Goal: Task Accomplishment & Management: Manage account settings

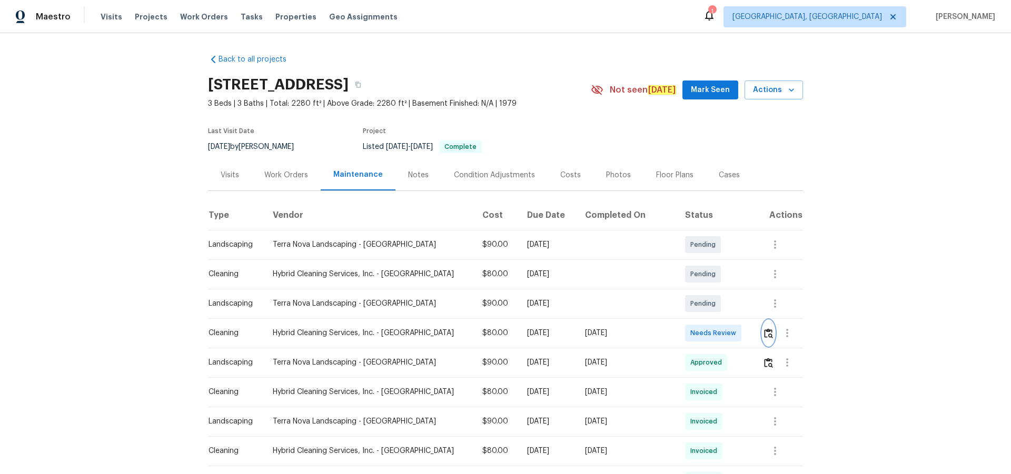
click at [764, 334] on img "button" at bounding box center [768, 333] width 9 height 10
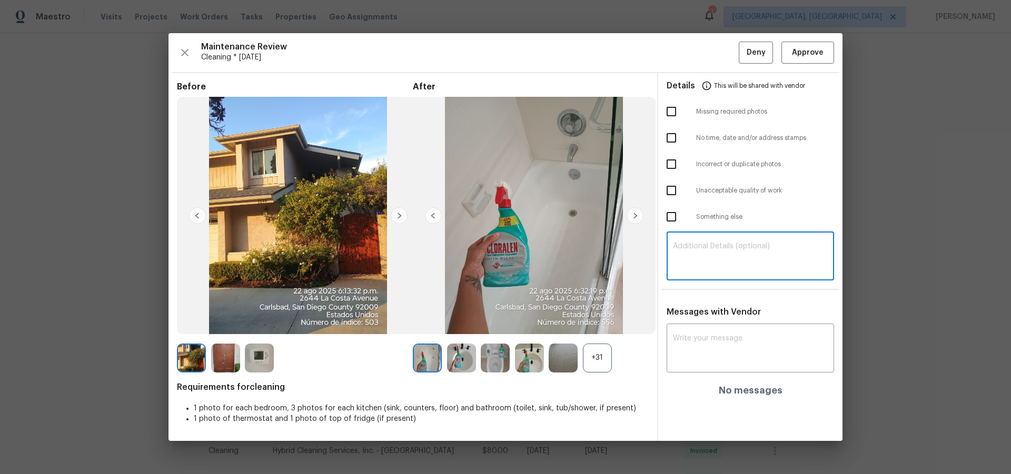
click at [699, 265] on textarea at bounding box center [750, 257] width 155 height 29
paste textarea "Maintenance Audit Team: Hello! After further review, the visit(08/24/2025) has …"
type textarea "Maintenance Audit Team: Hello! After further review, the visit(08/24/2025) has …"
click at [731, 355] on textarea at bounding box center [750, 349] width 155 height 29
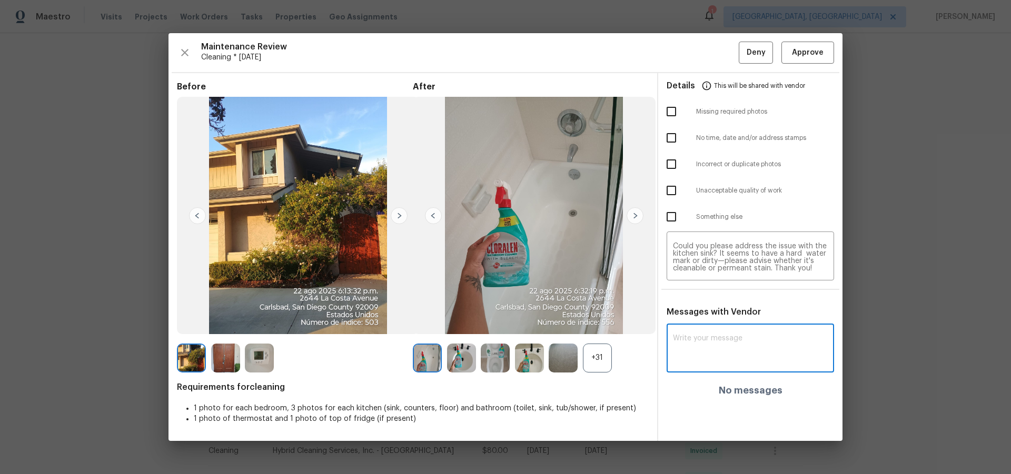
paste textarea "Maintenance Audit Team: Hello! After further review, the visit(08/24/2025) has …"
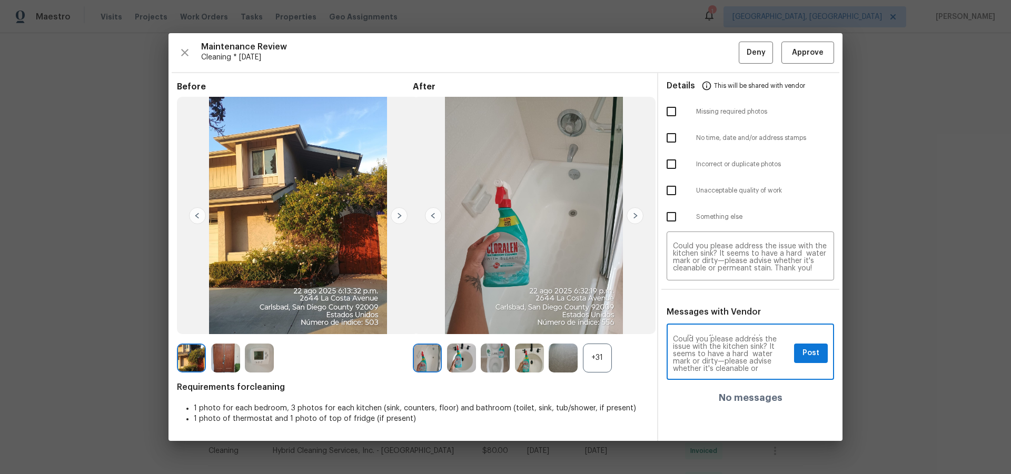
scroll to position [37, 0]
type textarea "Maintenance Audit Team: Hello! After further review, the visit(08/24/2025) has …"
click at [816, 354] on span "Post" at bounding box center [810, 353] width 17 height 13
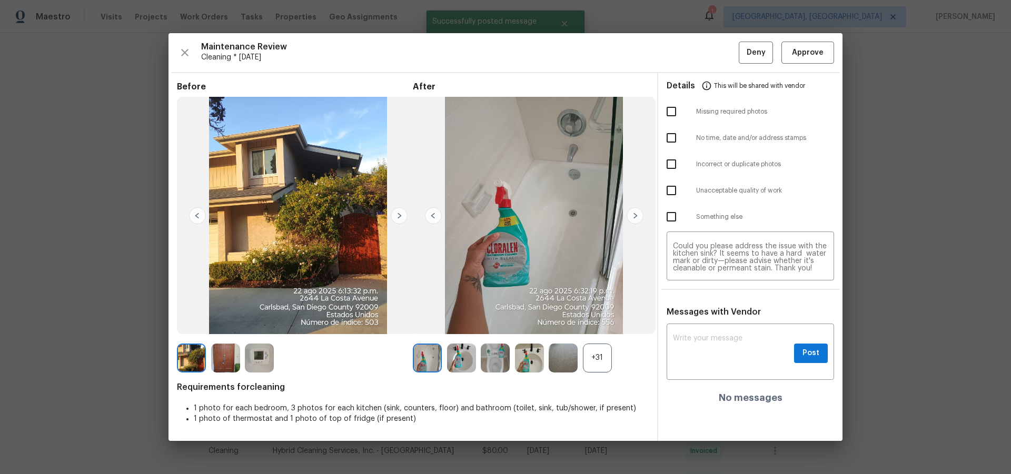
scroll to position [0, 0]
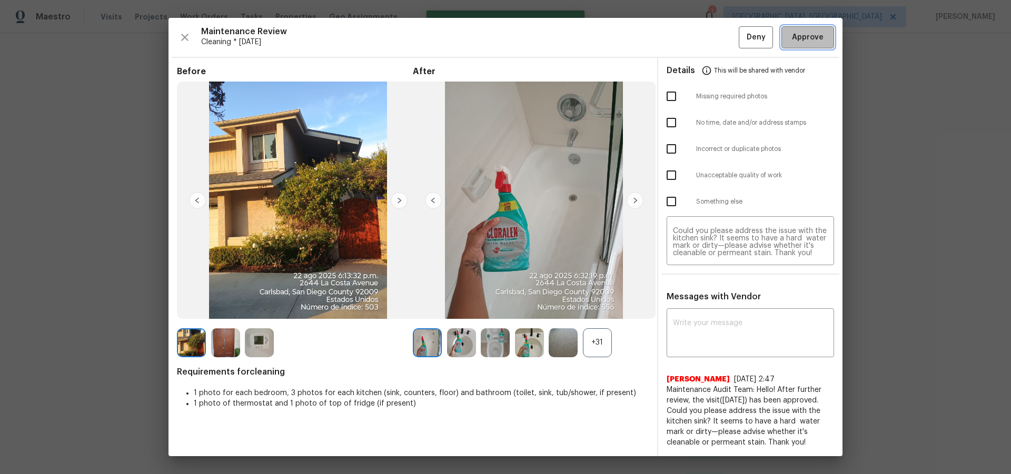
drag, startPoint x: 821, startPoint y: 37, endPoint x: 850, endPoint y: 123, distance: 91.0
click at [823, 38] on span "Approve" at bounding box center [808, 37] width 36 height 13
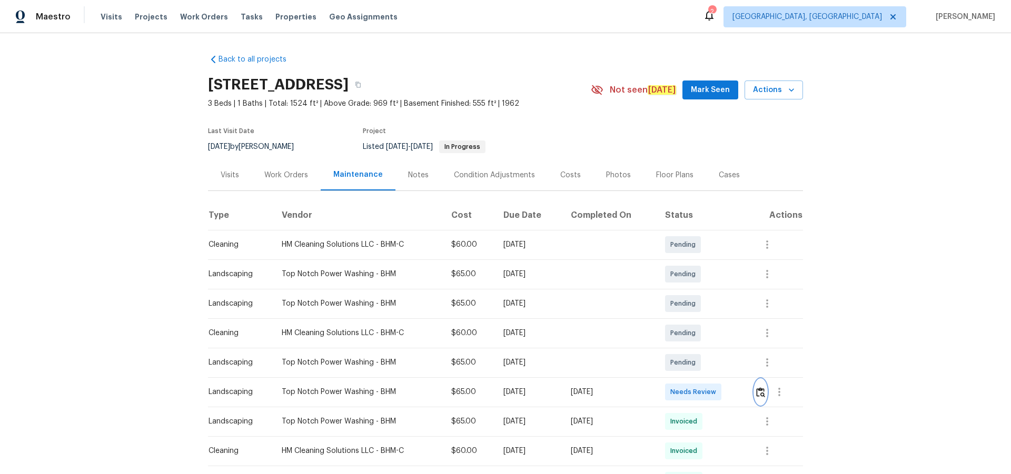
click at [718, 309] on img "button" at bounding box center [760, 392] width 9 height 10
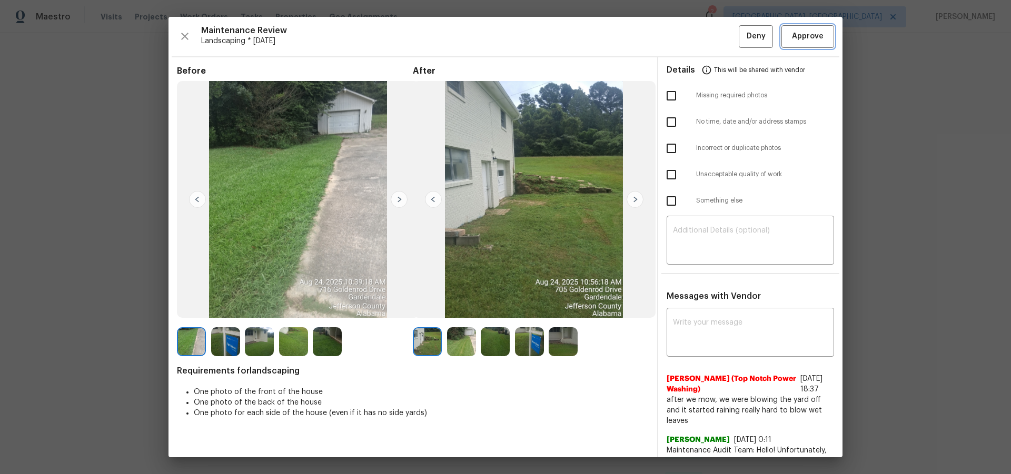
click at [718, 35] on span "Approve" at bounding box center [808, 36] width 32 height 13
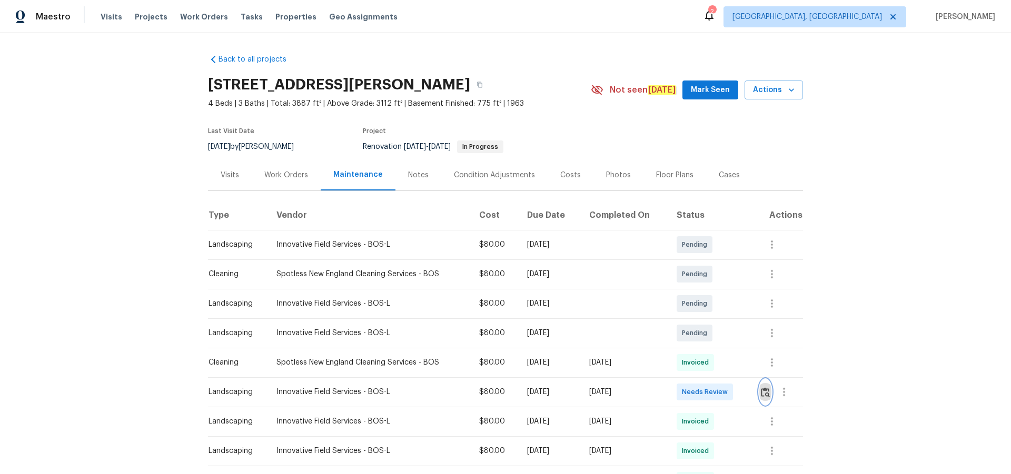
click at [718, 309] on img "button" at bounding box center [765, 392] width 9 height 10
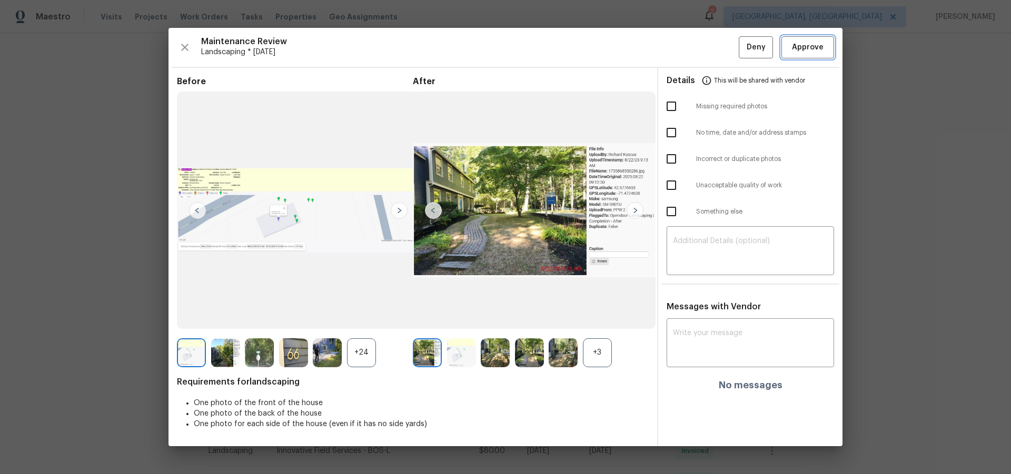
click at [718, 49] on span "Approve" at bounding box center [808, 47] width 32 height 13
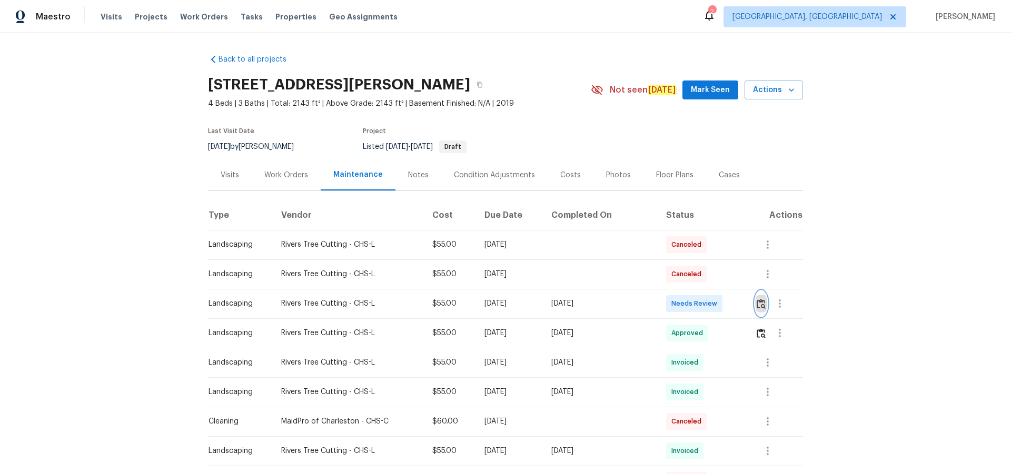
click at [718, 306] on img "button" at bounding box center [760, 304] width 9 height 10
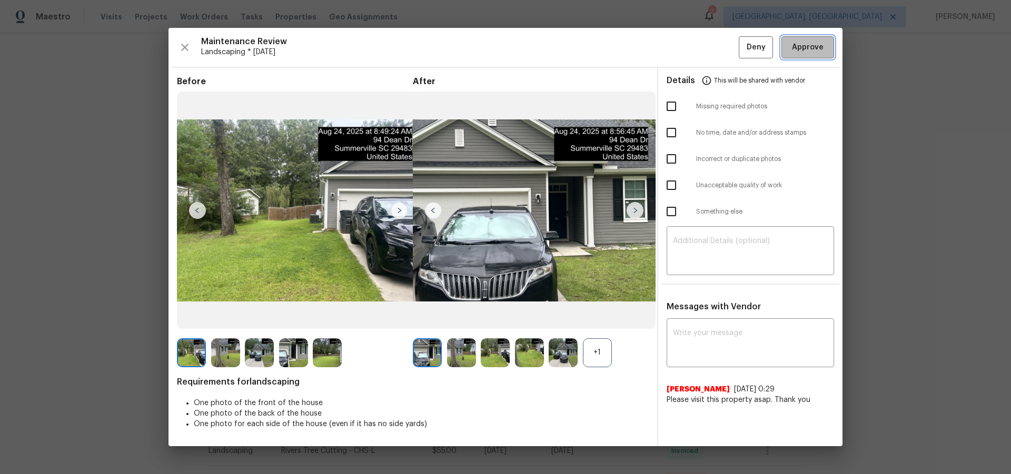
drag, startPoint x: 802, startPoint y: 55, endPoint x: 814, endPoint y: 70, distance: 19.2
click at [718, 55] on button "Approve" at bounding box center [807, 47] width 53 height 23
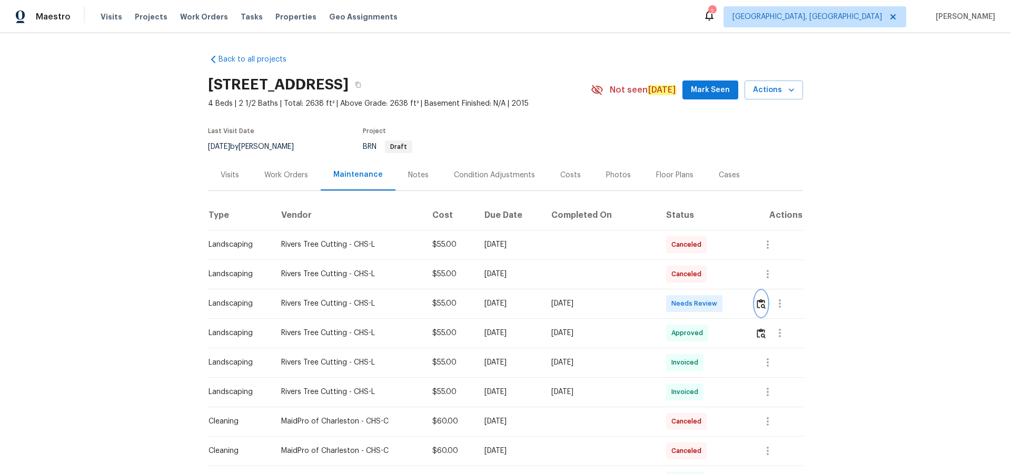
click at [718, 307] on img "button" at bounding box center [760, 304] width 9 height 10
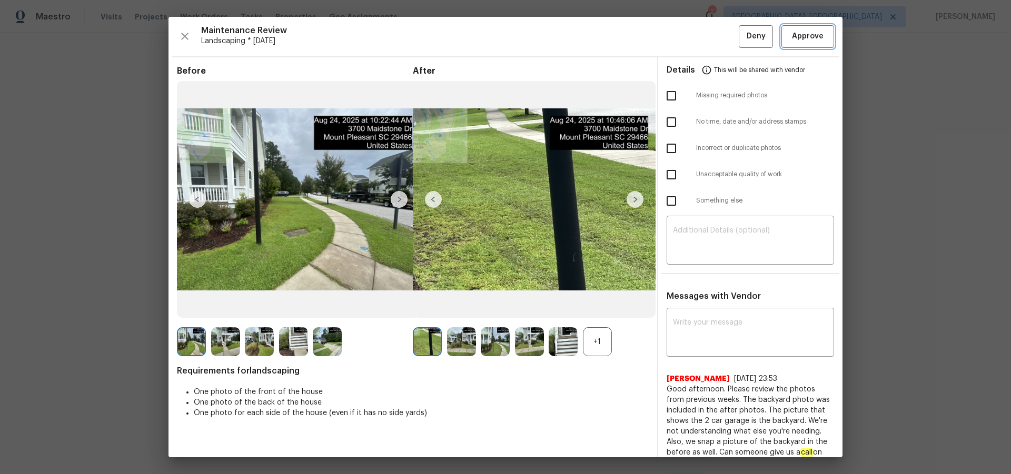
click at [718, 36] on span "Approve" at bounding box center [808, 36] width 32 height 13
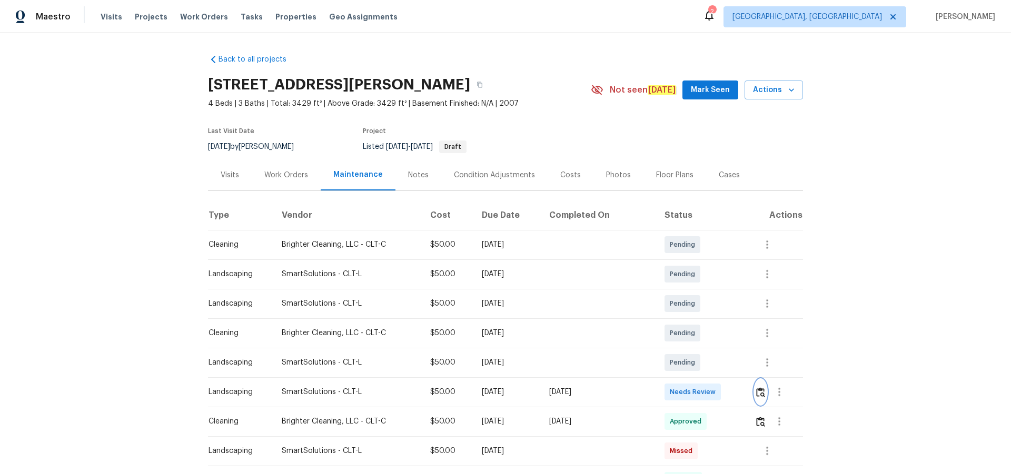
click at [762, 388] on img "button" at bounding box center [760, 392] width 9 height 10
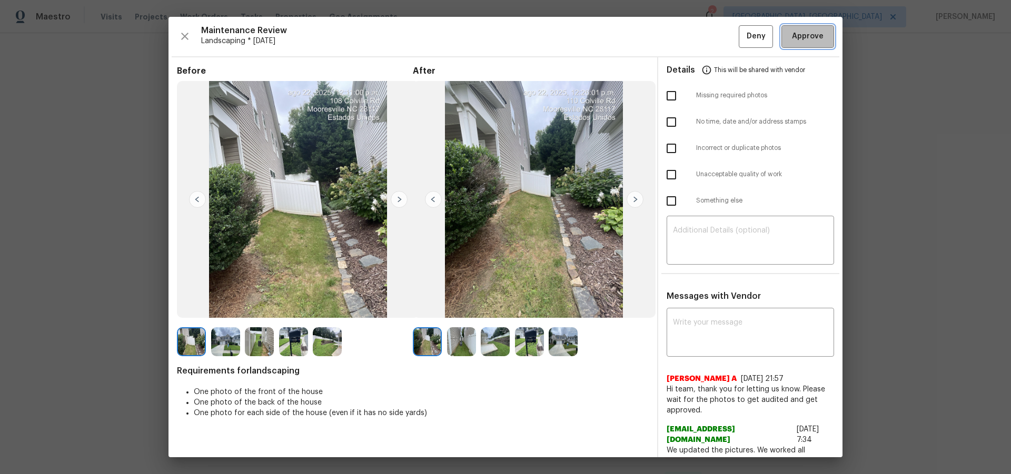
click at [815, 37] on span "Approve" at bounding box center [808, 36] width 36 height 13
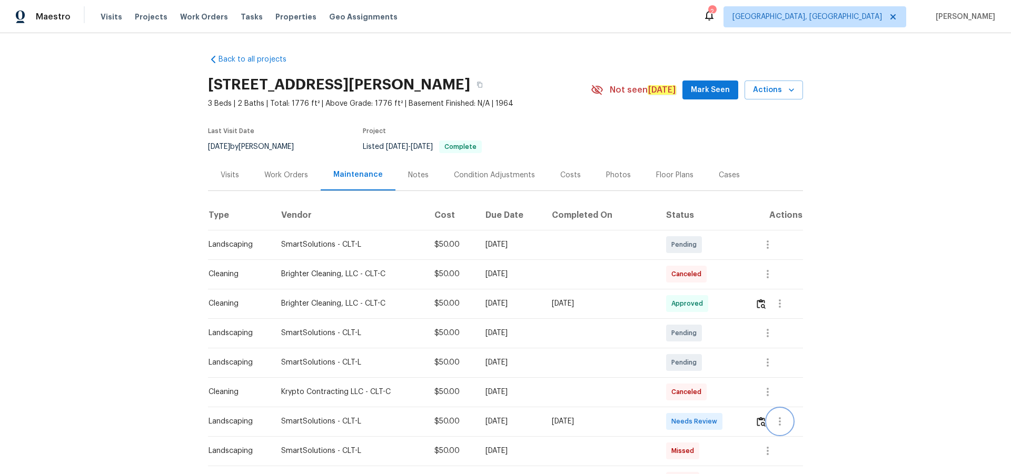
click at [718, 309] on button "button" at bounding box center [779, 421] width 25 height 25
drag, startPoint x: 749, startPoint y: 415, endPoint x: 754, endPoint y: 417, distance: 5.4
click at [718, 309] on div at bounding box center [505, 237] width 1011 height 474
click at [718, 309] on img "button" at bounding box center [760, 422] width 9 height 10
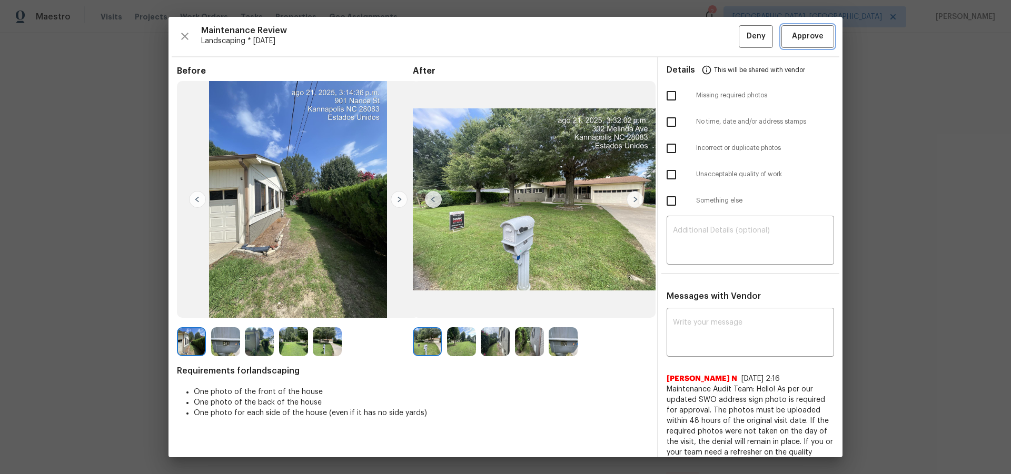
click at [718, 43] on span "Approve" at bounding box center [808, 36] width 32 height 13
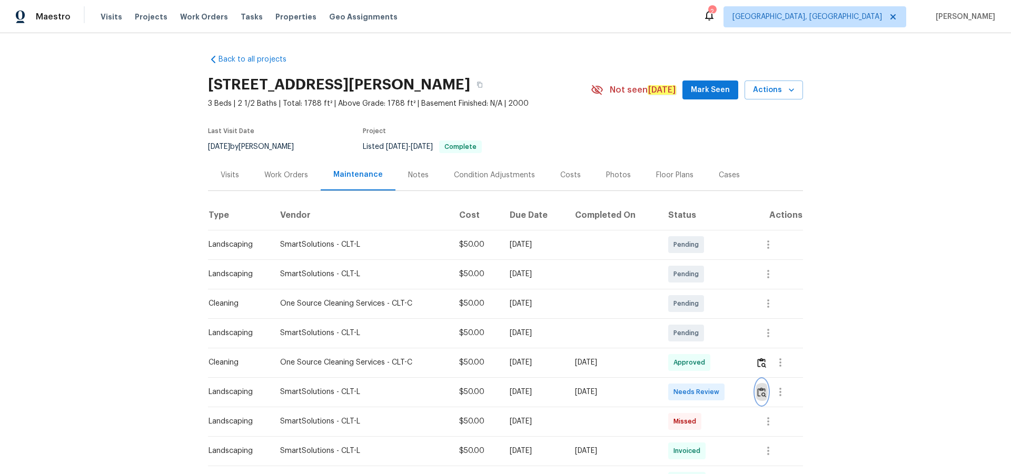
click at [718, 309] on img "button" at bounding box center [761, 392] width 9 height 10
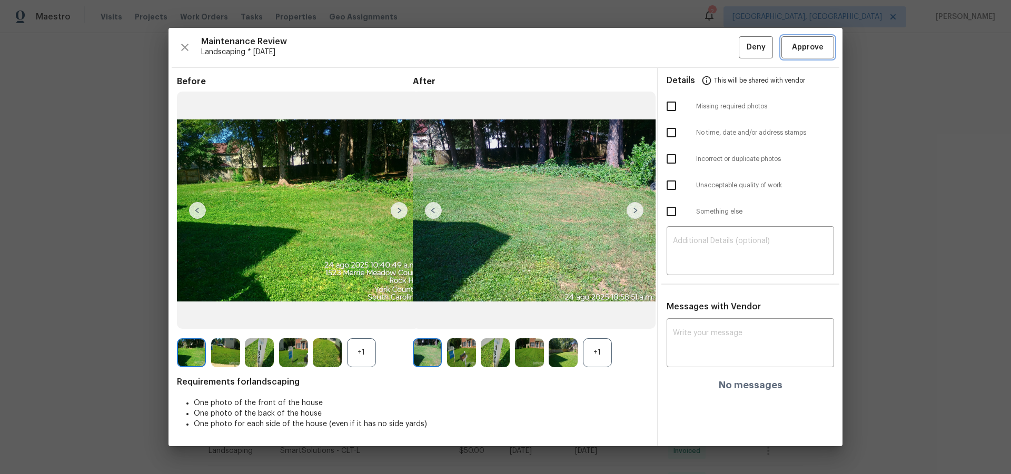
click at [718, 47] on span "Approve" at bounding box center [808, 47] width 32 height 13
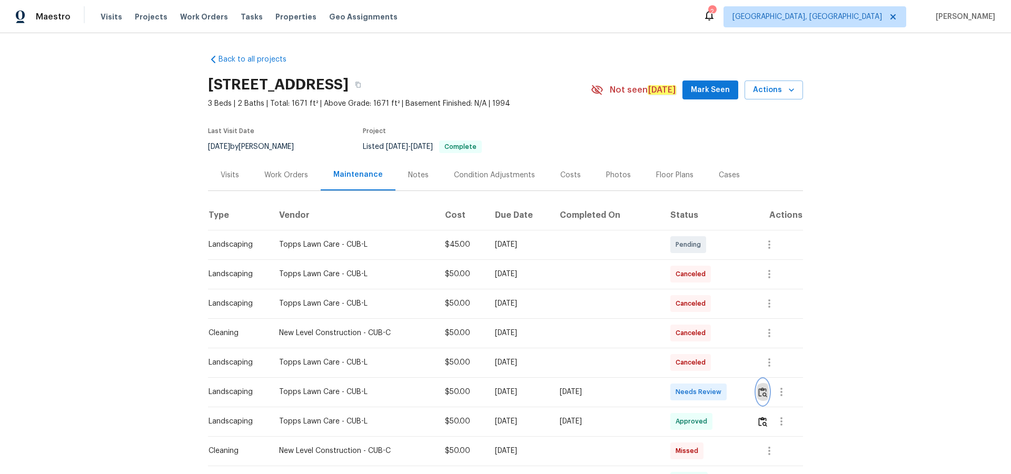
click at [758, 392] on img "button" at bounding box center [762, 392] width 9 height 10
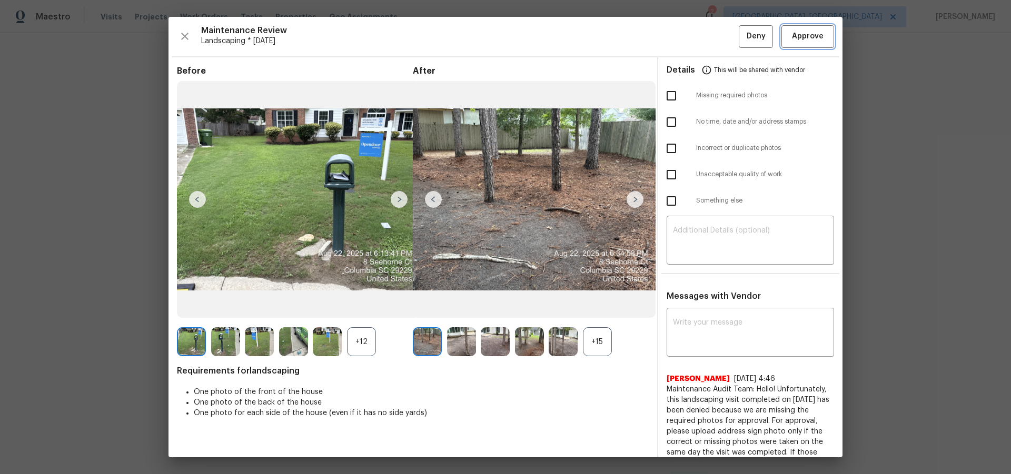
click at [803, 38] on span "Approve" at bounding box center [808, 36] width 32 height 13
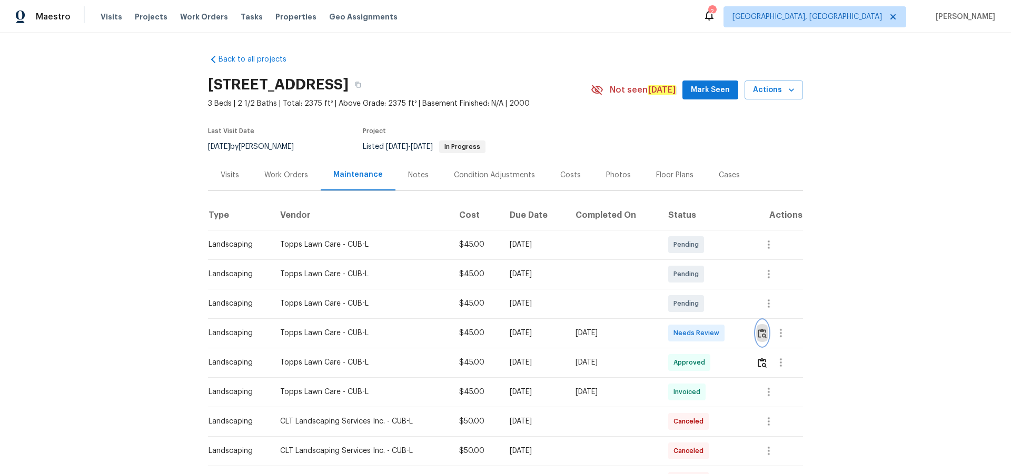
click at [718, 309] on img "button" at bounding box center [761, 333] width 9 height 10
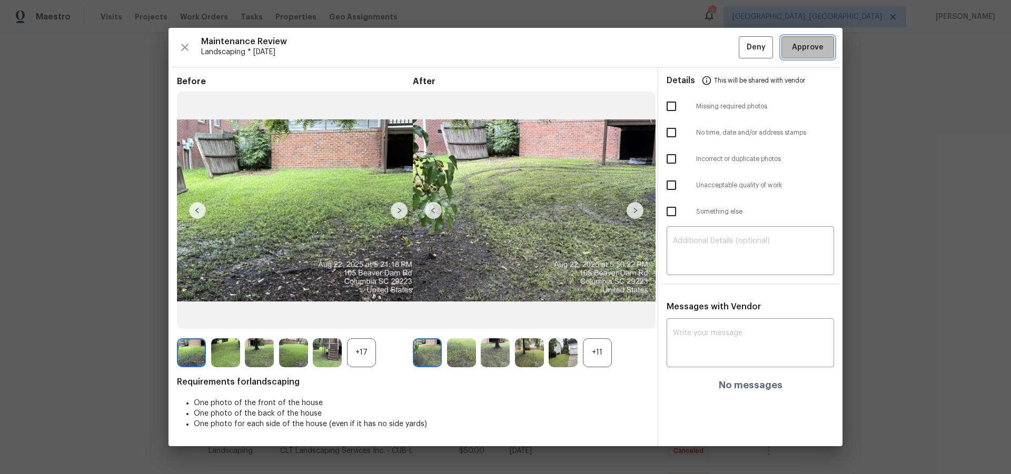
click at [718, 45] on span "Approve" at bounding box center [808, 47] width 32 height 13
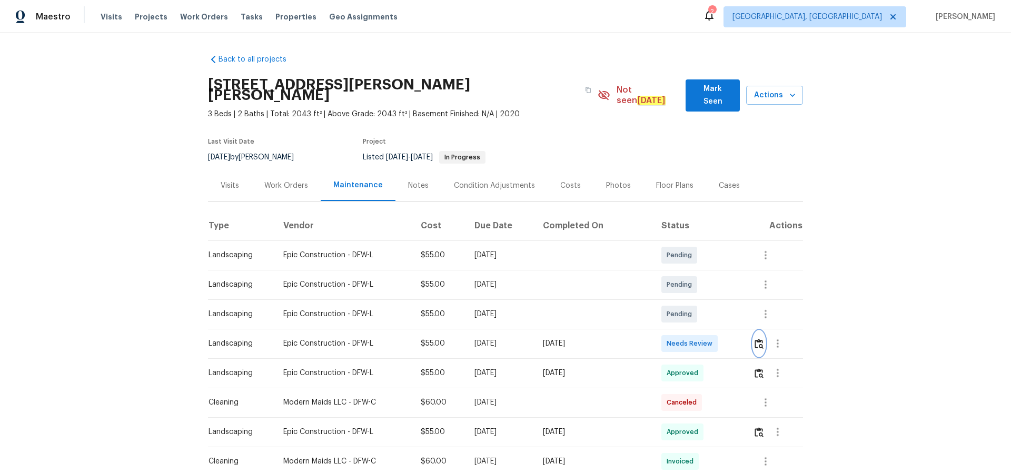
click at [754, 339] on img "button" at bounding box center [758, 344] width 9 height 10
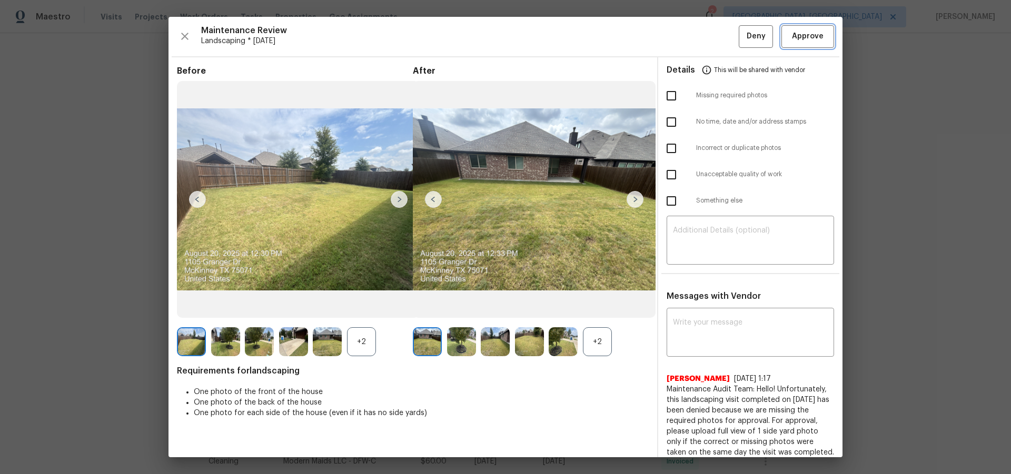
click at [805, 35] on span "Approve" at bounding box center [808, 36] width 32 height 13
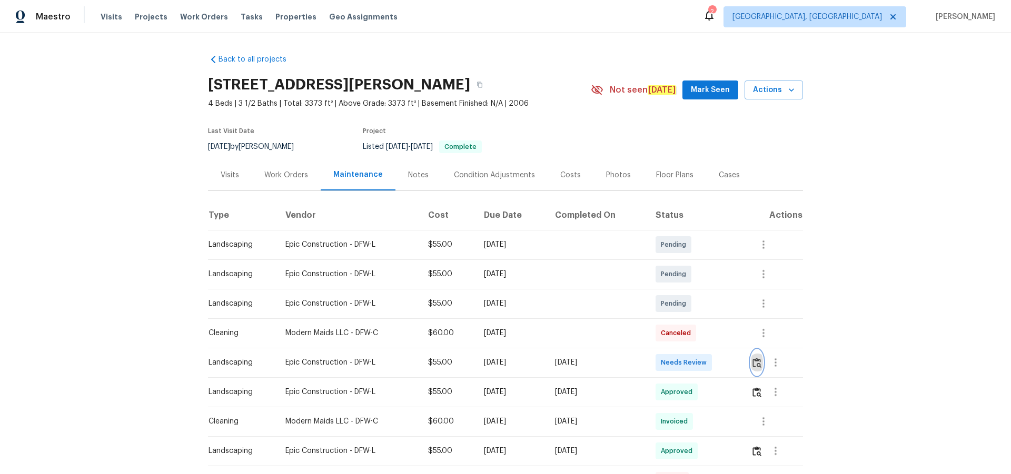
click at [753, 361] on img "button" at bounding box center [756, 363] width 9 height 10
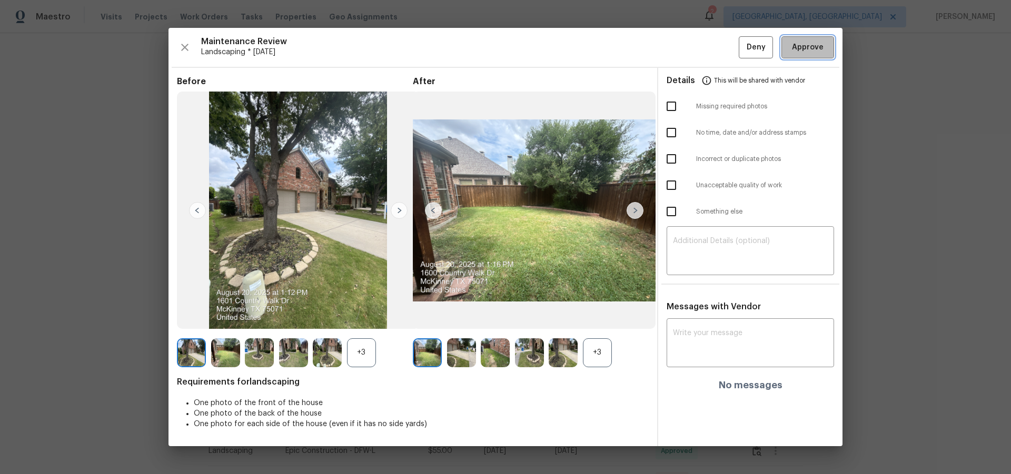
click at [830, 43] on button "Approve" at bounding box center [807, 47] width 53 height 23
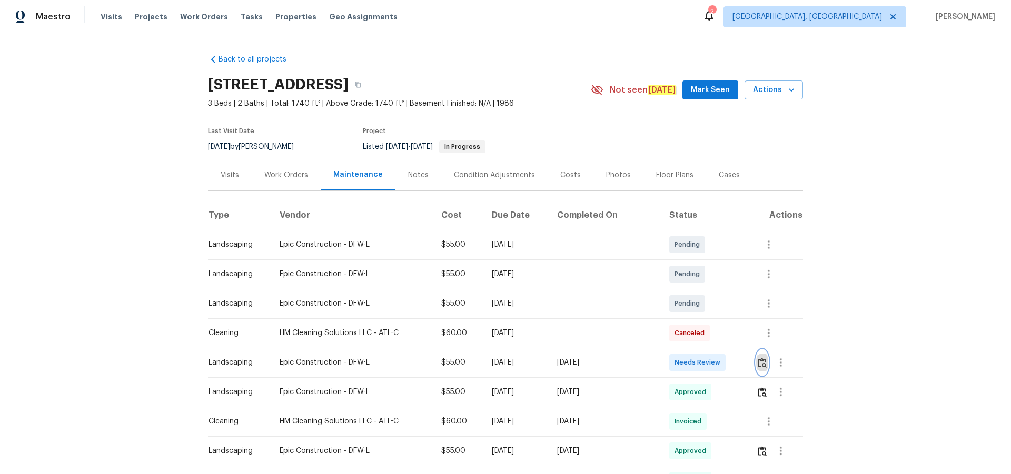
click at [757, 358] on button "button" at bounding box center [762, 362] width 12 height 25
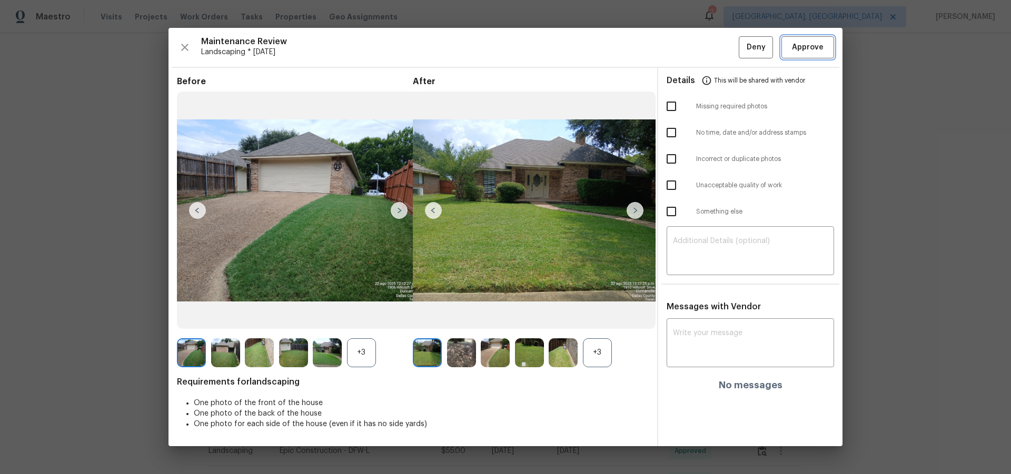
click at [817, 54] on span "Approve" at bounding box center [808, 47] width 32 height 13
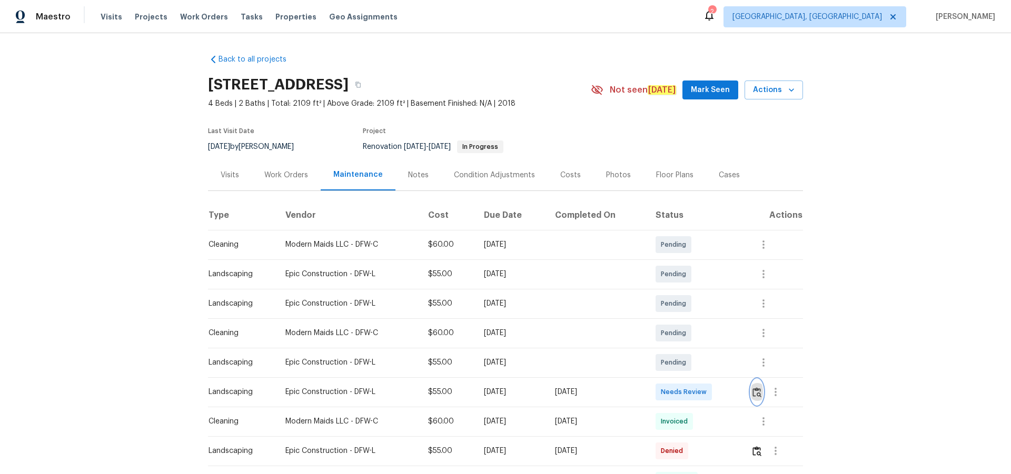
click at [756, 392] on img "button" at bounding box center [756, 392] width 9 height 10
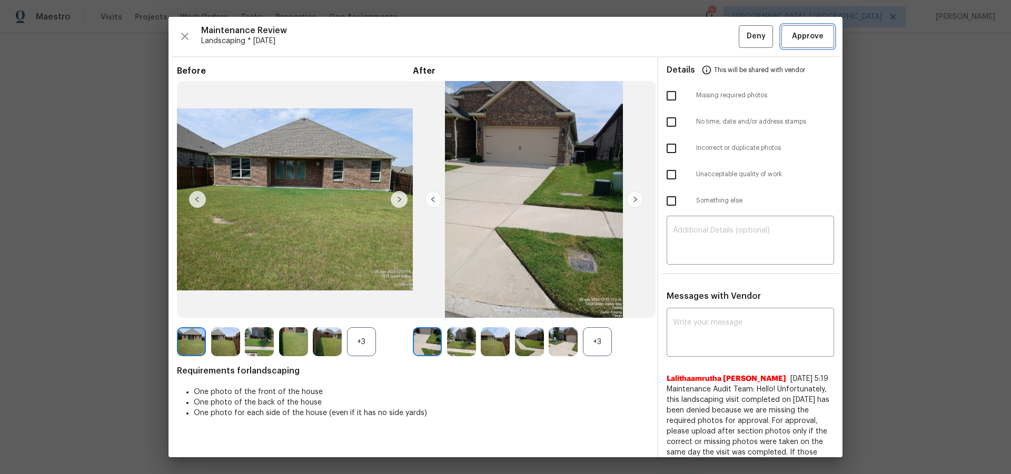
click at [815, 35] on span "Approve" at bounding box center [808, 36] width 36 height 13
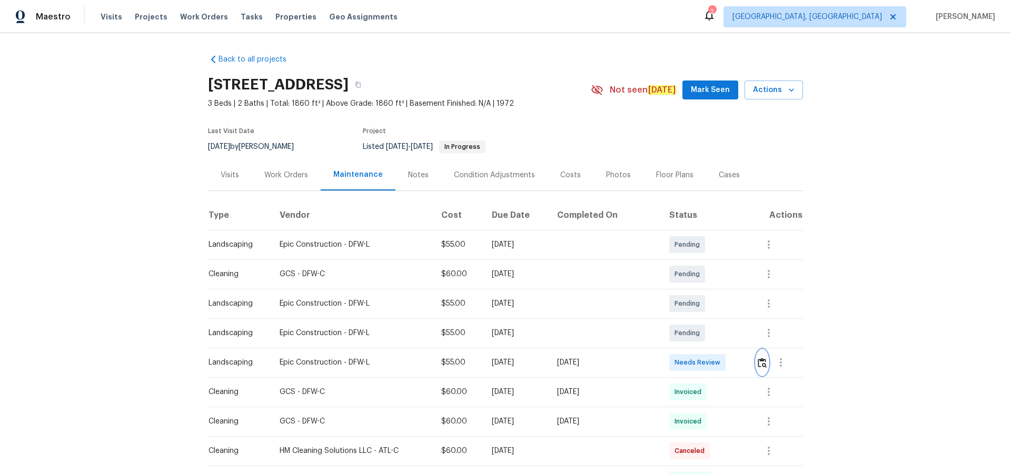
click at [718, 309] on img "button" at bounding box center [761, 363] width 9 height 10
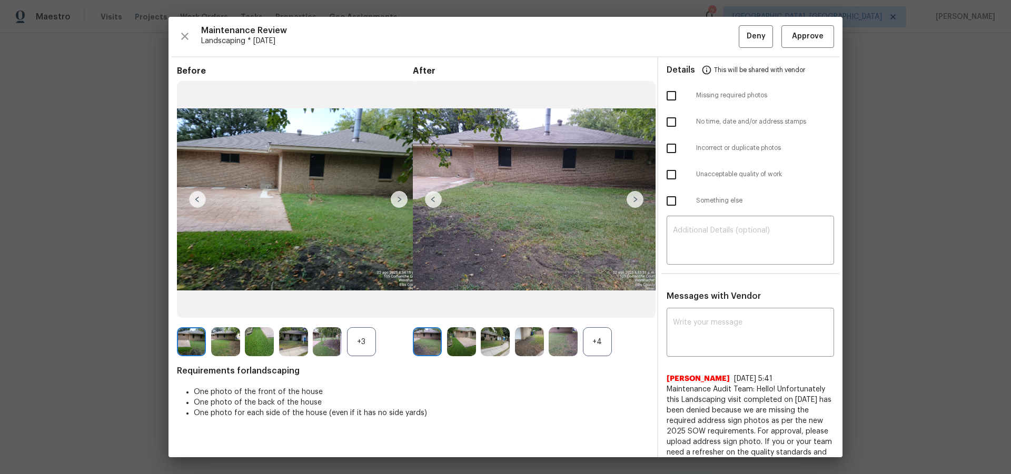
drag, startPoint x: 629, startPoint y: 190, endPoint x: 631, endPoint y: 197, distance: 7.7
click at [629, 191] on div at bounding box center [534, 199] width 243 height 237
click at [632, 199] on img at bounding box center [634, 199] width 17 height 17
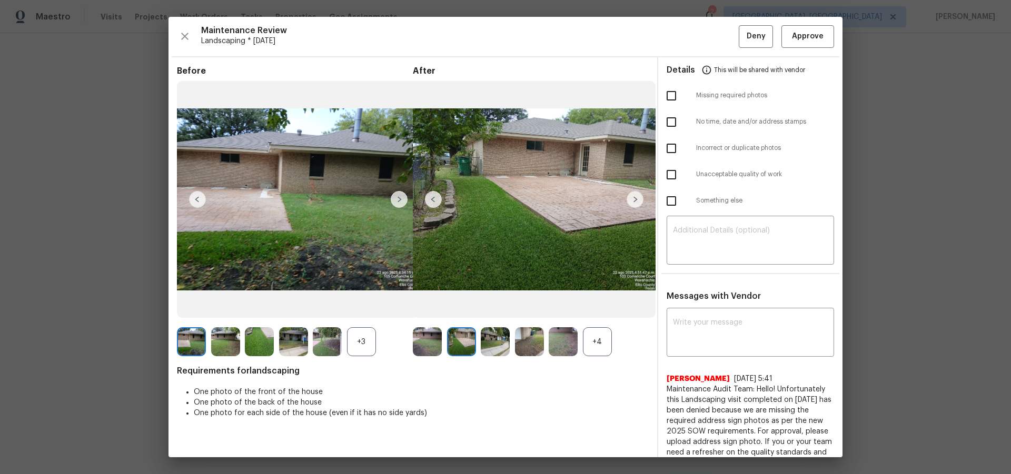
click at [633, 199] on img at bounding box center [634, 199] width 17 height 17
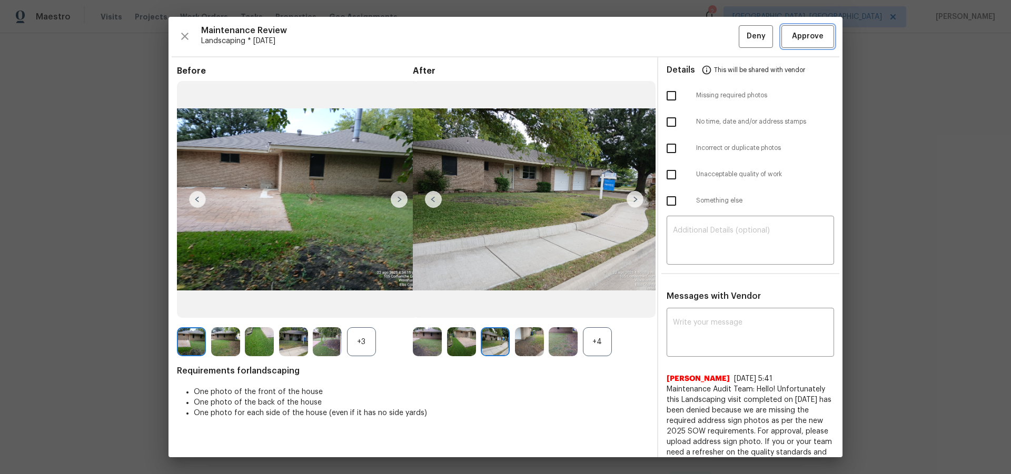
click at [718, 37] on button "Approve" at bounding box center [807, 36] width 53 height 23
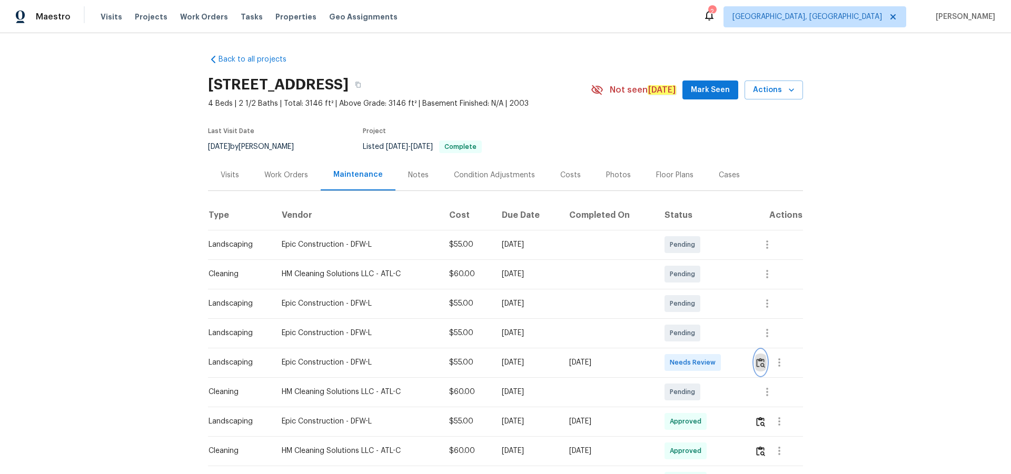
click at [762, 358] on img "button" at bounding box center [760, 363] width 9 height 10
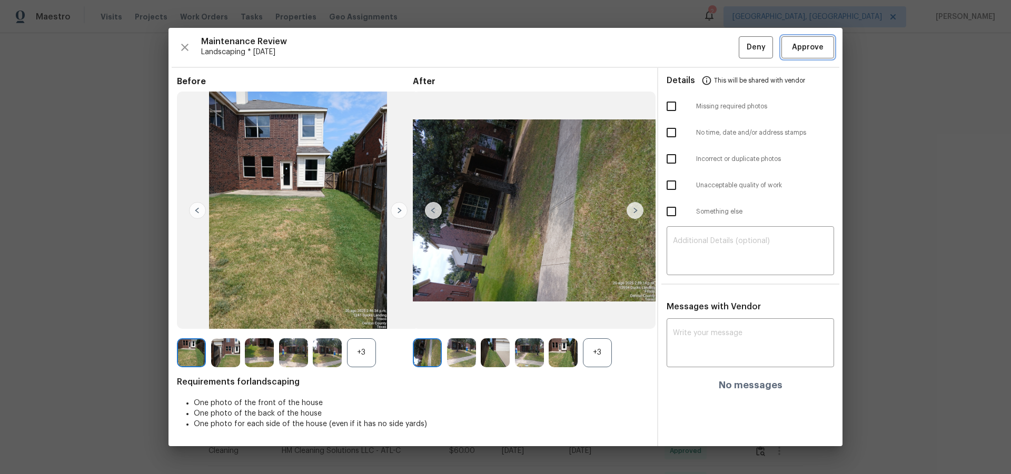
click at [799, 46] on span "Approve" at bounding box center [808, 47] width 32 height 13
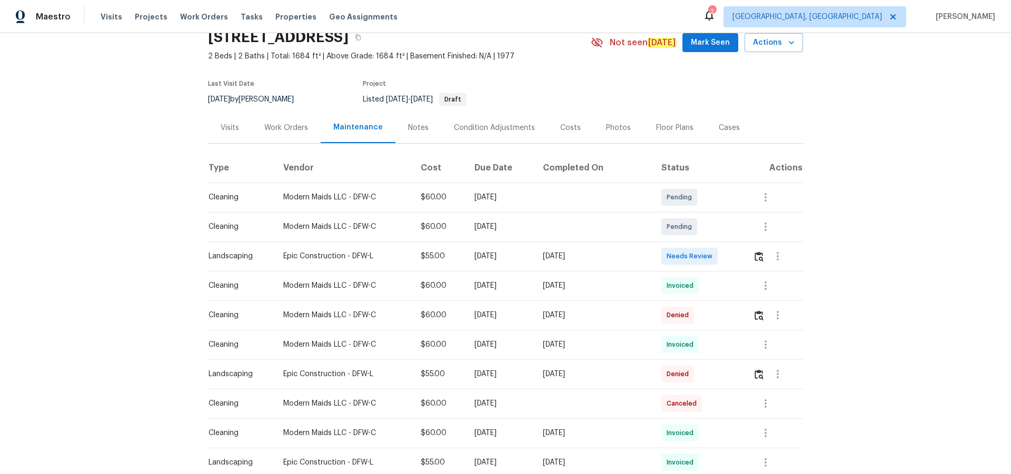
scroll to position [105, 0]
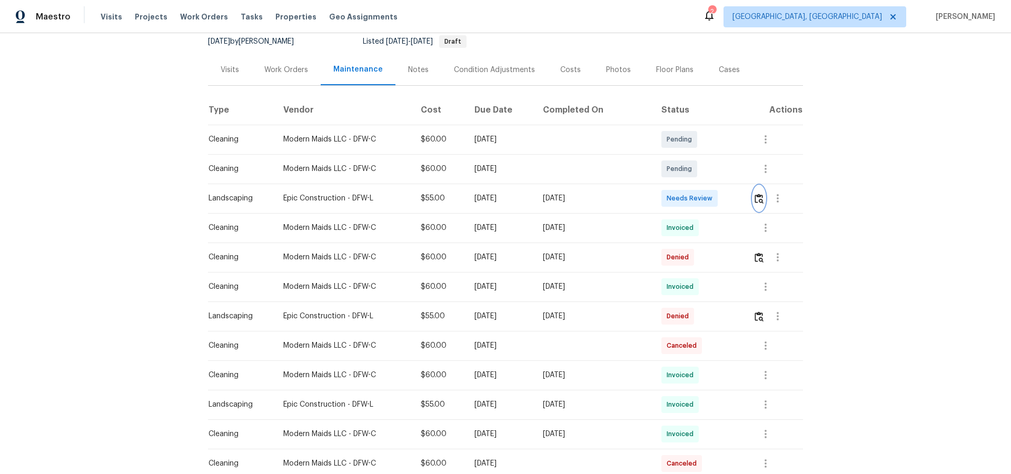
click at [718, 198] on img "button" at bounding box center [758, 199] width 9 height 10
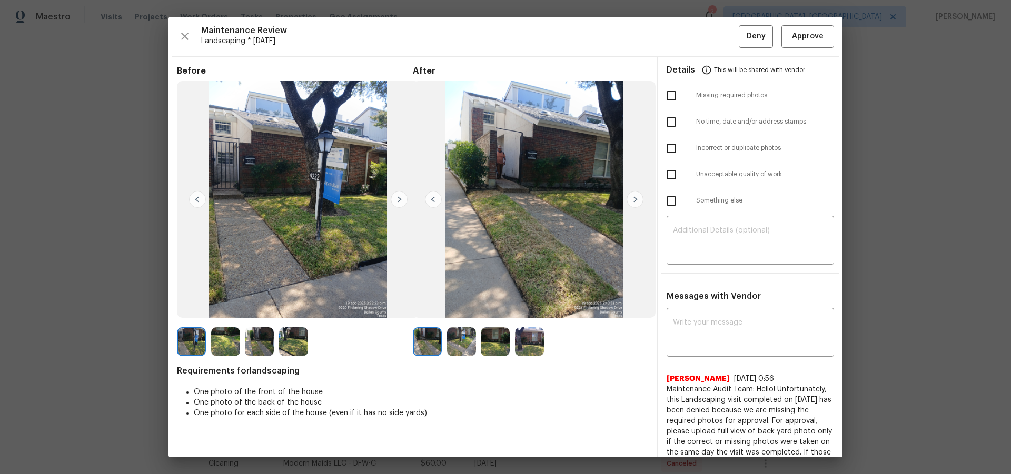
drag, startPoint x: 967, startPoint y: 145, endPoint x: 947, endPoint y: 165, distance: 27.5
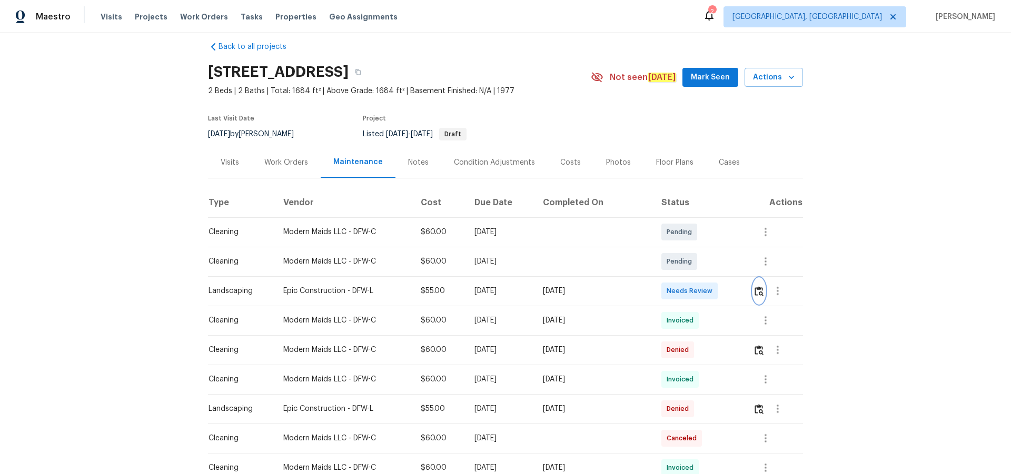
scroll to position [0, 0]
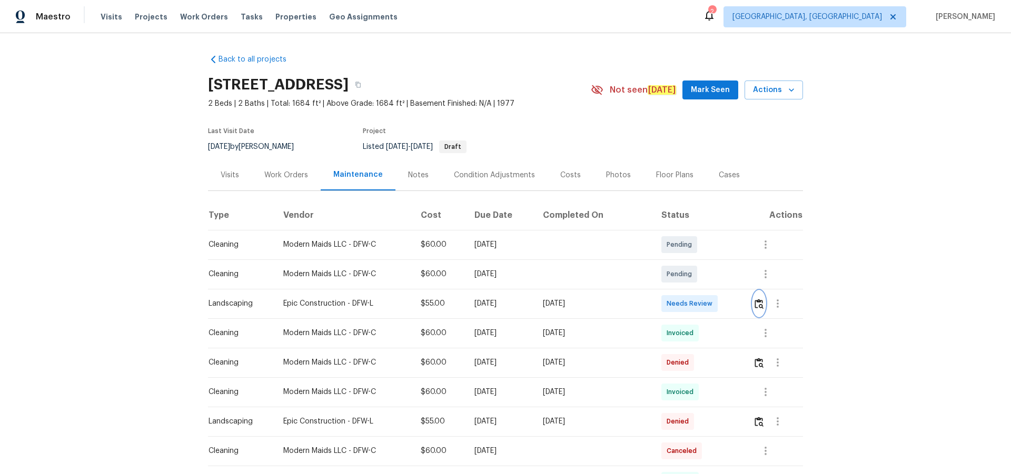
click at [718, 297] on button "button" at bounding box center [759, 303] width 12 height 25
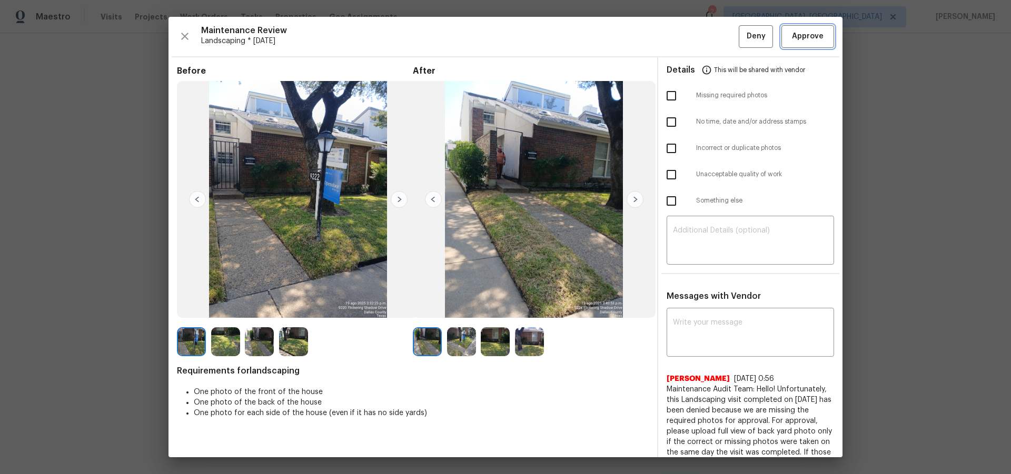
click at [718, 41] on span "Approve" at bounding box center [808, 36] width 32 height 13
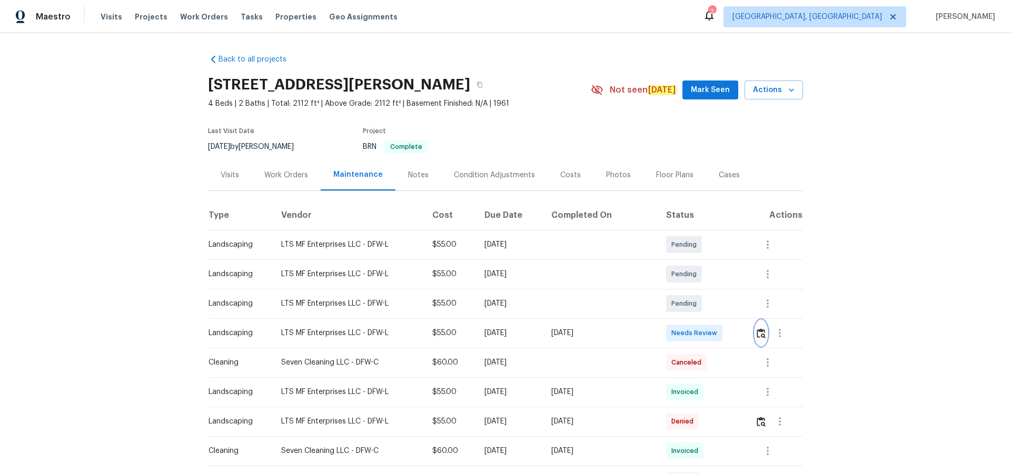
click at [718, 309] on img "button" at bounding box center [760, 333] width 9 height 10
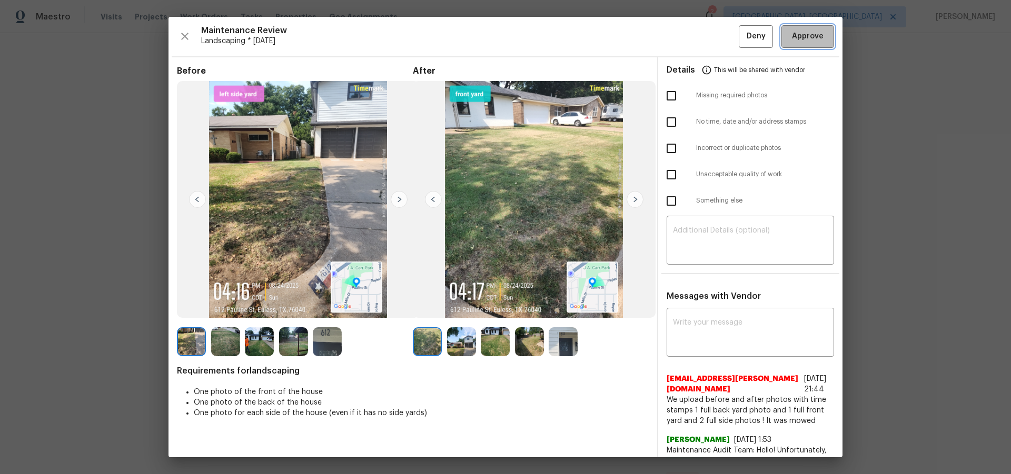
drag, startPoint x: 793, startPoint y: 35, endPoint x: 812, endPoint y: 182, distance: 148.1
click at [718, 35] on span "Approve" at bounding box center [808, 36] width 32 height 13
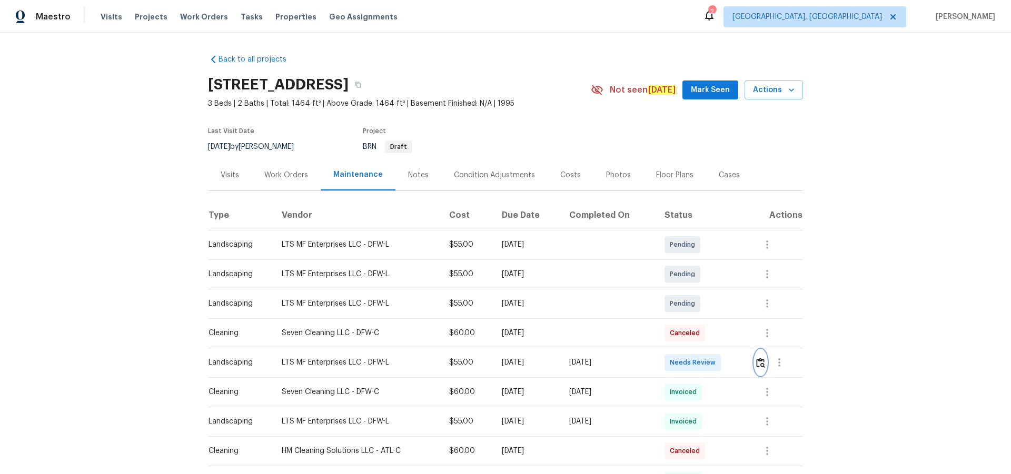
click at [756, 362] on img "button" at bounding box center [760, 363] width 9 height 10
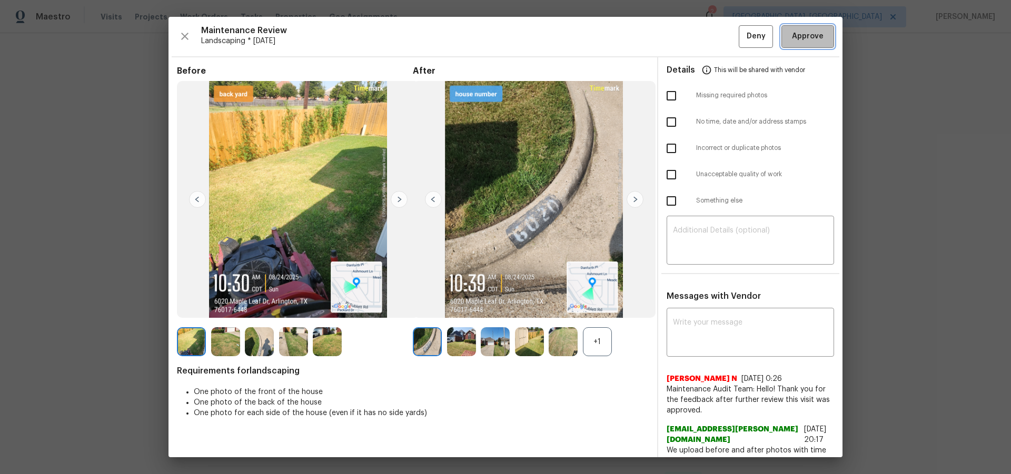
click at [802, 42] on span "Approve" at bounding box center [808, 36] width 32 height 13
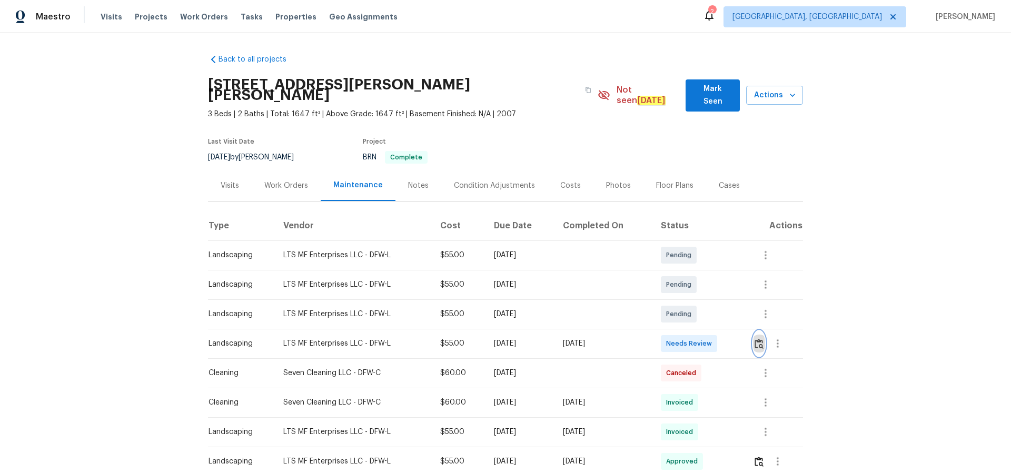
click at [718, 309] on img "button" at bounding box center [758, 344] width 9 height 10
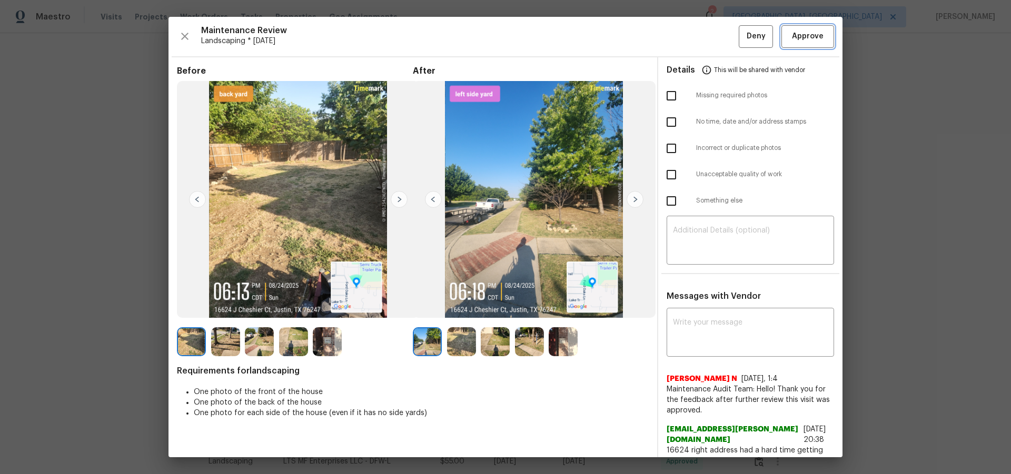
click at [718, 38] on span "Approve" at bounding box center [808, 36] width 32 height 13
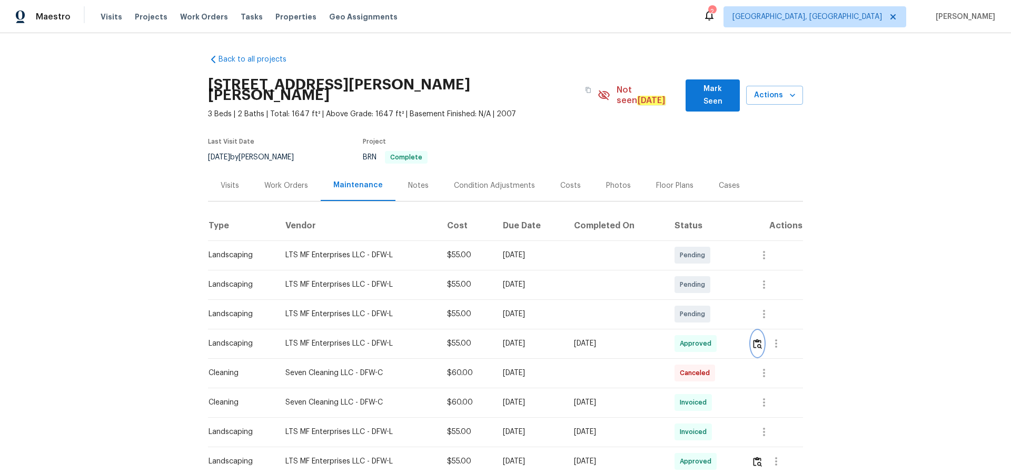
click at [718, 309] on img "button" at bounding box center [757, 344] width 9 height 10
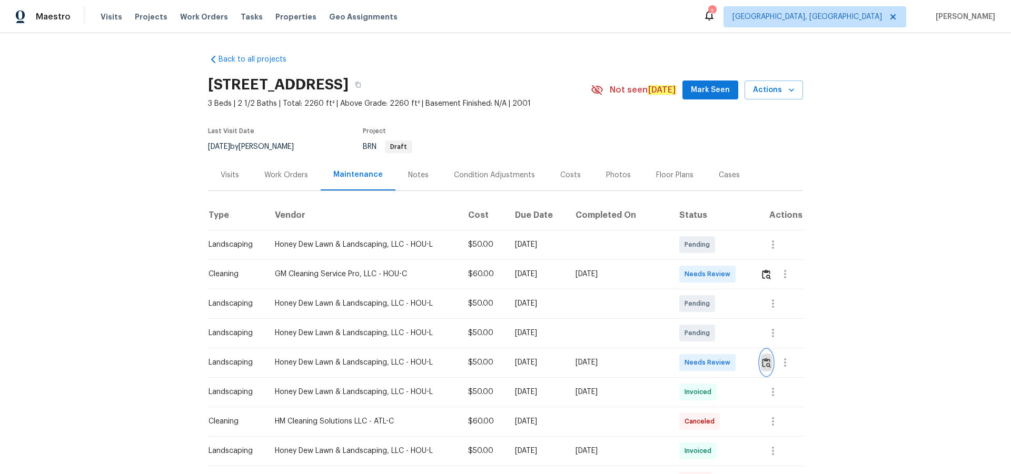
click at [718, 309] on img "button" at bounding box center [766, 363] width 9 height 10
click at [718, 309] on button "button" at bounding box center [766, 362] width 12 height 25
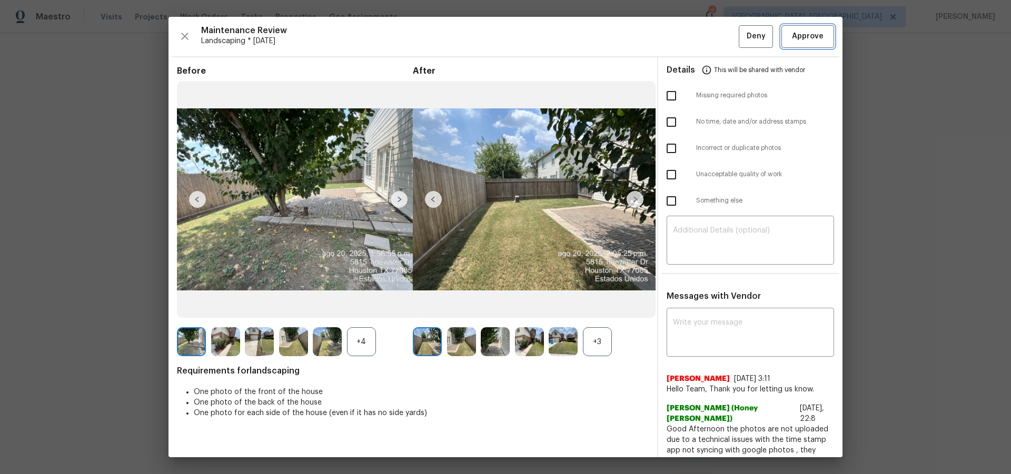
drag, startPoint x: 814, startPoint y: 31, endPoint x: 909, endPoint y: 302, distance: 287.6
click at [718, 31] on span "Approve" at bounding box center [808, 36] width 36 height 13
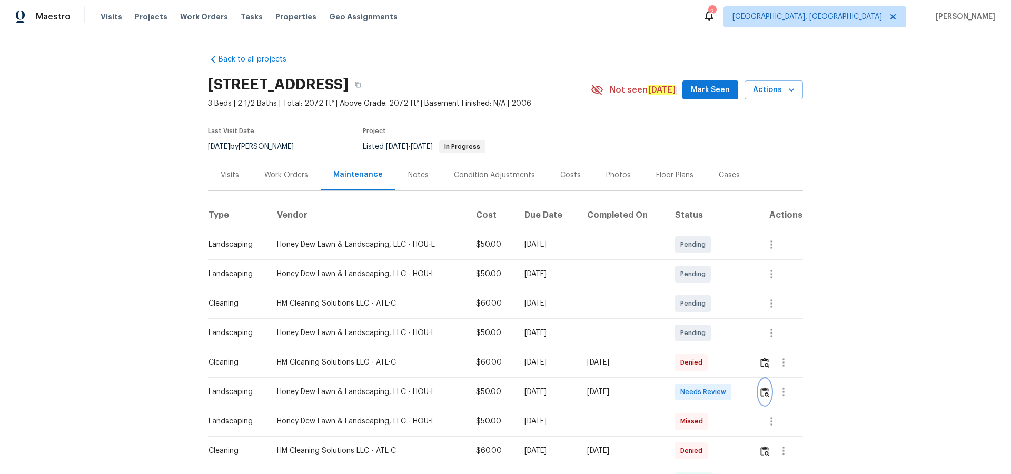
click at [718, 309] on img "button" at bounding box center [764, 392] width 9 height 10
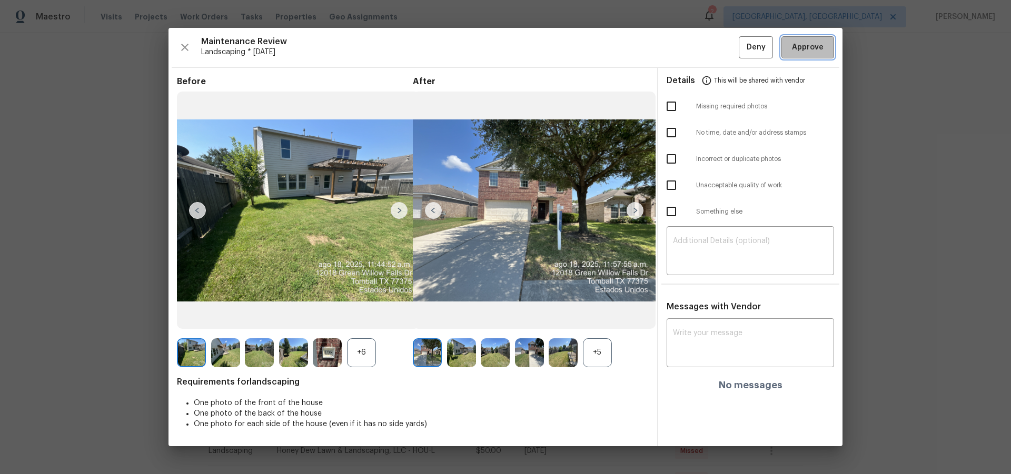
click at [718, 48] on span "Approve" at bounding box center [808, 47] width 32 height 13
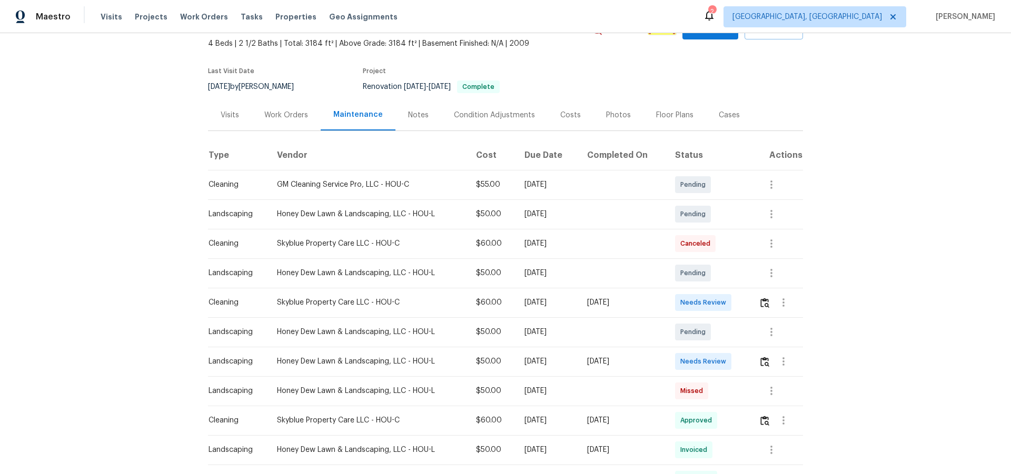
scroll to position [105, 0]
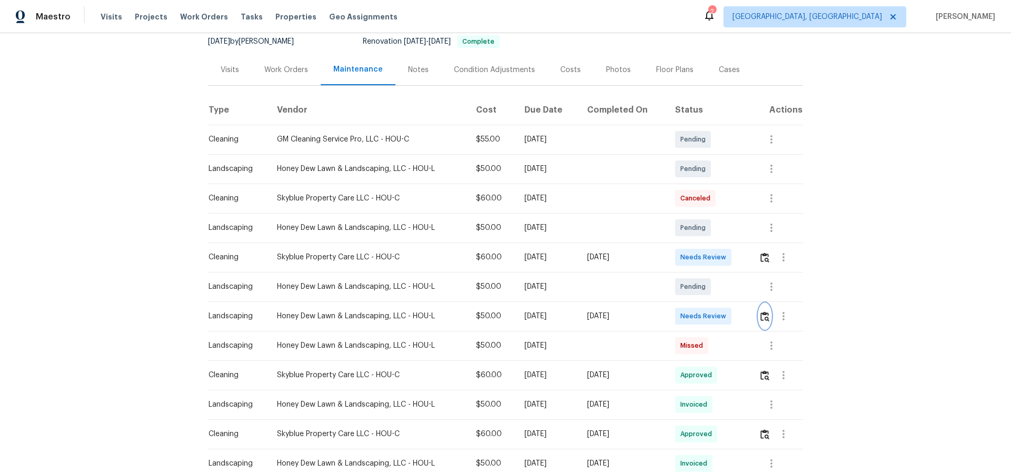
click at [718, 309] on img "button" at bounding box center [764, 317] width 9 height 10
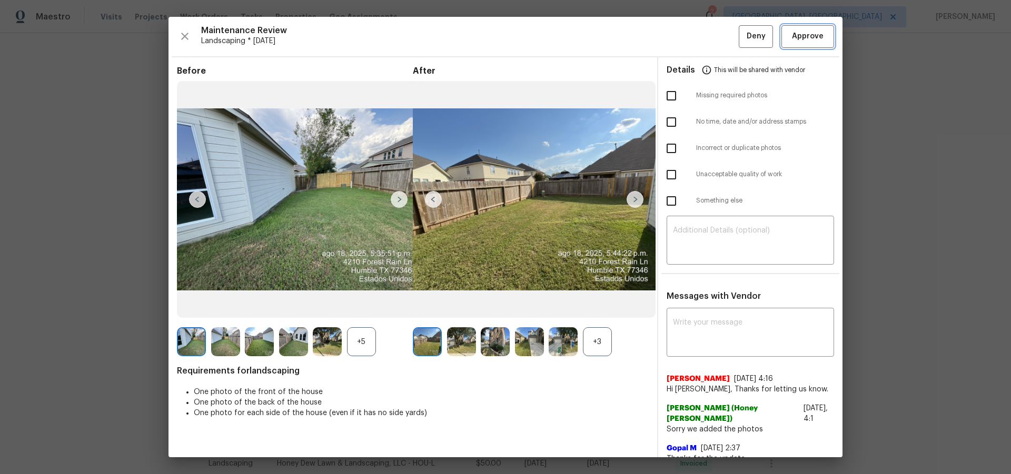
click at [718, 34] on span "Approve" at bounding box center [808, 36] width 32 height 13
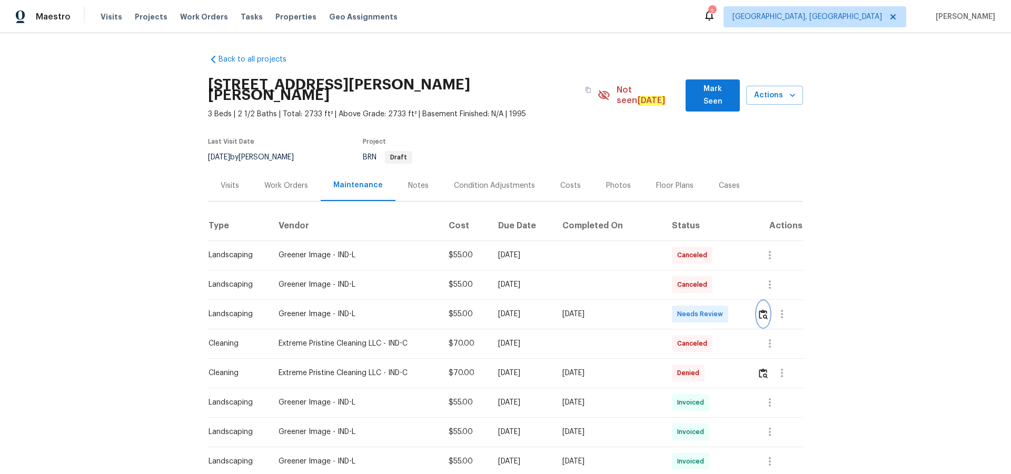
click at [757, 303] on button "button" at bounding box center [763, 314] width 12 height 25
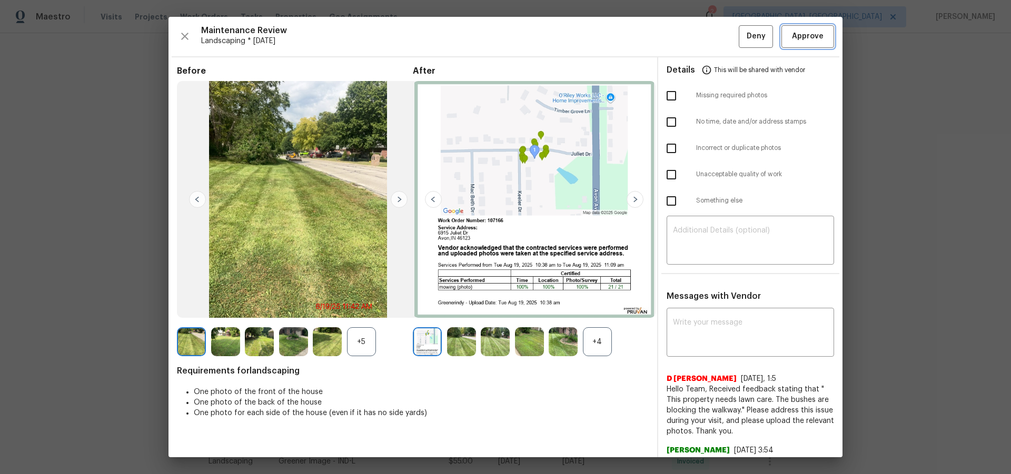
click at [792, 33] on span "Approve" at bounding box center [808, 36] width 32 height 13
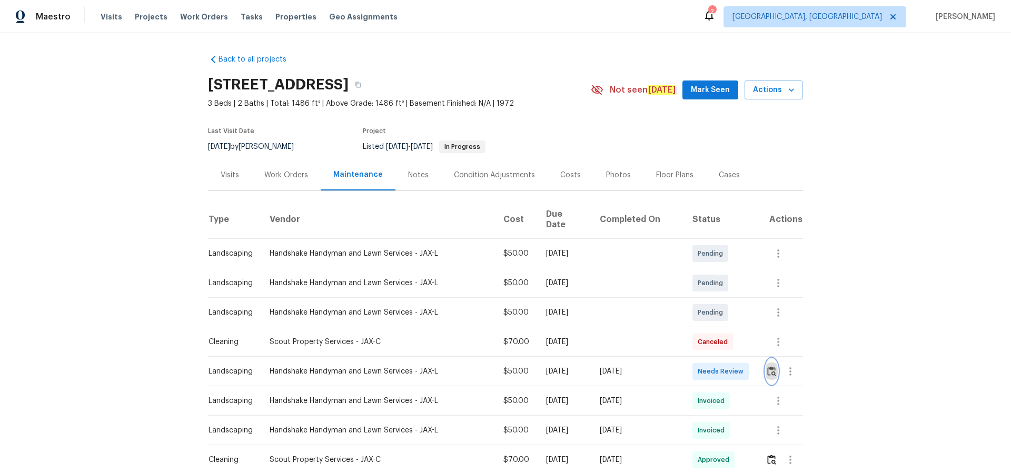
click at [718, 309] on img "button" at bounding box center [771, 371] width 9 height 10
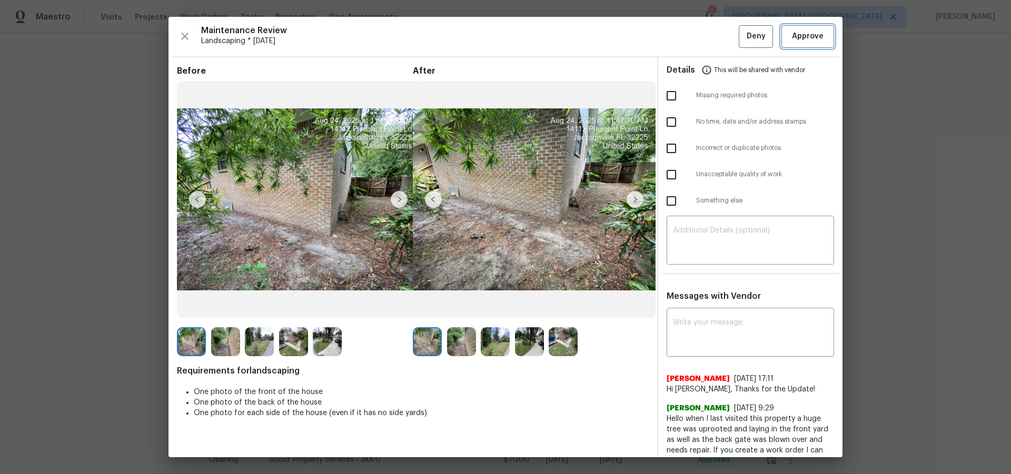
click at [718, 32] on span "Approve" at bounding box center [808, 36] width 32 height 13
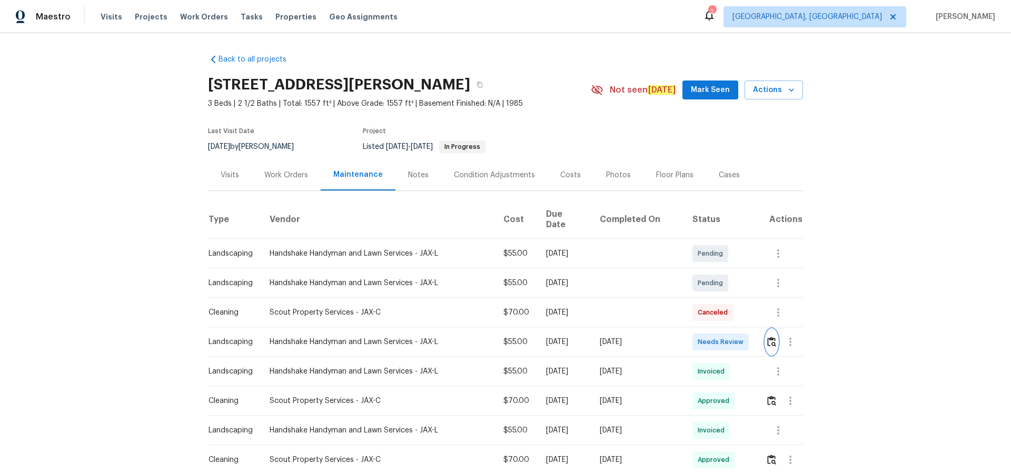
click at [718, 309] on img "button" at bounding box center [771, 342] width 9 height 10
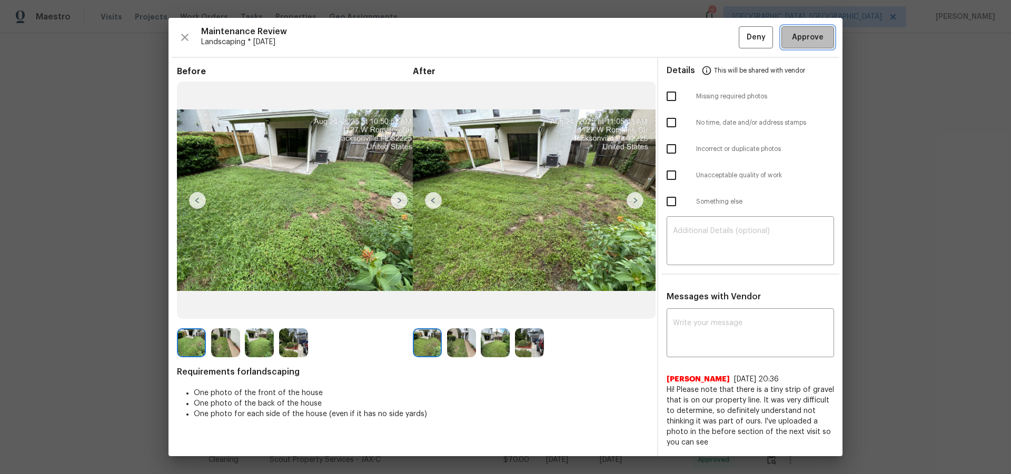
drag, startPoint x: 798, startPoint y: 38, endPoint x: 812, endPoint y: 99, distance: 62.1
click at [718, 39] on span "Approve" at bounding box center [808, 37] width 32 height 13
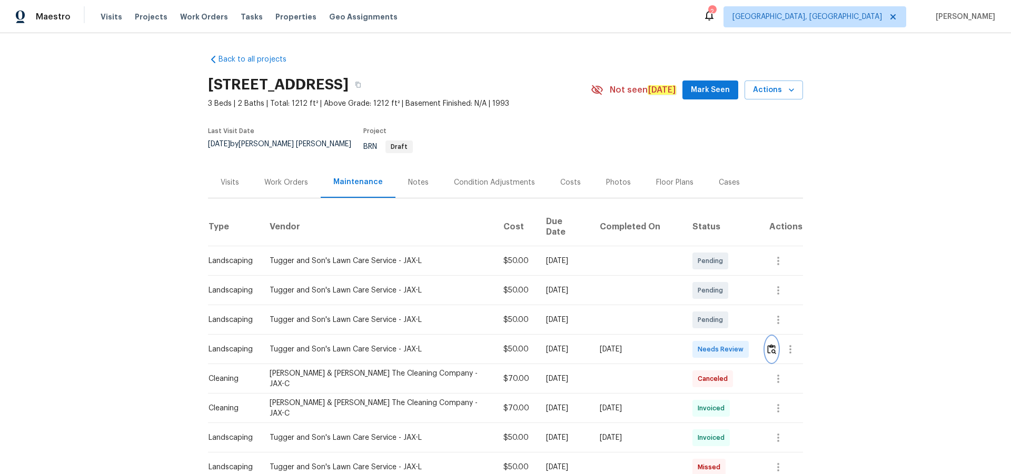
click at [718, 309] on img "button" at bounding box center [771, 349] width 9 height 10
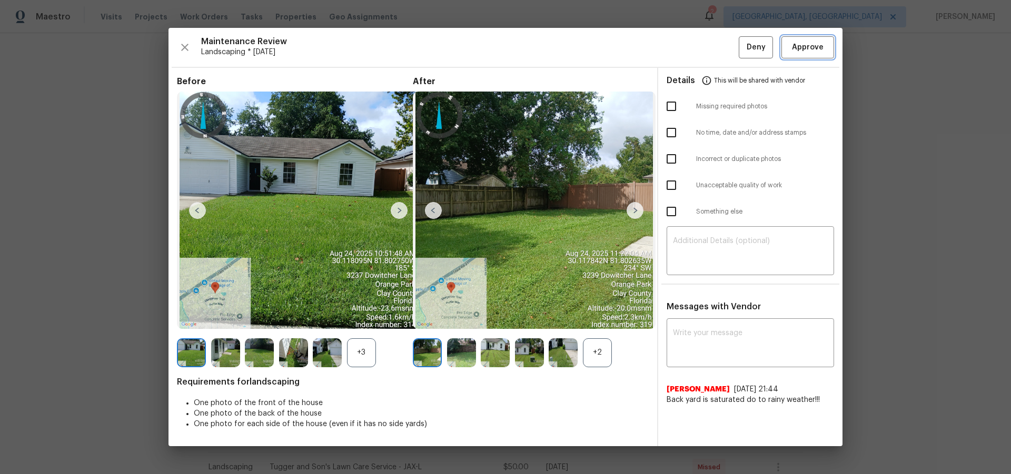
click at [718, 52] on span "Approve" at bounding box center [808, 47] width 32 height 13
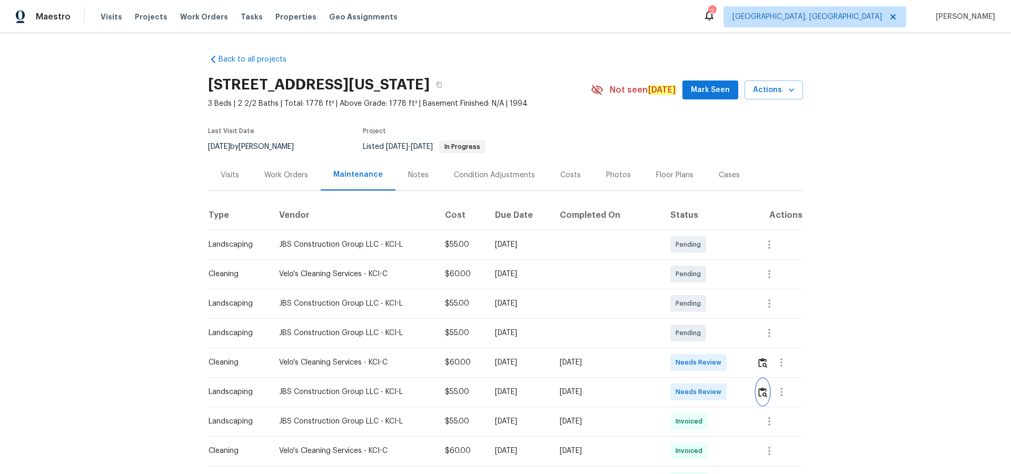
click at [718, 309] on button "button" at bounding box center [762, 391] width 12 height 25
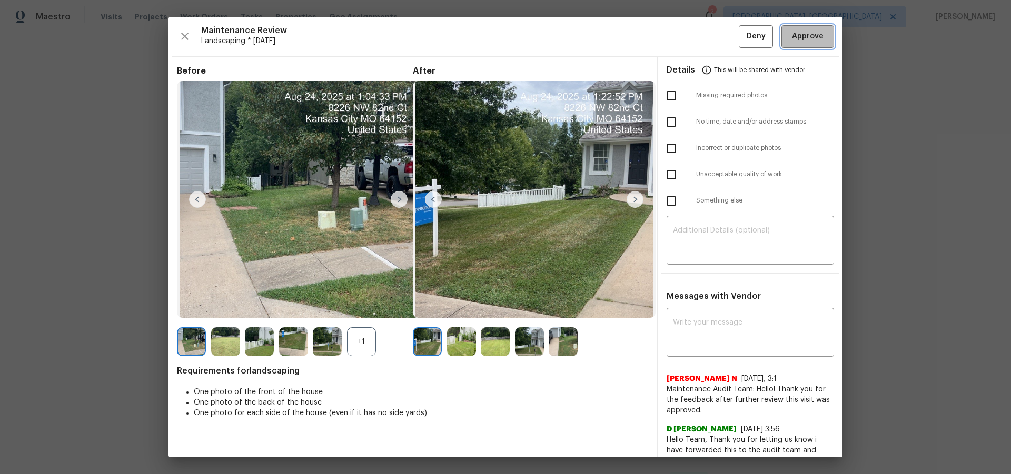
click at [718, 33] on span "Approve" at bounding box center [808, 36] width 32 height 13
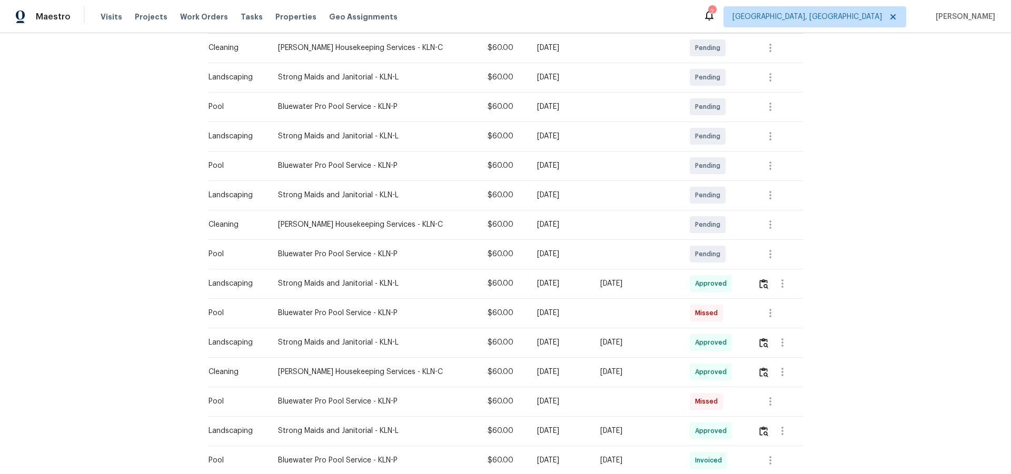
scroll to position [211, 0]
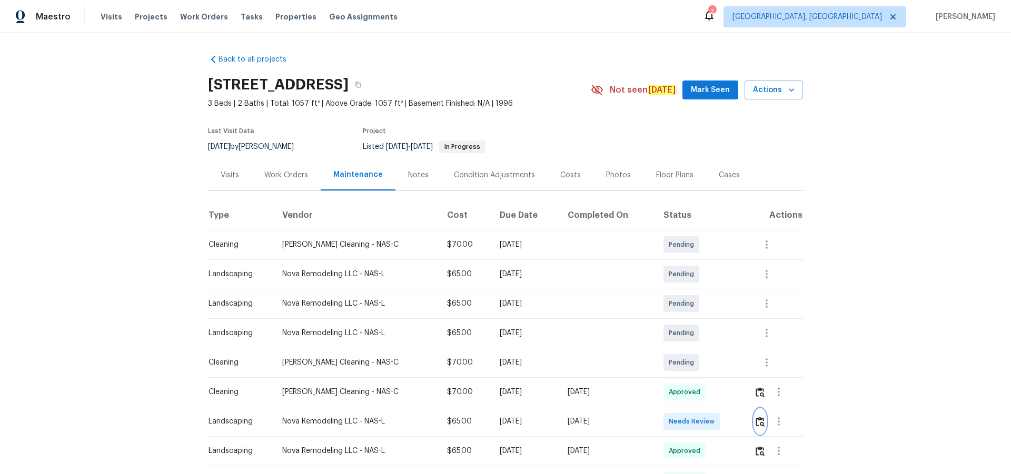
click at [718, 309] on img "button" at bounding box center [759, 422] width 9 height 10
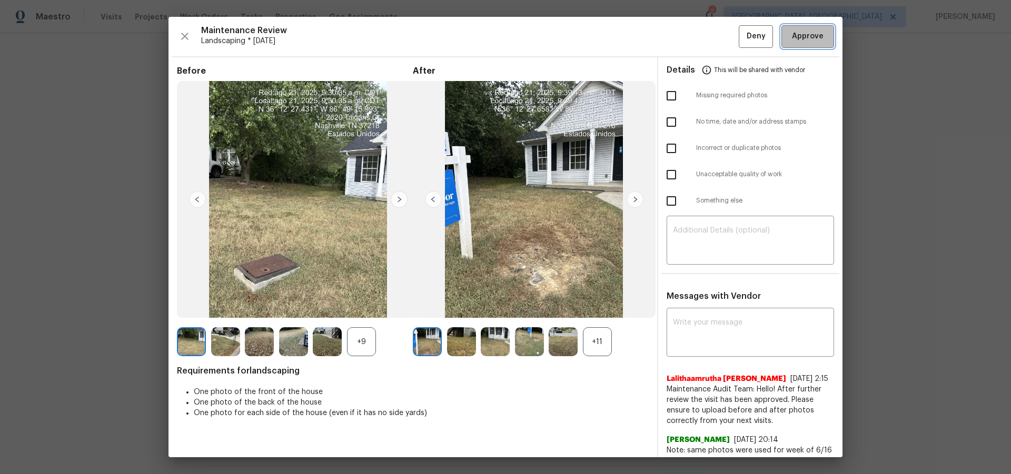
drag, startPoint x: 818, startPoint y: 26, endPoint x: 808, endPoint y: 92, distance: 67.0
click at [718, 26] on button "Approve" at bounding box center [807, 36] width 53 height 23
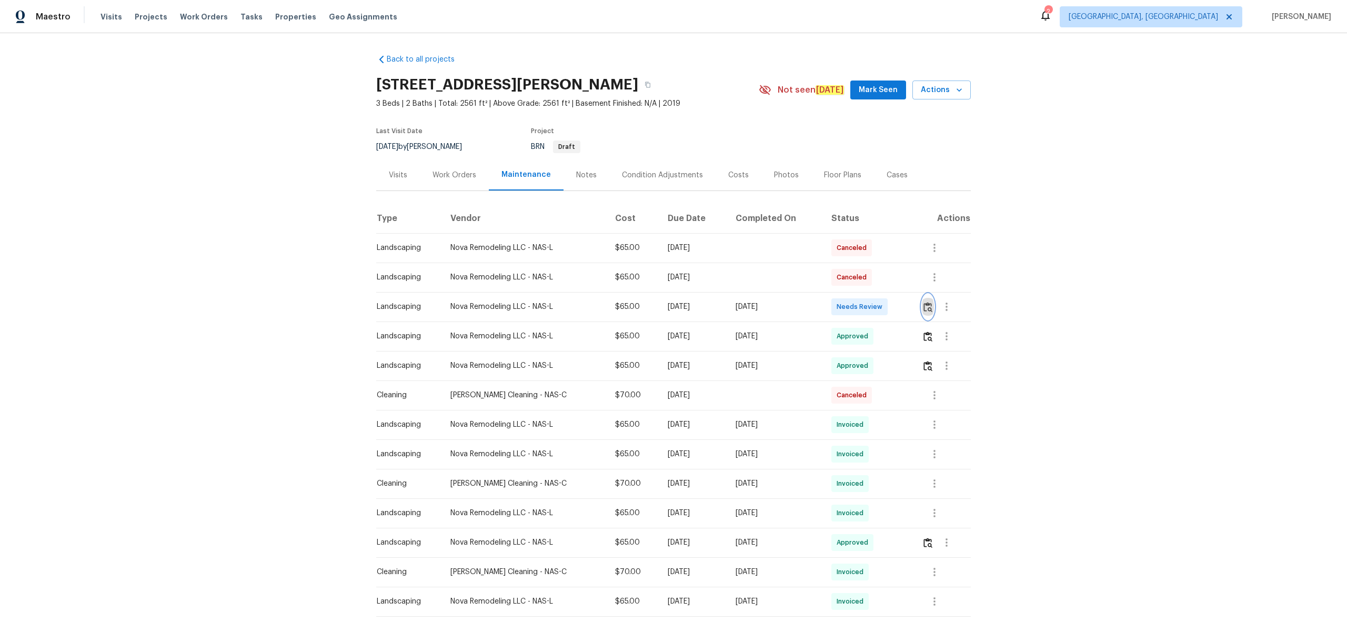
click at [924, 309] on img "button" at bounding box center [928, 307] width 9 height 10
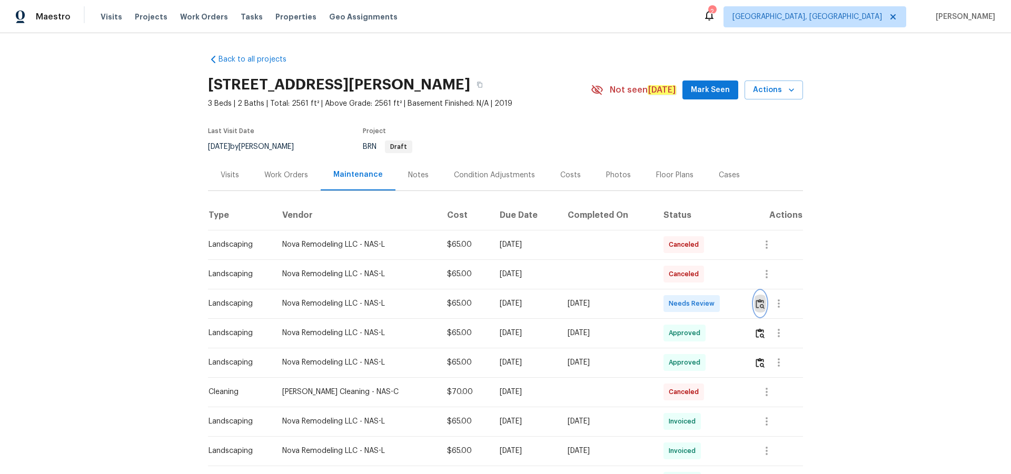
click at [757, 294] on button "button" at bounding box center [760, 303] width 12 height 25
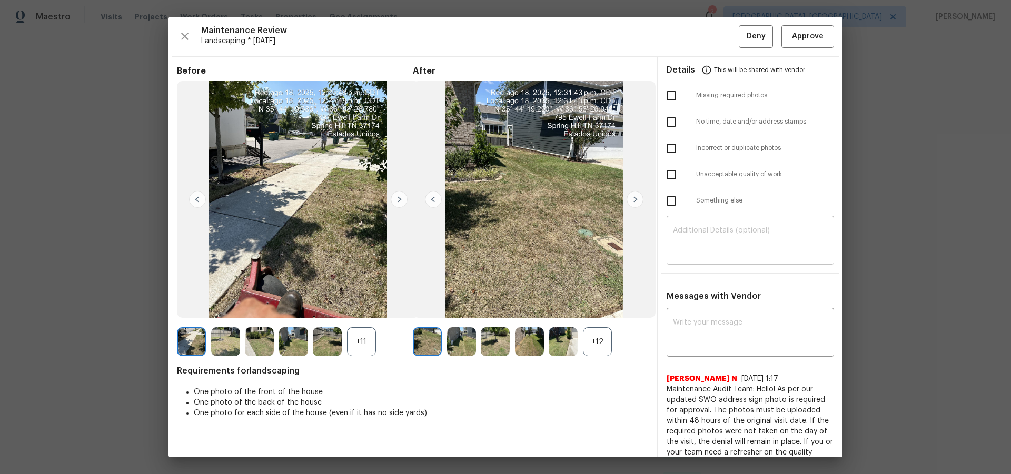
click at [715, 258] on div "​" at bounding box center [749, 241] width 167 height 46
paste textarea "Maintenance Audit Team: Hello! Unfortunately, this landscaping visit completed …"
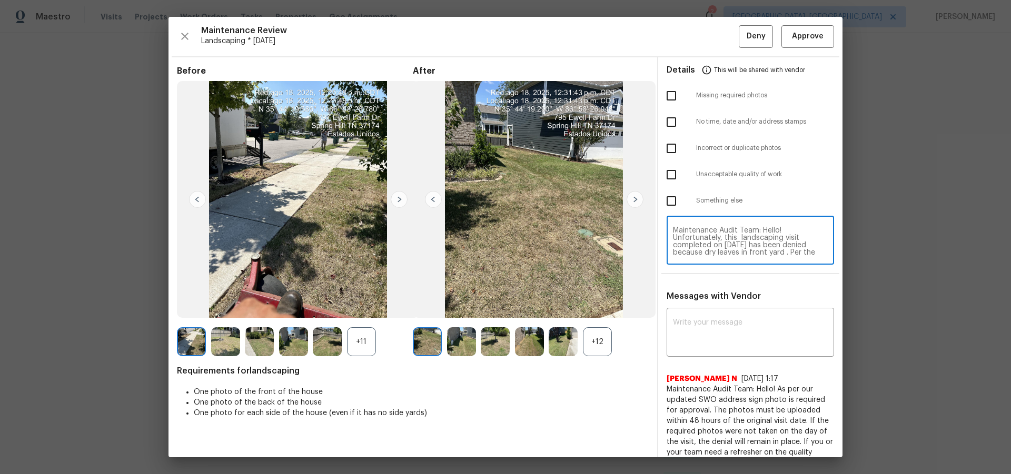
scroll to position [96, 0]
type textarea "Maintenance Audit Team: Hello! Unfortunately, this landscaping visit completed …"
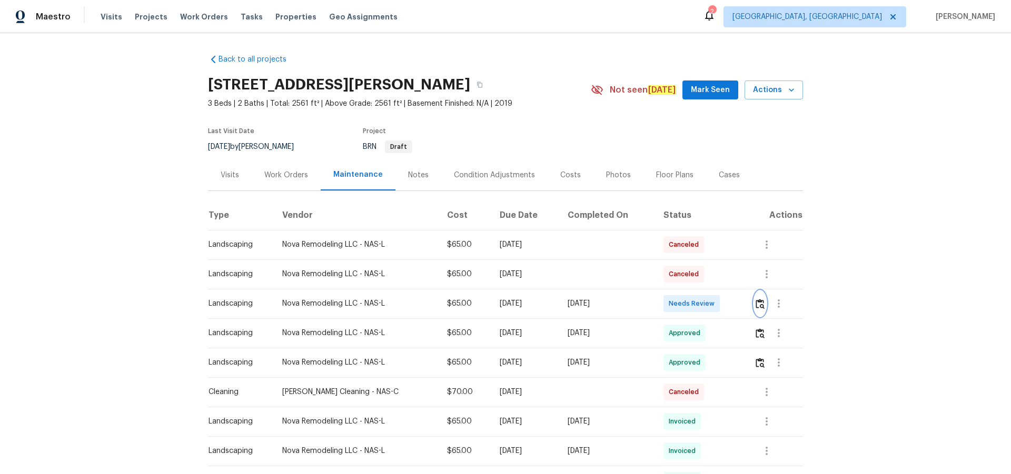
click at [755, 303] on img "button" at bounding box center [759, 304] width 9 height 10
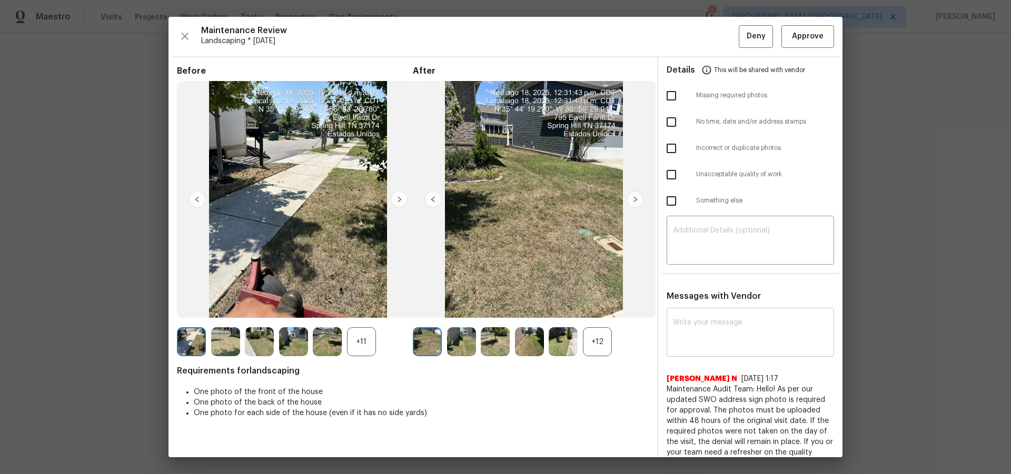
click at [755, 321] on textarea at bounding box center [750, 333] width 155 height 29
paste textarea "Maintenance Audit Team: Hello! Unfortunately, this landscaping visit completed …"
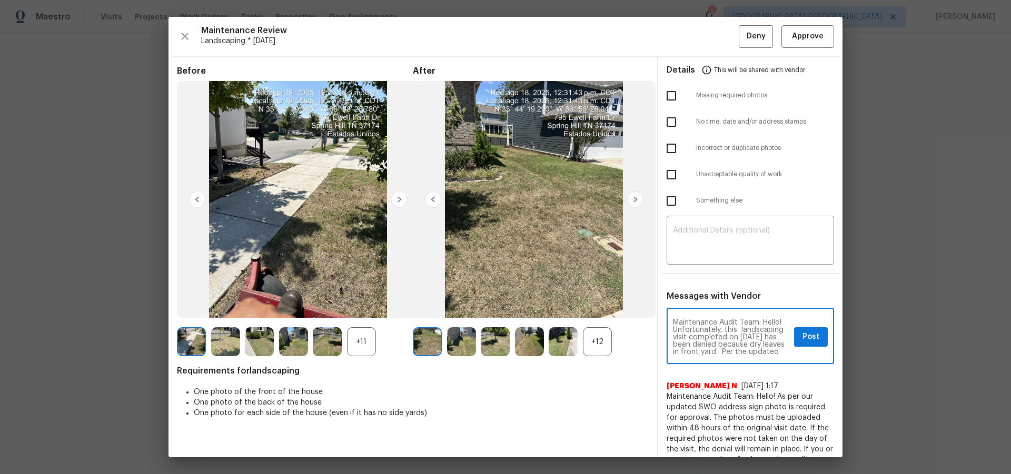
scroll to position [133, 0]
type textarea "Maintenance Audit Team: Hello! Unfortunately, this landscaping visit completed …"
click at [719, 227] on textarea at bounding box center [750, 241] width 155 height 29
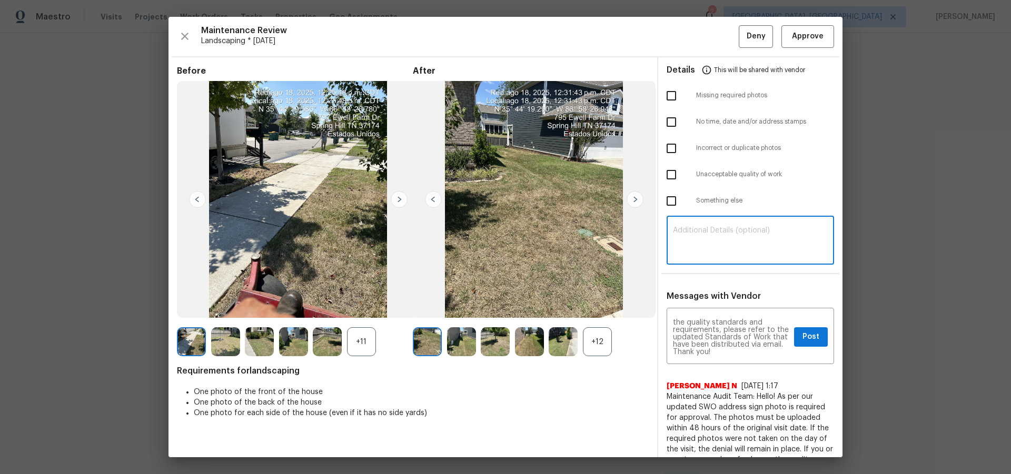
paste textarea "Maintenance Audit Team: Hello! Unfortunately, this landscaping visit completed …"
type textarea "Maintenance Audit Team: Hello! Unfortunately, this landscaping visit completed …"
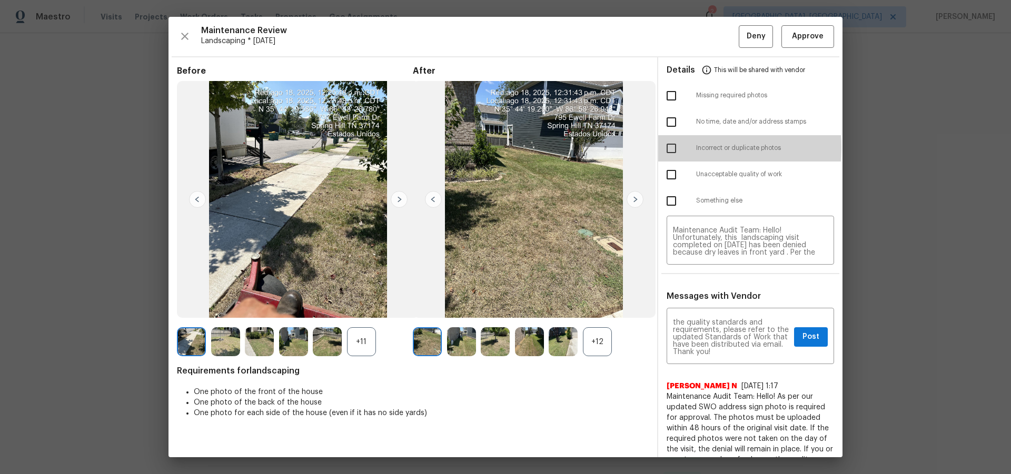
click at [667, 147] on input "checkbox" at bounding box center [671, 148] width 22 height 22
drag, startPoint x: 666, startPoint y: 151, endPoint x: 663, endPoint y: 121, distance: 30.1
click at [666, 149] on input "checkbox" at bounding box center [671, 148] width 22 height 22
checkbox input "false"
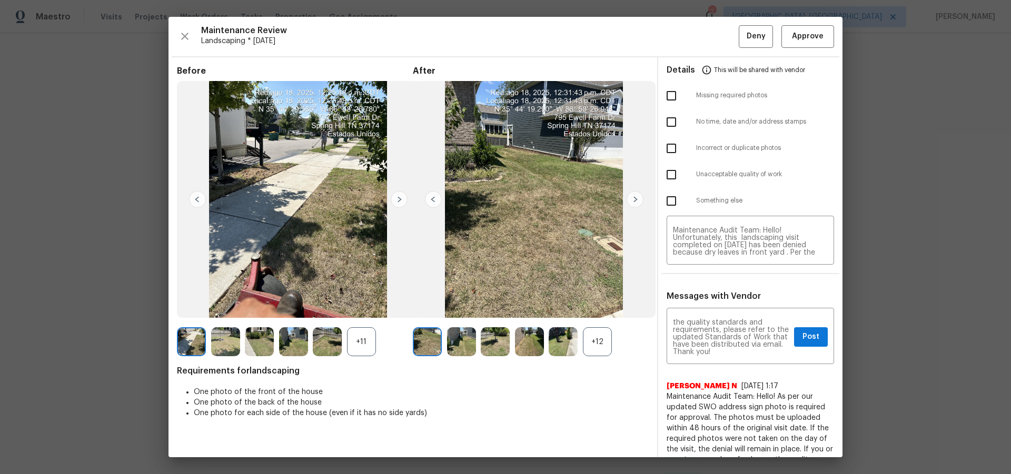
click at [663, 121] on input "checkbox" at bounding box center [671, 122] width 22 height 22
checkbox input "true"
drag, startPoint x: 672, startPoint y: 173, endPoint x: 671, endPoint y: 167, distance: 5.4
click at [671, 173] on input "checkbox" at bounding box center [671, 175] width 22 height 22
checkbox input "true"
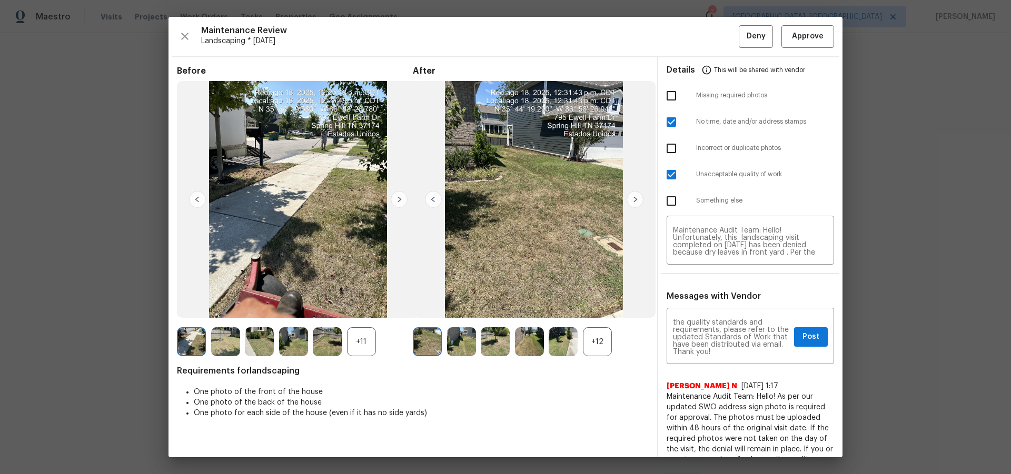
click at [664, 127] on input "checkbox" at bounding box center [671, 122] width 22 height 22
checkbox input "false"
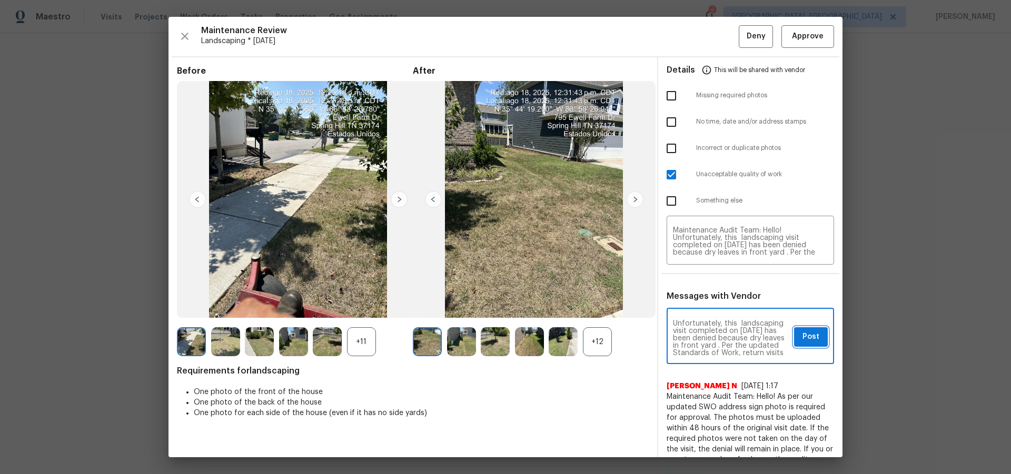
click at [807, 343] on span "Post" at bounding box center [810, 337] width 17 height 13
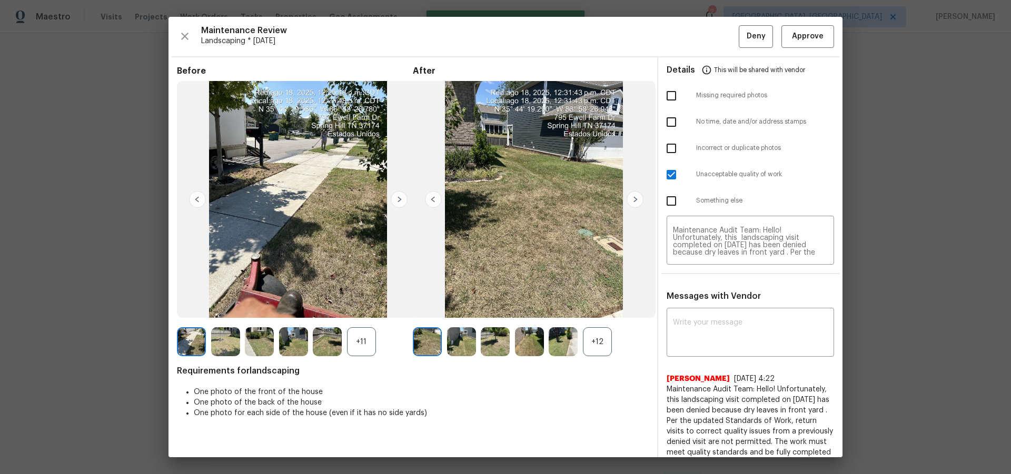
scroll to position [0, 0]
click at [746, 34] on span "Deny" at bounding box center [755, 36] width 19 height 13
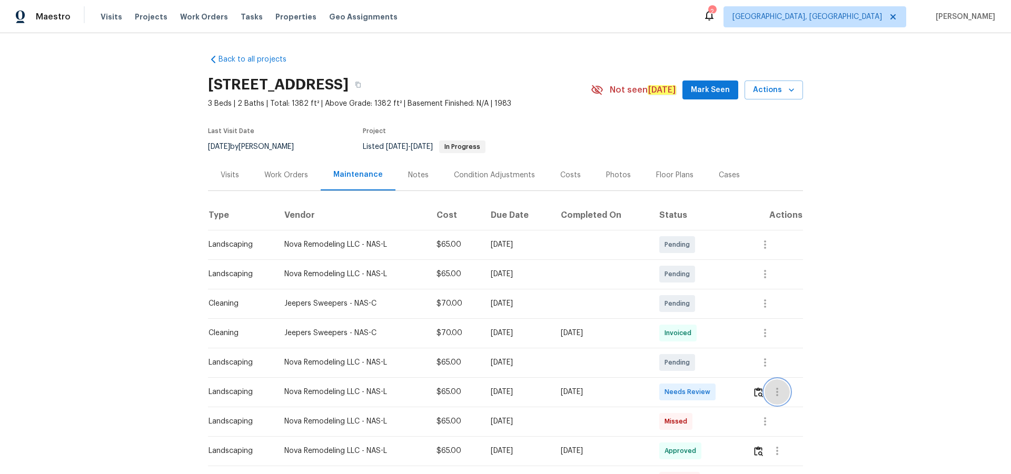
click at [766, 391] on button "button" at bounding box center [776, 391] width 25 height 25
click at [748, 393] on div at bounding box center [505, 237] width 1011 height 474
click at [754, 393] on img "button" at bounding box center [758, 392] width 9 height 10
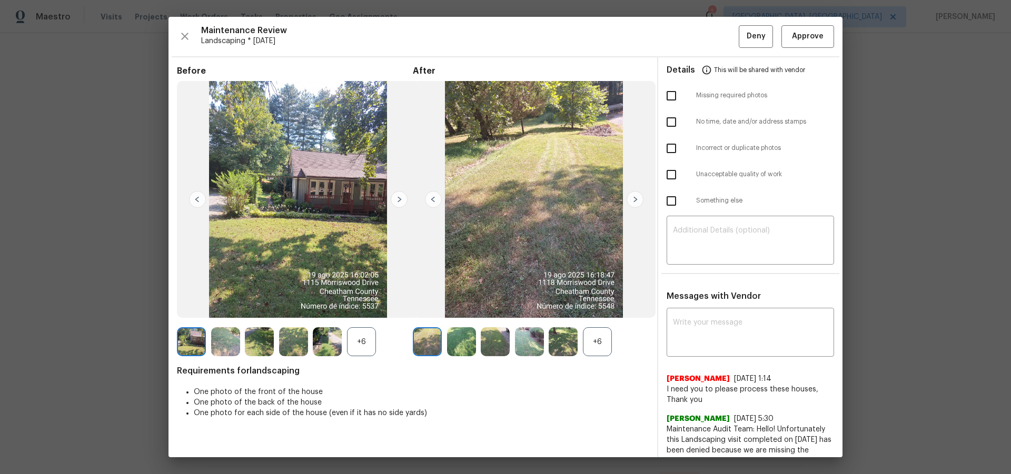
drag, startPoint x: 915, startPoint y: 76, endPoint x: 874, endPoint y: 167, distance: 99.9
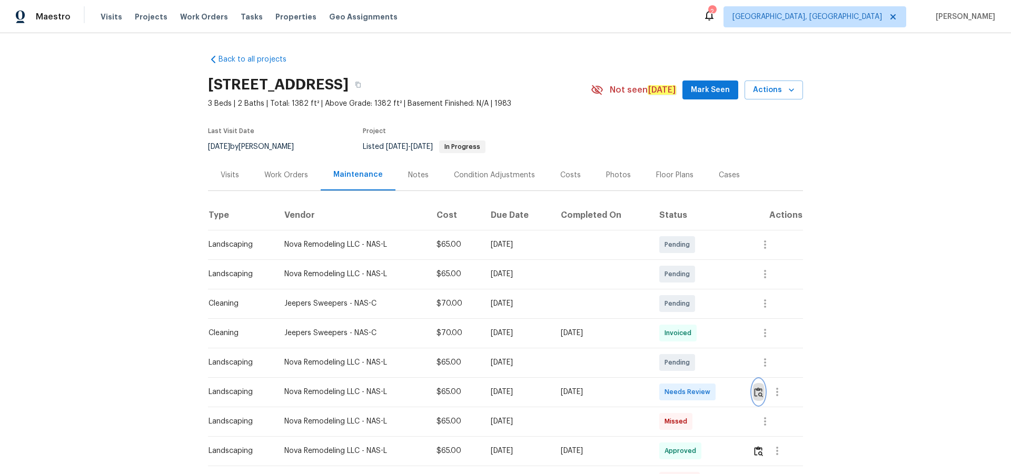
click at [754, 388] on img "button" at bounding box center [758, 392] width 9 height 10
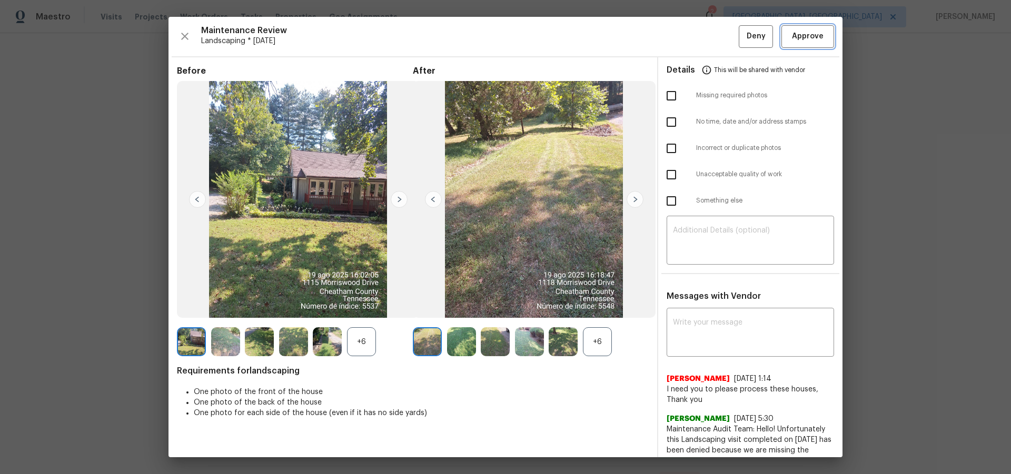
click at [821, 31] on button "Approve" at bounding box center [807, 36] width 53 height 23
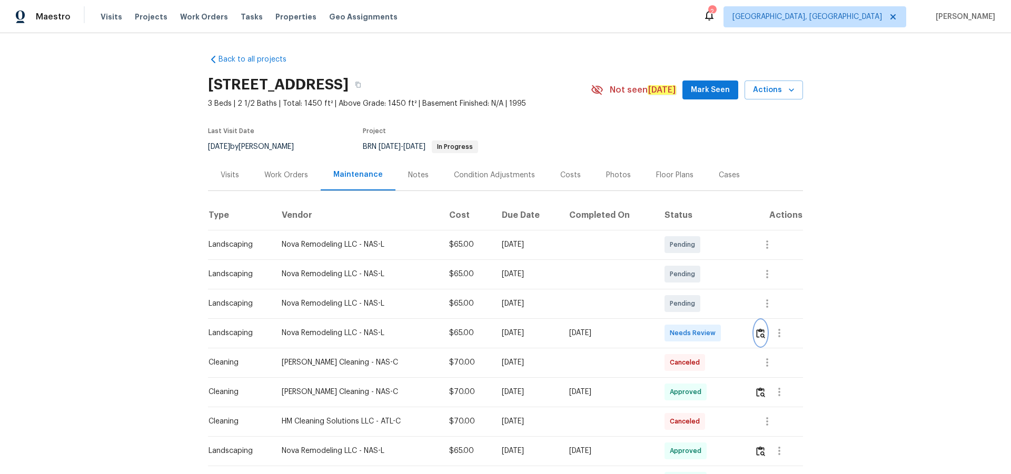
click at [718, 309] on img "button" at bounding box center [760, 333] width 9 height 10
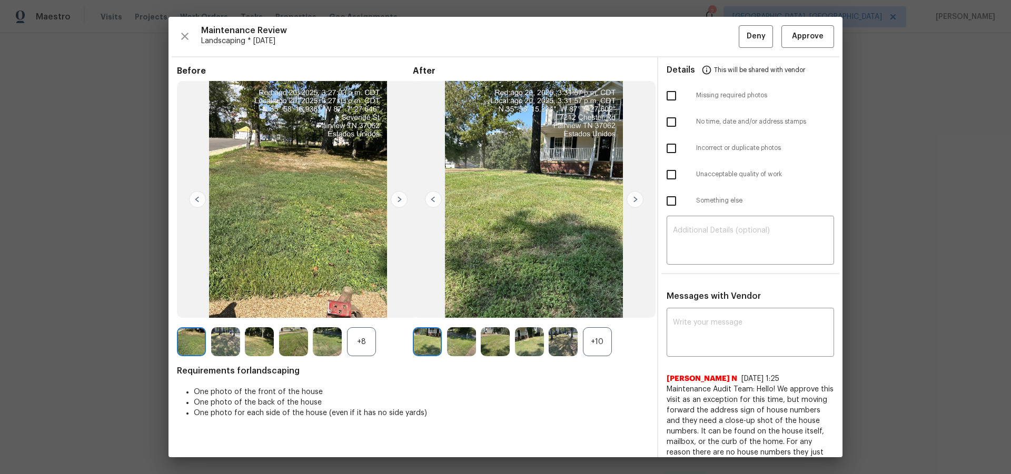
drag, startPoint x: 931, startPoint y: 107, endPoint x: 927, endPoint y: 164, distance: 57.0
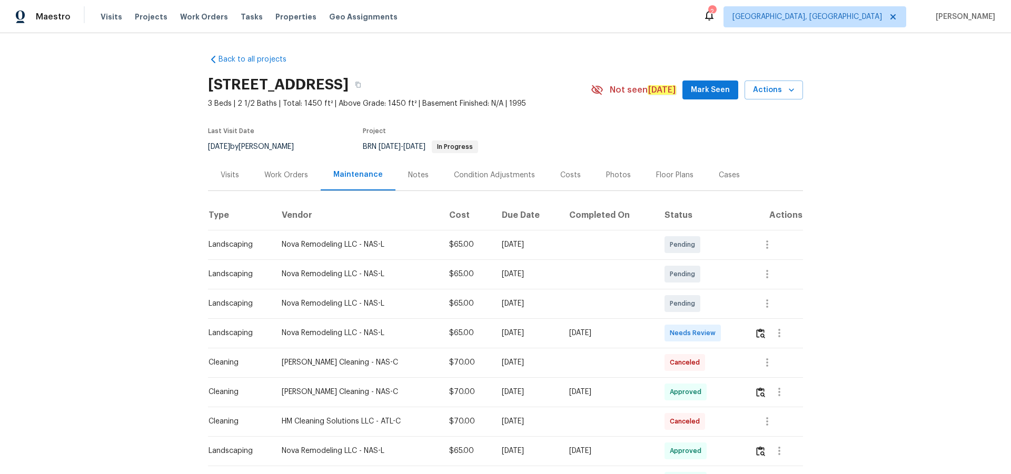
click at [718, 309] on td at bounding box center [774, 332] width 57 height 29
click at [718, 309] on img "button" at bounding box center [760, 333] width 9 height 10
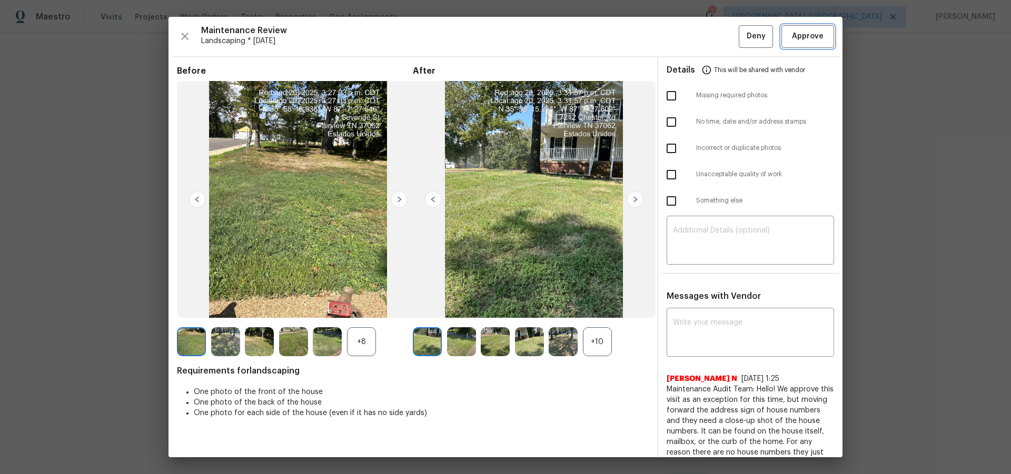
click at [718, 35] on span "Approve" at bounding box center [808, 36] width 32 height 13
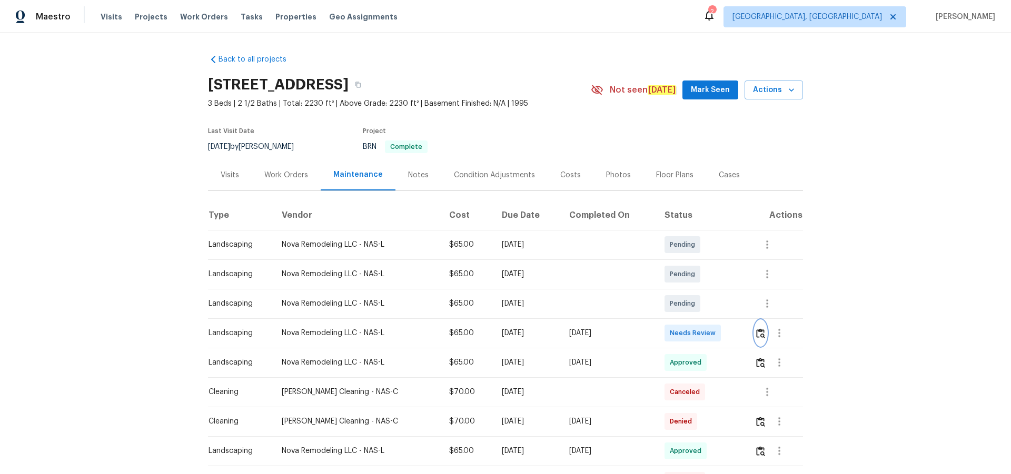
click at [718, 309] on img "button" at bounding box center [760, 333] width 9 height 10
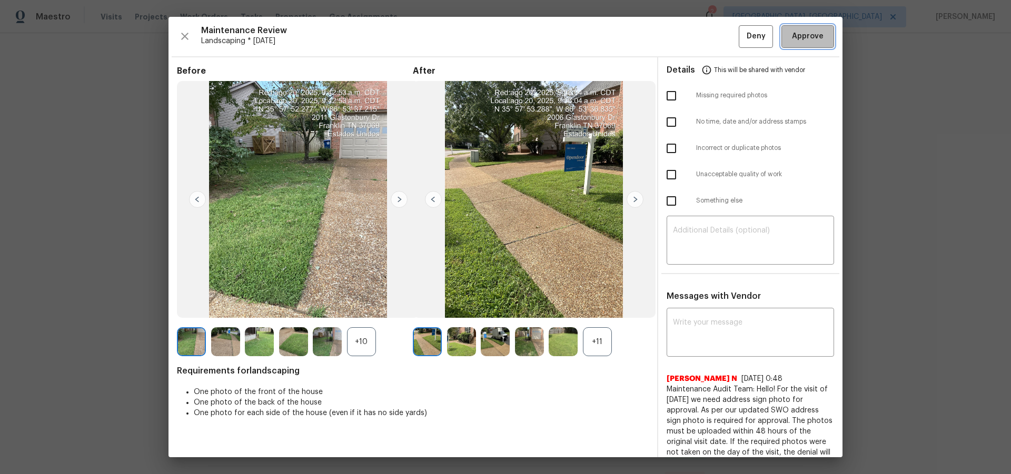
click at [718, 46] on button "Approve" at bounding box center [807, 36] width 53 height 23
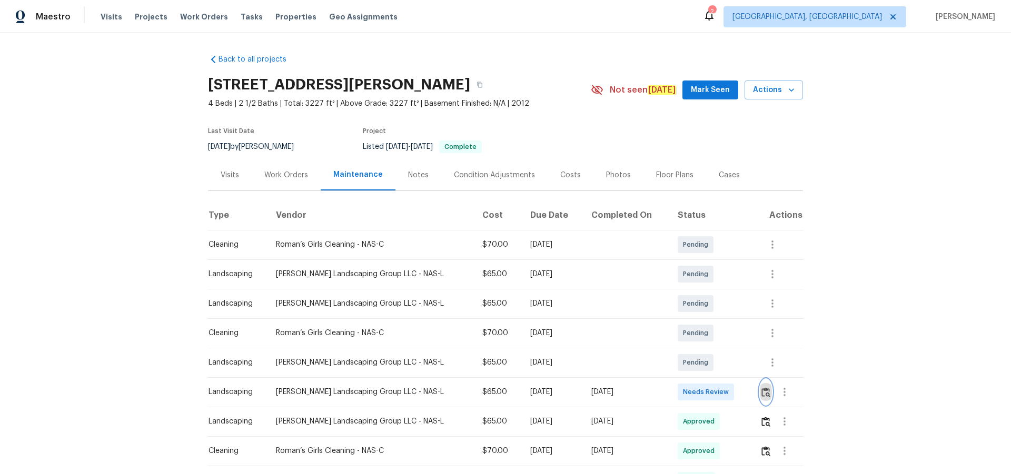
click at [718, 309] on img "button" at bounding box center [765, 392] width 9 height 10
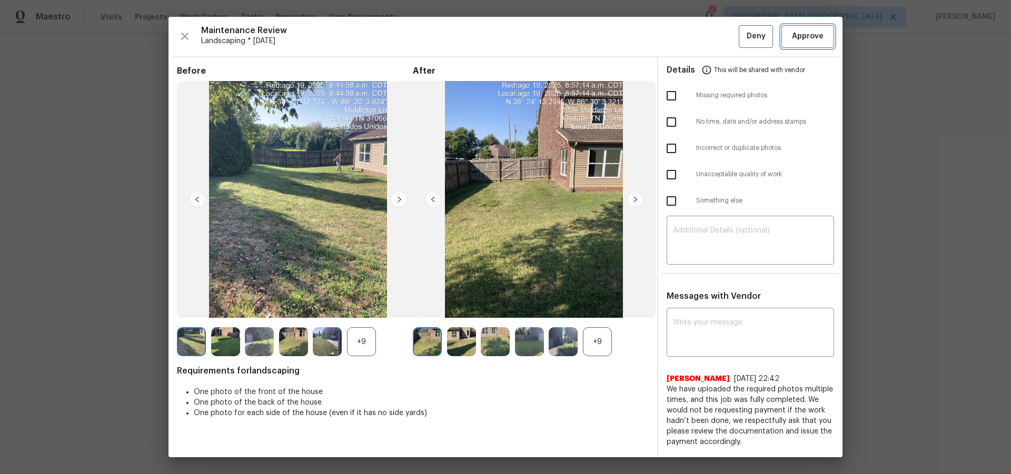
drag, startPoint x: 805, startPoint y: 25, endPoint x: 807, endPoint y: 62, distance: 36.9
click at [718, 26] on button "Approve" at bounding box center [807, 36] width 53 height 23
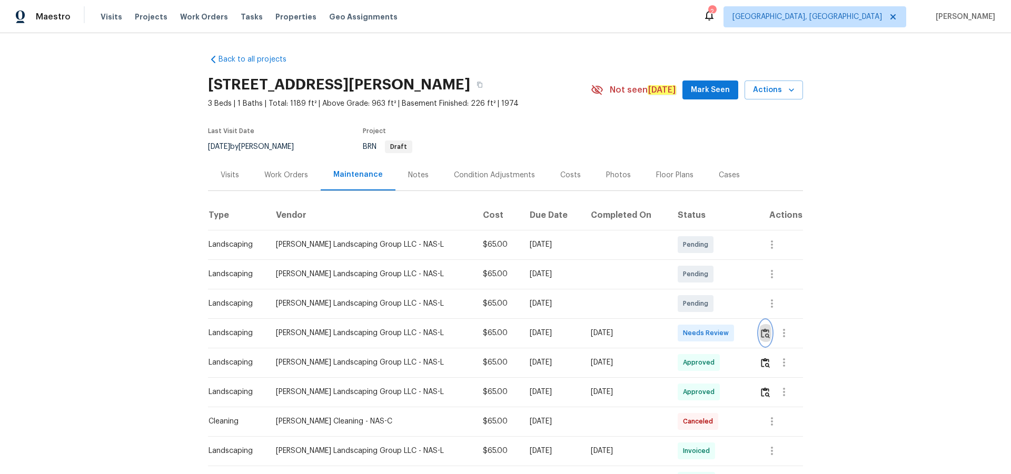
click at [718, 309] on button "button" at bounding box center [765, 333] width 12 height 25
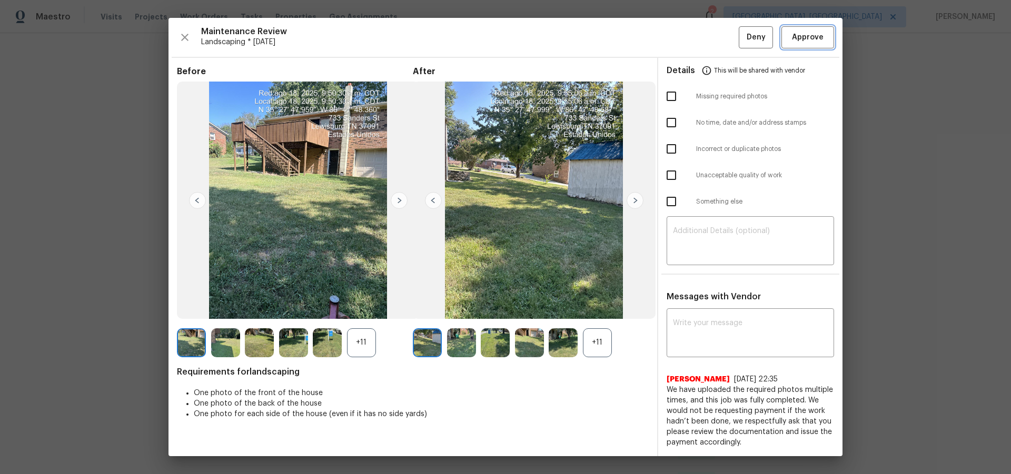
click at [718, 44] on span "Approve" at bounding box center [808, 37] width 32 height 13
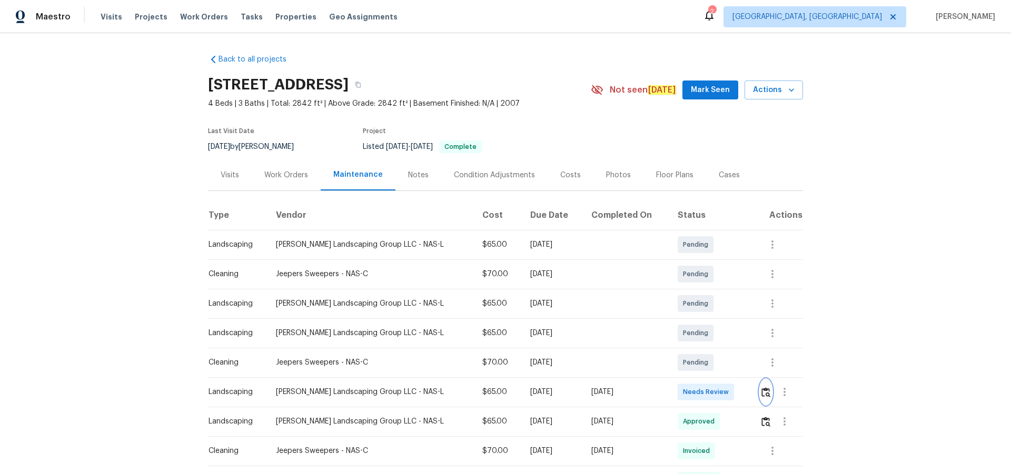
click at [763, 390] on img "button" at bounding box center [765, 392] width 9 height 10
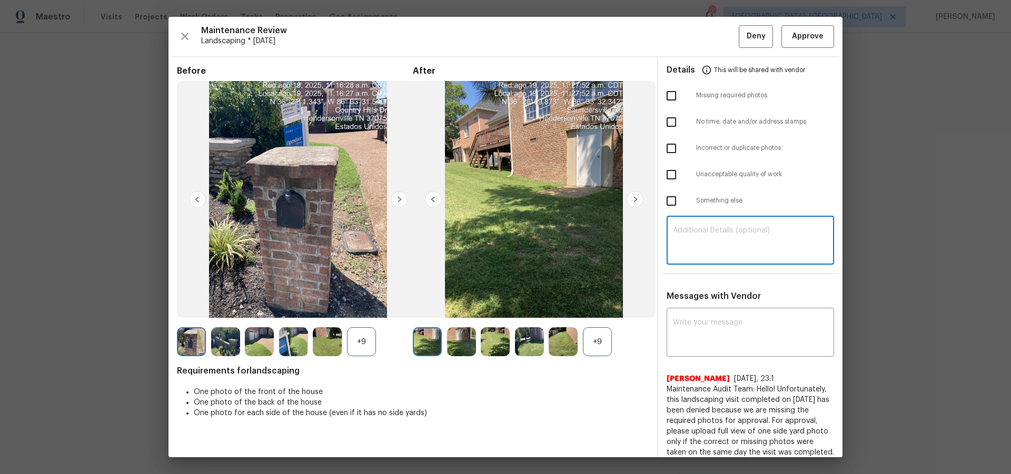
click at [733, 236] on textarea at bounding box center [750, 241] width 155 height 29
paste textarea "Maintenance Audit Team: Hello! Unfortunately, this landscaping visit completed …"
type textarea "Maintenance Audit Team: Hello! Unfortunately, this landscaping visit completed …"
paste textarea "Maintenance Audit Team: Hello! Unfortunately, this landscaping visit completed …"
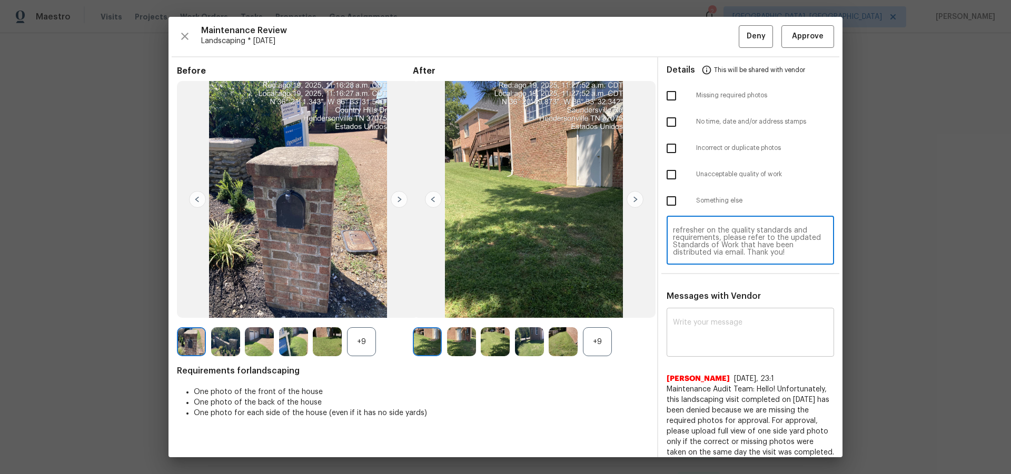
click at [733, 337] on textarea at bounding box center [750, 333] width 155 height 29
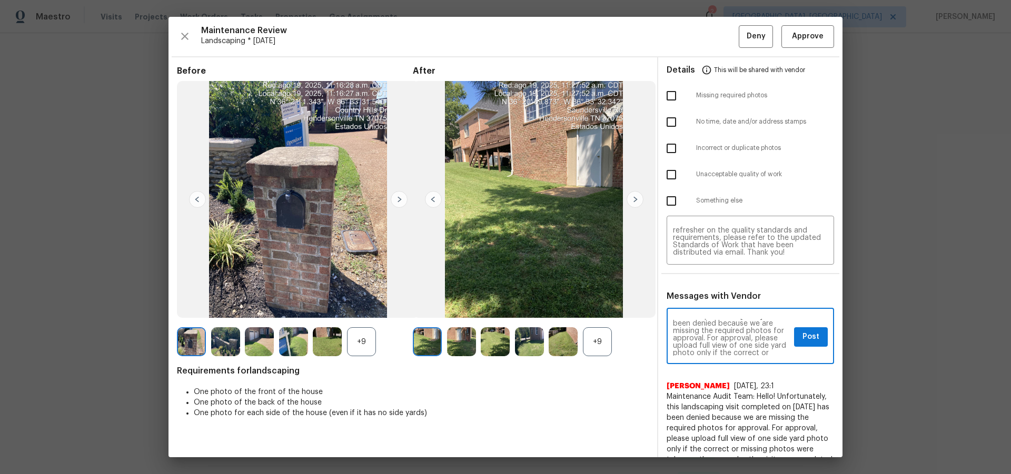
scroll to position [42, 0]
type textarea "Maintenance Audit Team: Hello! Unfortunately, this landscaping visit completed …"
click at [664, 97] on input "checkbox" at bounding box center [671, 96] width 22 height 22
checkbox input "true"
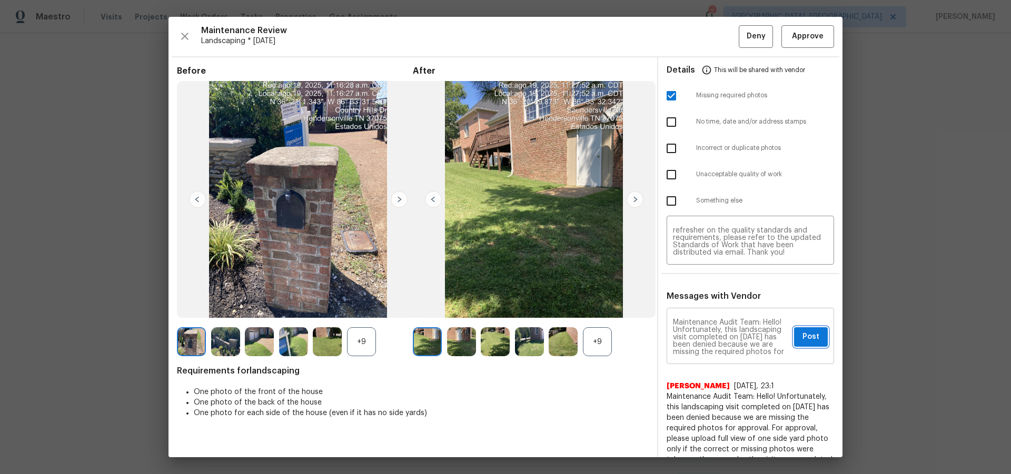
click at [814, 339] on button "Post" at bounding box center [811, 336] width 34 height 19
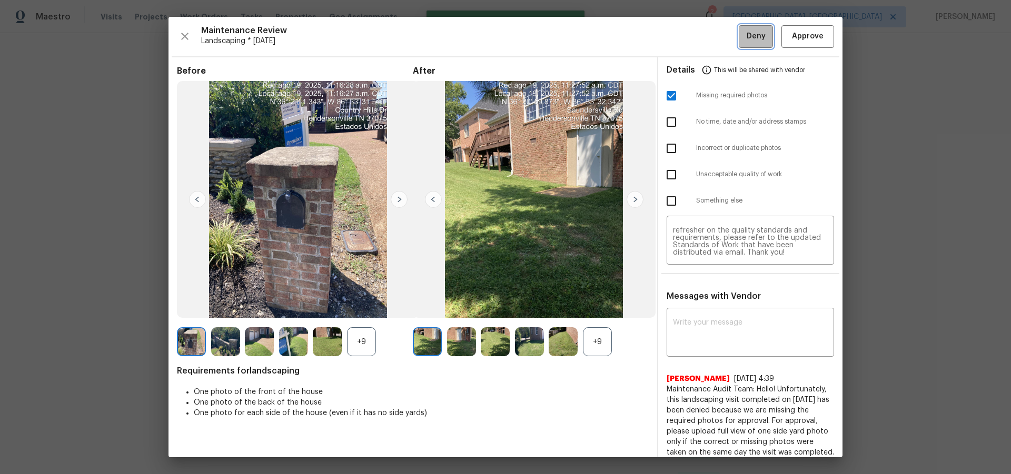
click at [750, 35] on span "Deny" at bounding box center [755, 36] width 19 height 13
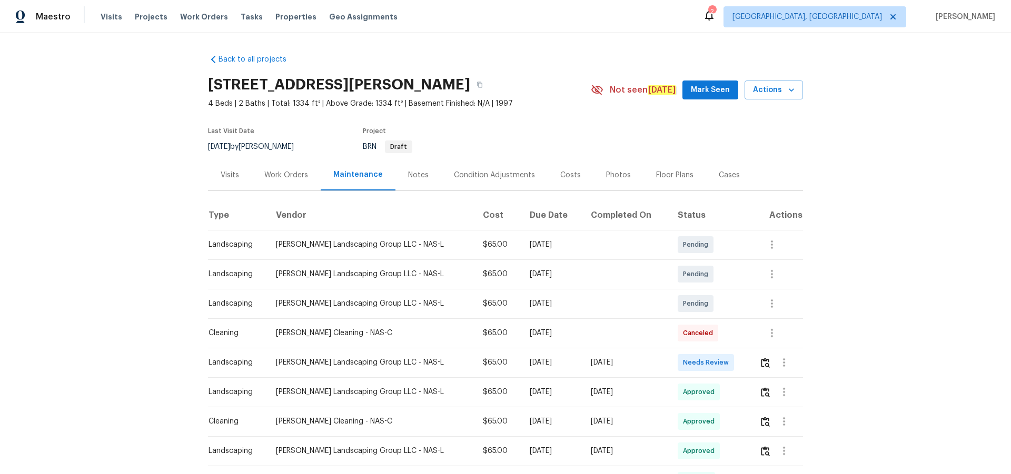
drag, startPoint x: 754, startPoint y: 358, endPoint x: 759, endPoint y: 366, distance: 9.8
click at [718, 309] on td at bounding box center [777, 362] width 52 height 29
click at [718, 309] on img "button" at bounding box center [765, 363] width 9 height 10
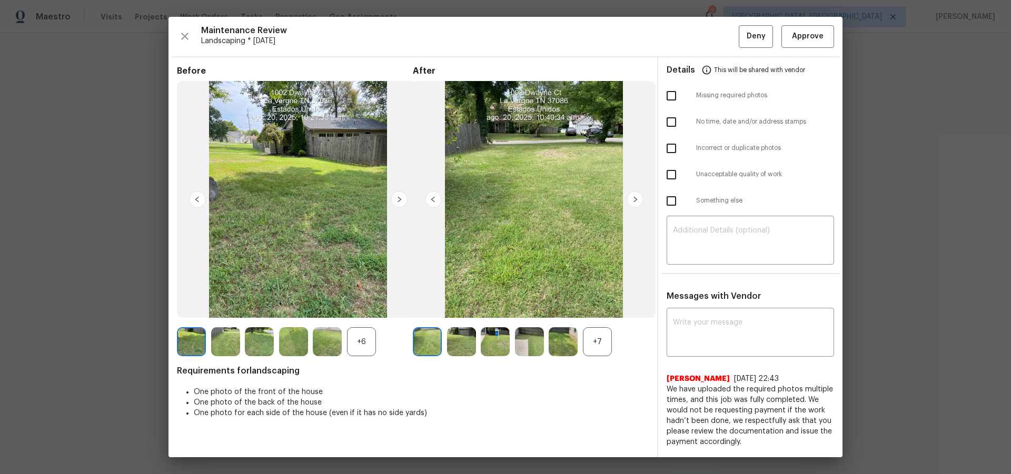
drag, startPoint x: 818, startPoint y: 24, endPoint x: 817, endPoint y: 37, distance: 13.2
click at [718, 25] on div "Maintenance Review Landscaping * Mon, Aug 18 Deny Approve Before +6 After +7 Re…" at bounding box center [505, 237] width 674 height 441
click at [718, 37] on span "Approve" at bounding box center [808, 36] width 36 height 13
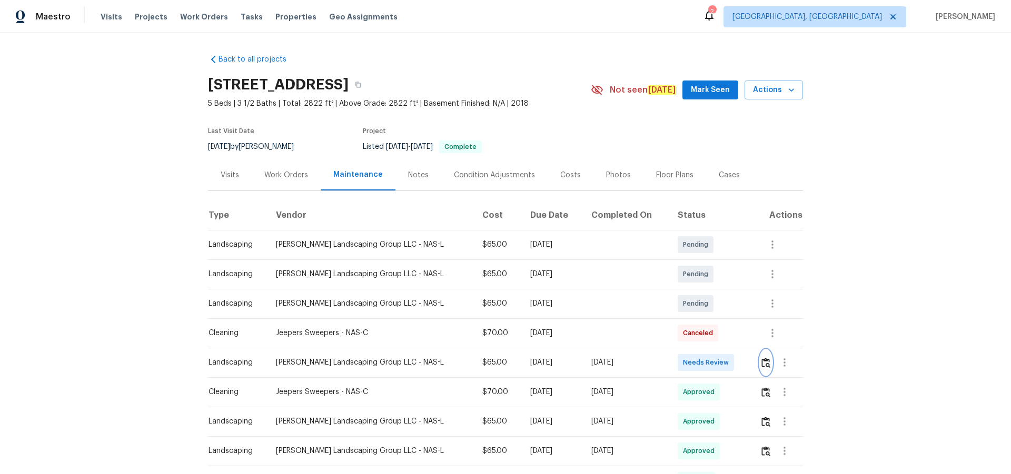
click at [761, 360] on img "button" at bounding box center [765, 363] width 9 height 10
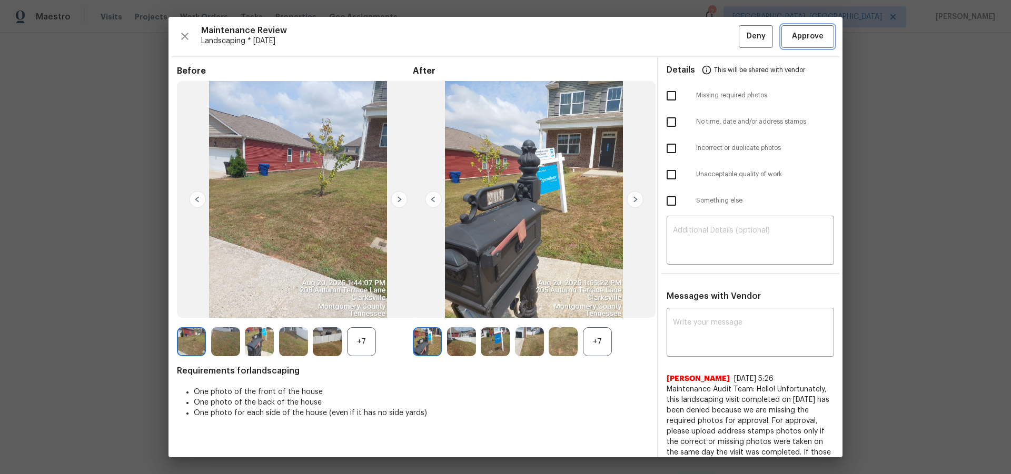
click at [800, 33] on span "Approve" at bounding box center [808, 36] width 32 height 13
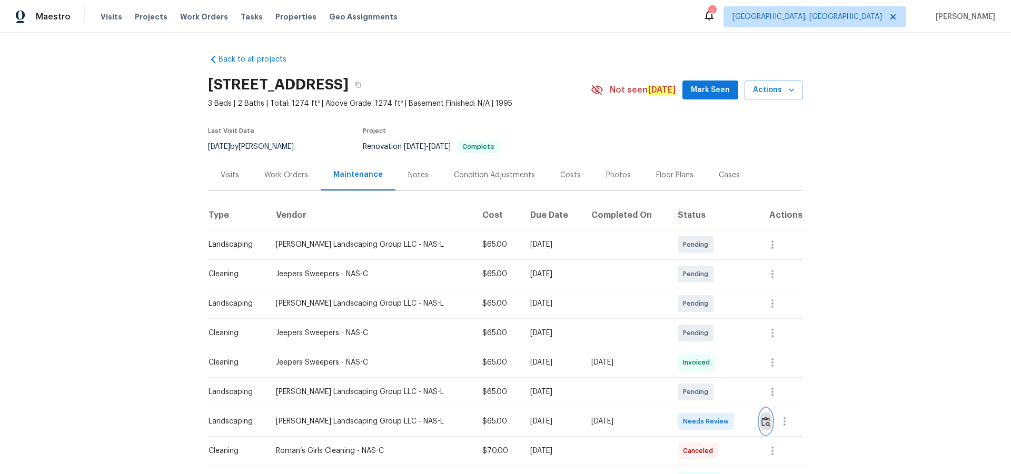
click at [761, 420] on img "button" at bounding box center [765, 422] width 9 height 10
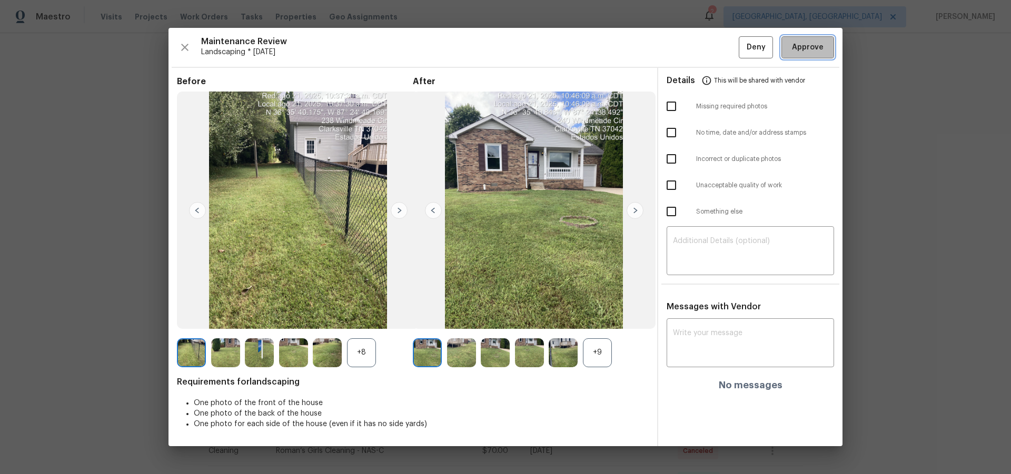
click at [801, 55] on button "Approve" at bounding box center [807, 47] width 53 height 23
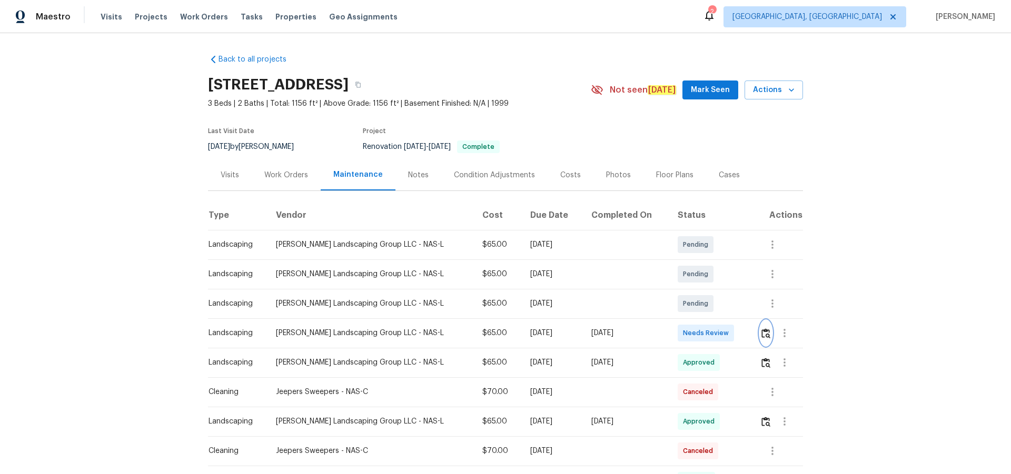
click at [762, 332] on img "button" at bounding box center [765, 333] width 9 height 10
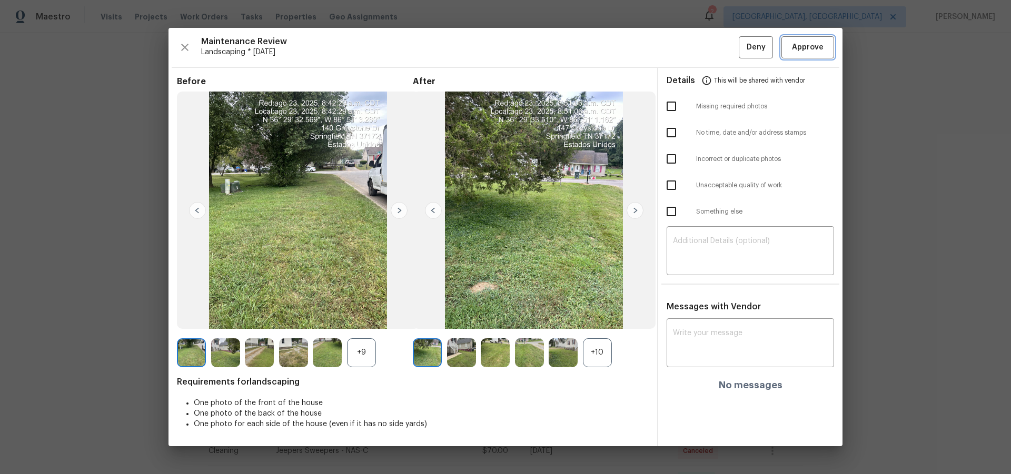
click at [820, 42] on span "Approve" at bounding box center [808, 47] width 32 height 13
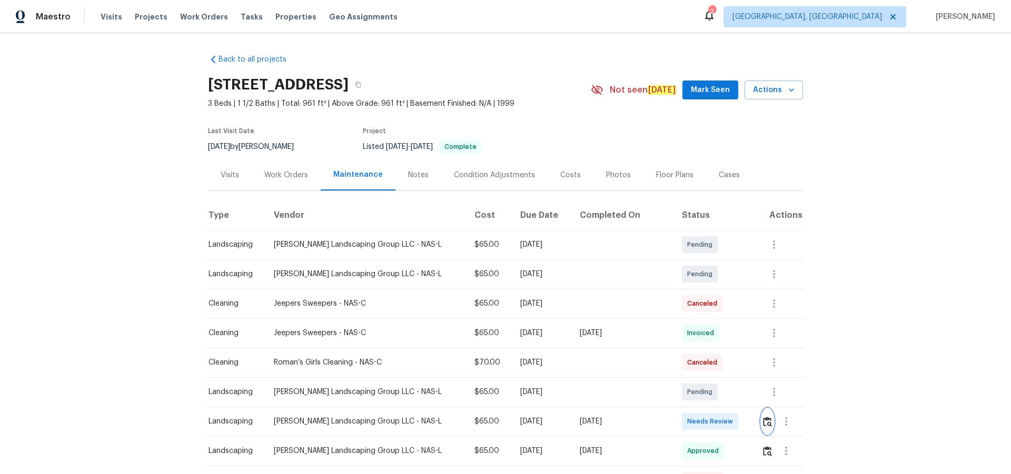
click at [718, 309] on img "button" at bounding box center [767, 422] width 9 height 10
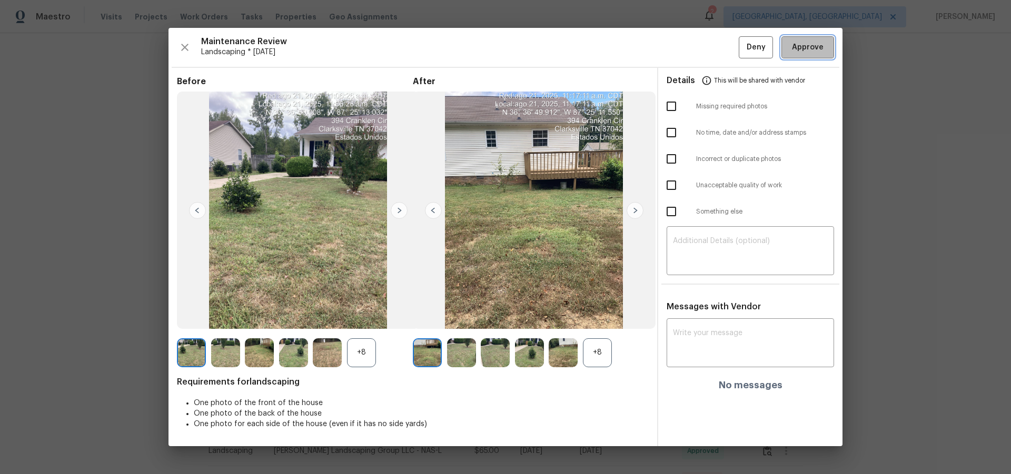
click at [718, 44] on span "Approve" at bounding box center [808, 47] width 32 height 13
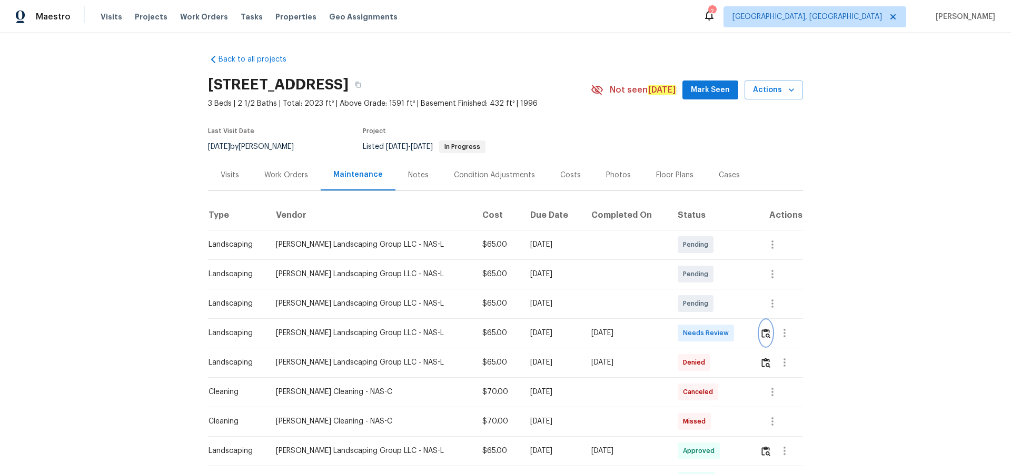
click at [718, 309] on img "button" at bounding box center [765, 333] width 9 height 10
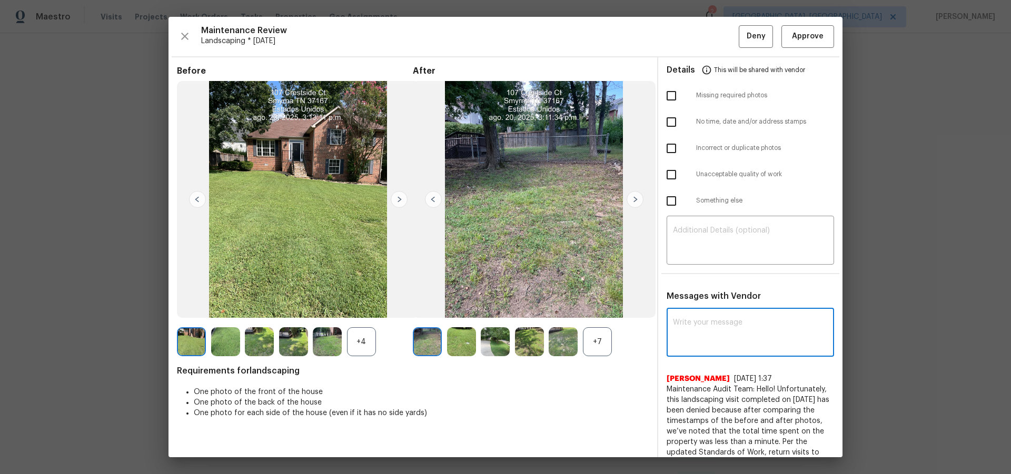
click at [718, 309] on textarea at bounding box center [750, 333] width 155 height 29
paste textarea "Maintenance Audit Team: Hello! After further review the visit has been approved…"
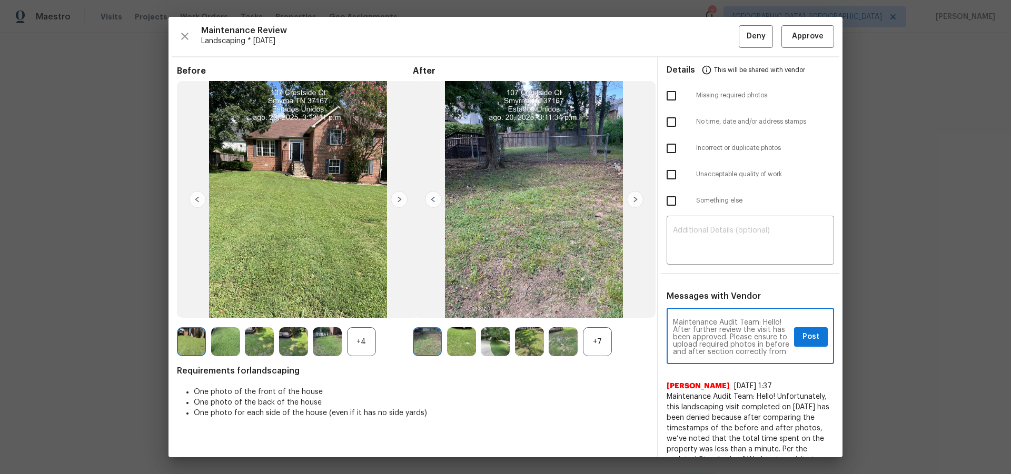
scroll to position [15, 0]
type textarea "Maintenance Audit Team: Hello! After further review the visit has been approved…"
click at [718, 309] on button "Post" at bounding box center [811, 336] width 34 height 19
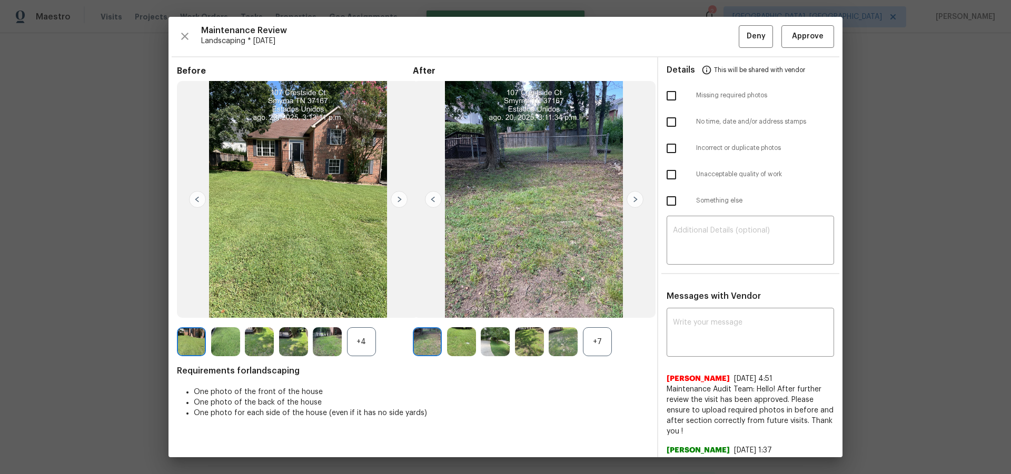
scroll to position [0, 0]
click at [718, 36] on span "Approve" at bounding box center [808, 36] width 32 height 13
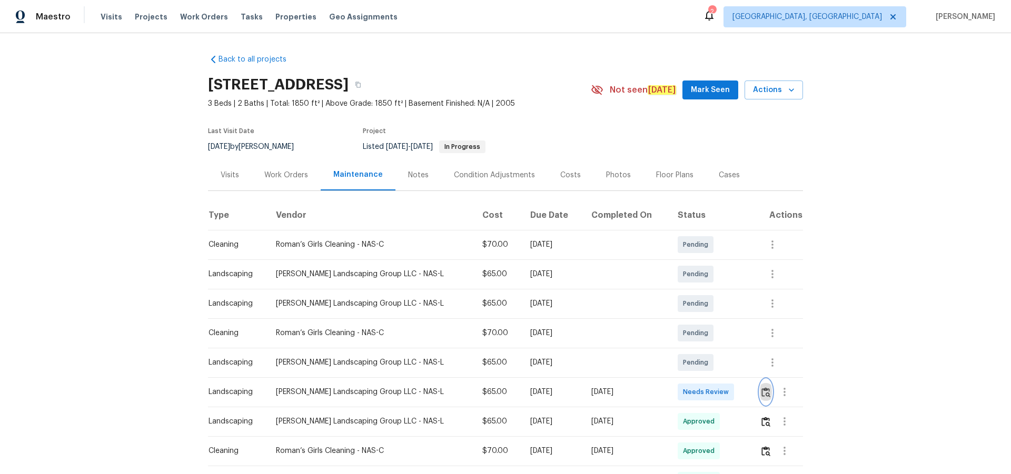
click at [765, 391] on img "button" at bounding box center [765, 392] width 9 height 10
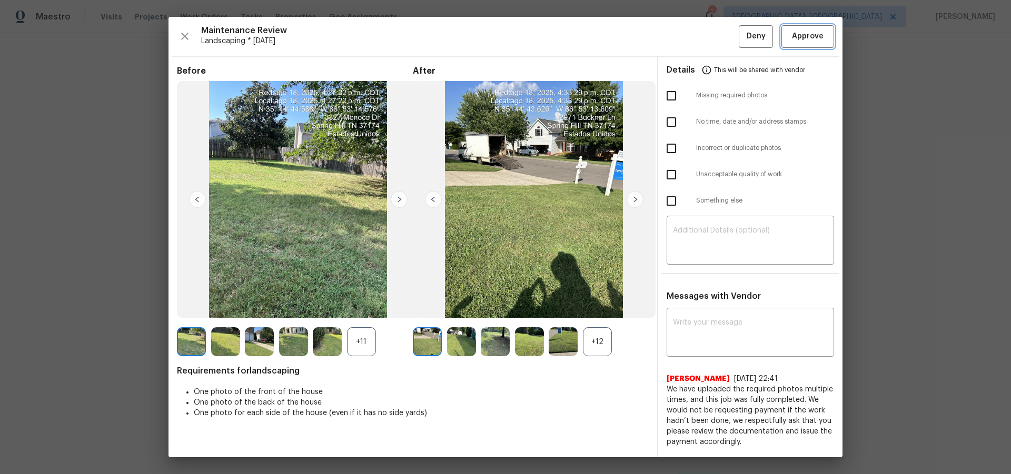
click at [815, 37] on span "Approve" at bounding box center [808, 36] width 36 height 13
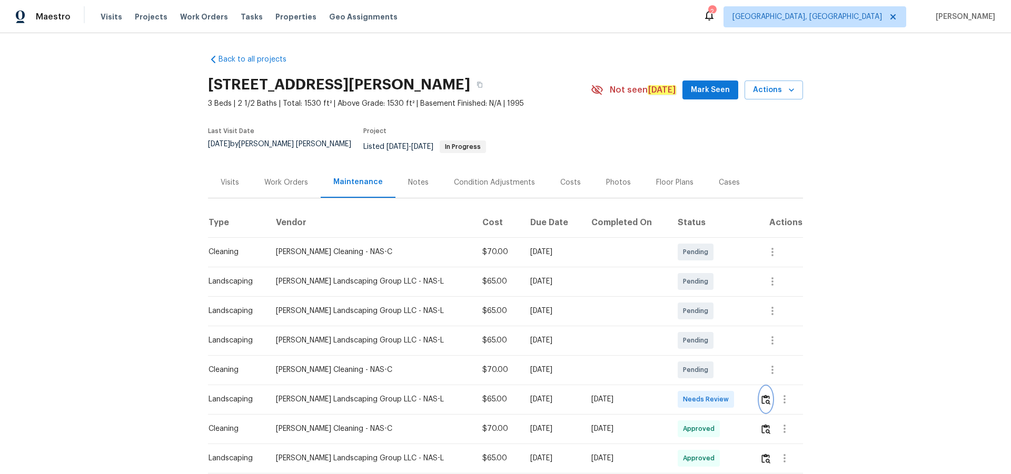
click at [718, 309] on img "button" at bounding box center [765, 400] width 9 height 10
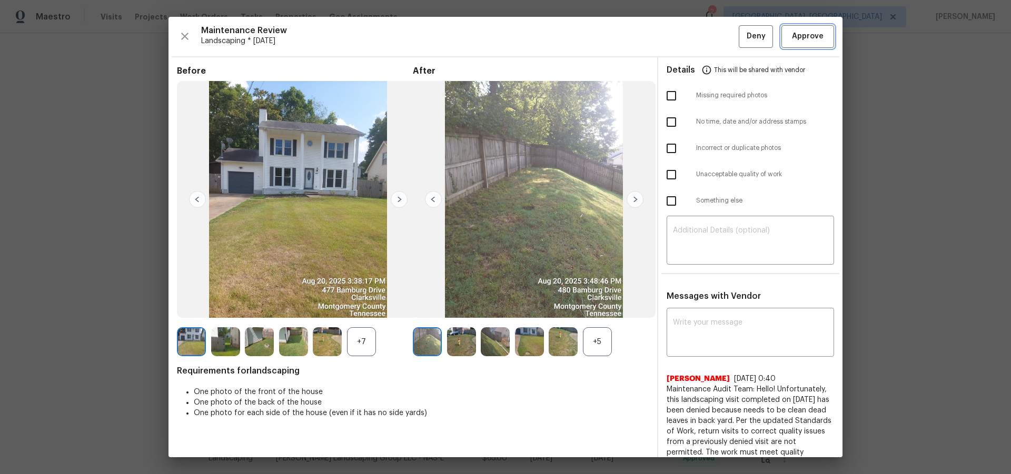
click at [718, 39] on span "Approve" at bounding box center [808, 36] width 32 height 13
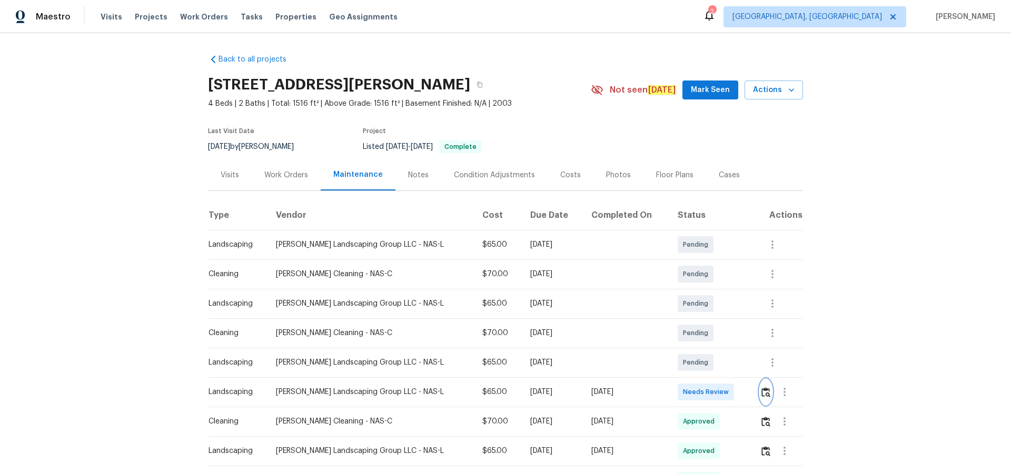
click at [763, 392] on img "button" at bounding box center [765, 392] width 9 height 10
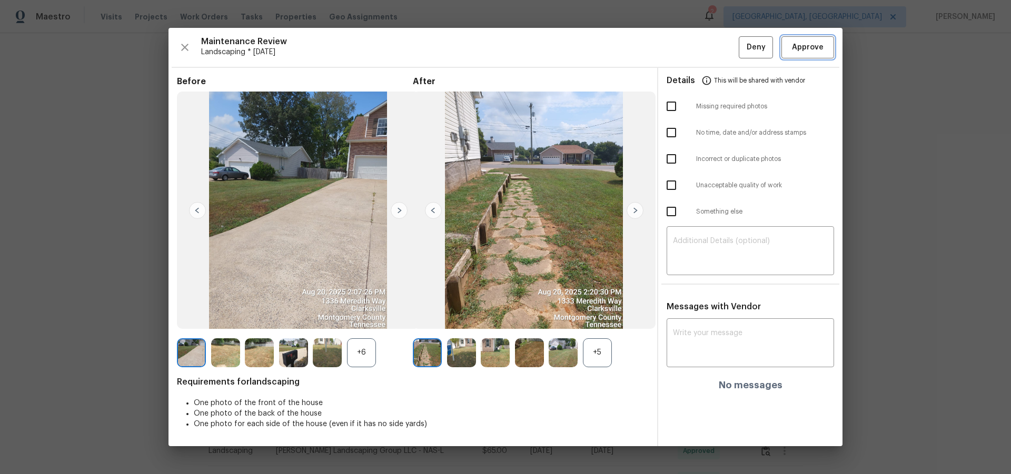
click at [803, 52] on span "Approve" at bounding box center [808, 47] width 32 height 13
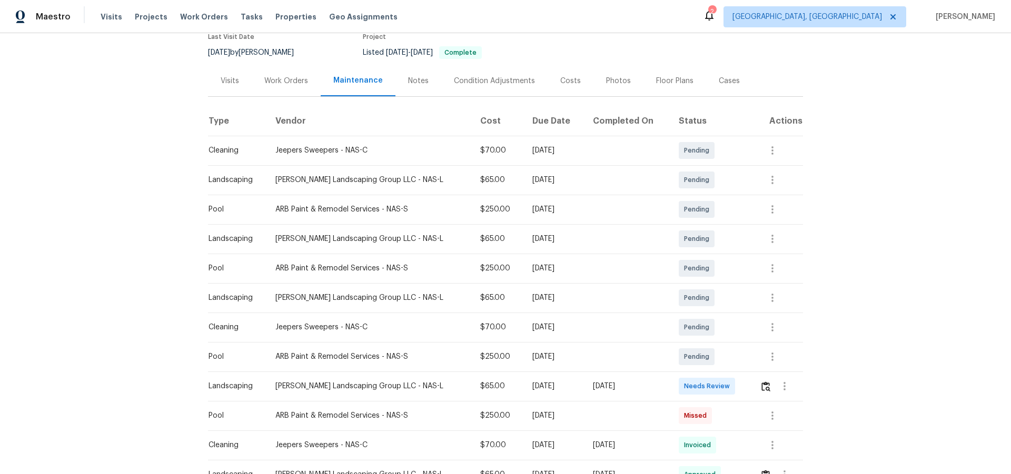
scroll to position [211, 0]
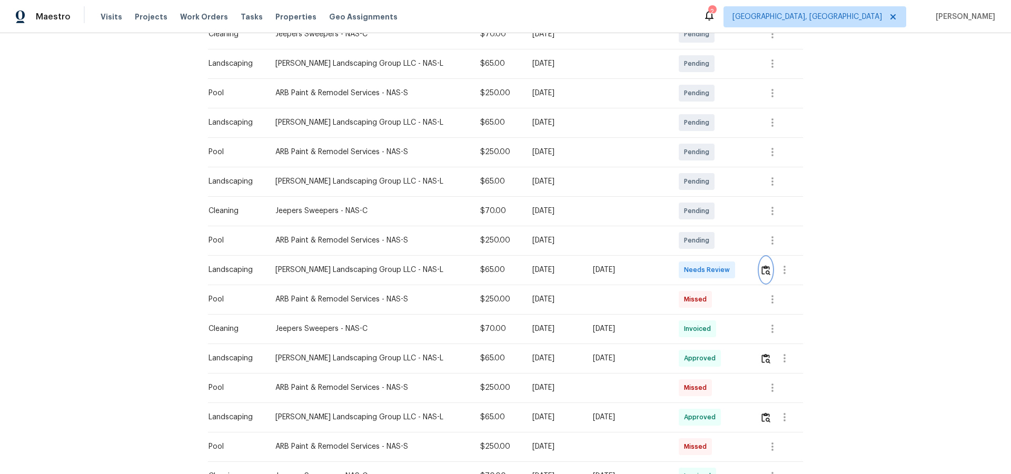
click at [718, 268] on button "button" at bounding box center [765, 269] width 12 height 25
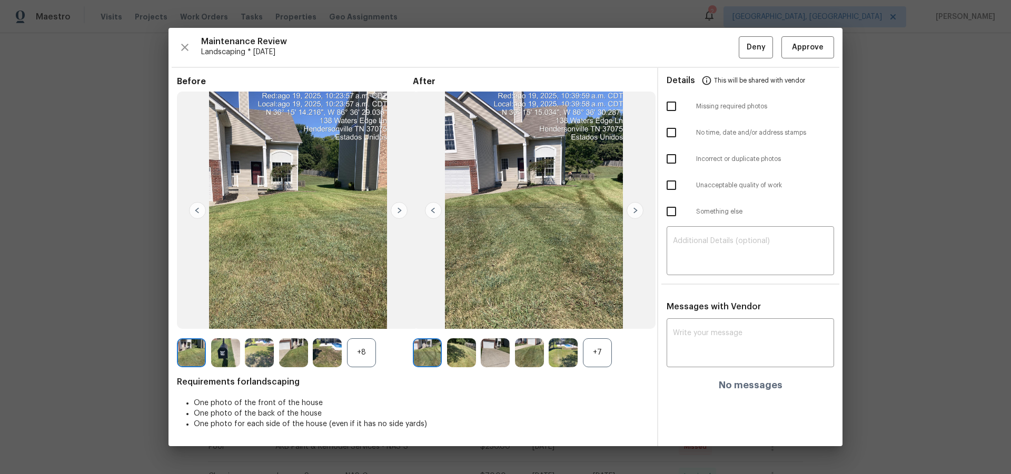
drag, startPoint x: 900, startPoint y: 88, endPoint x: 862, endPoint y: 177, distance: 97.2
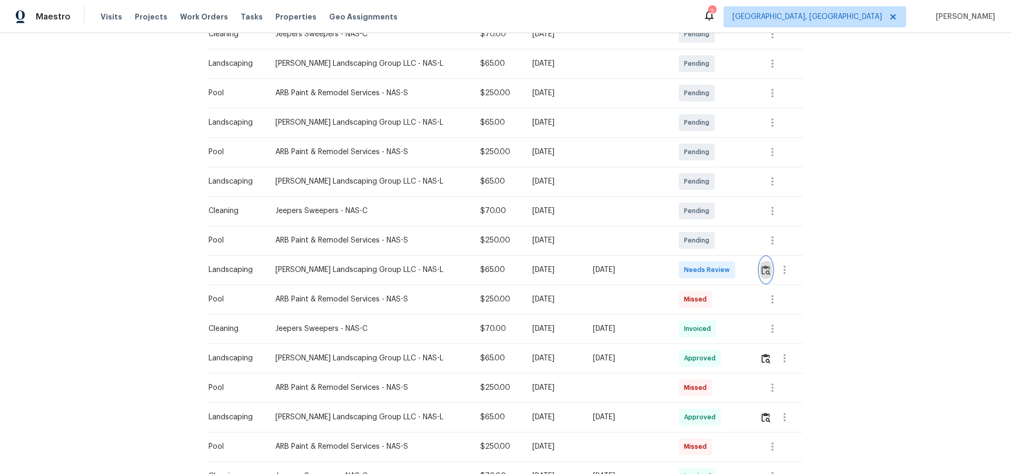
click at [718, 268] on img "button" at bounding box center [765, 270] width 9 height 10
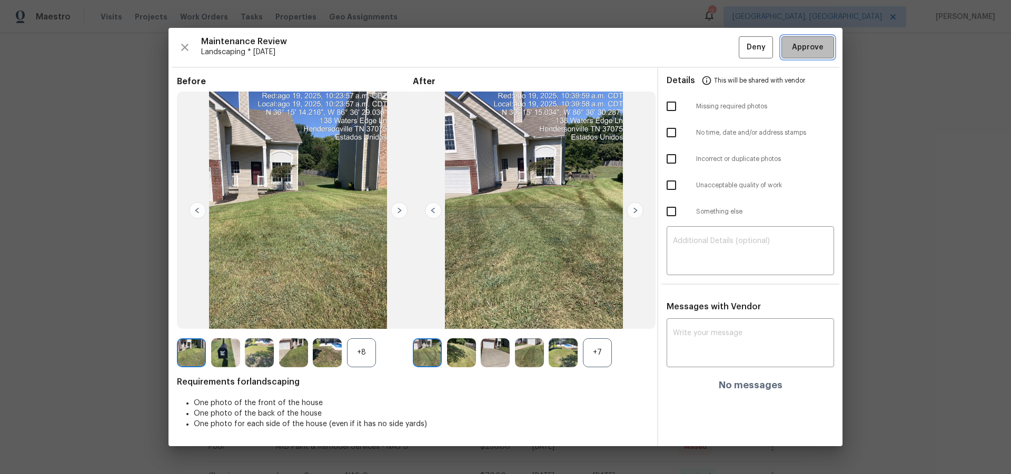
drag, startPoint x: 828, startPoint y: 49, endPoint x: 830, endPoint y: 159, distance: 110.5
click at [718, 49] on button "Approve" at bounding box center [807, 47] width 53 height 23
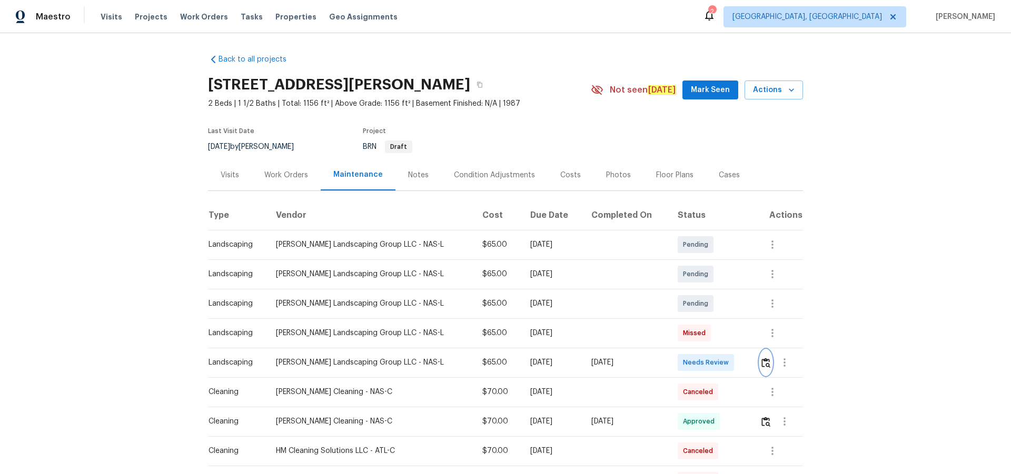
click at [763, 359] on img "button" at bounding box center [765, 363] width 9 height 10
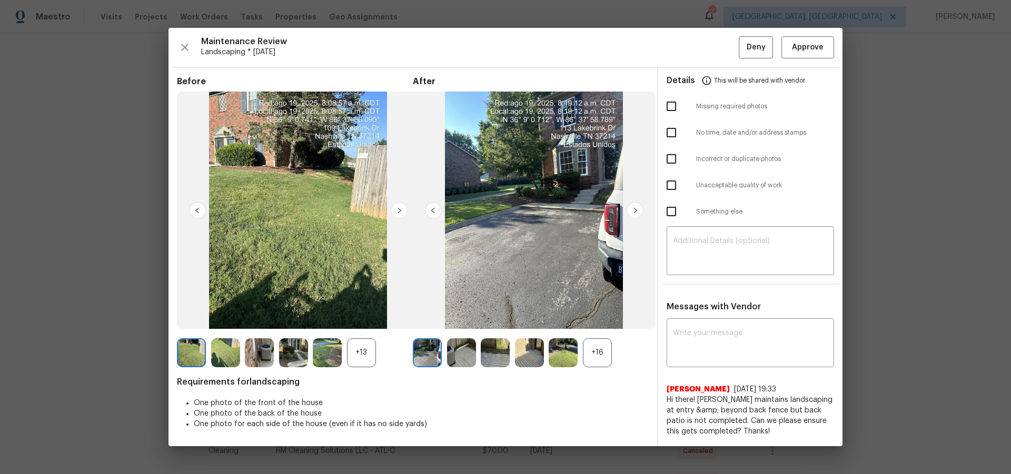
click at [815, 35] on div "Maintenance Review Landscaping * [DATE] Deny Approve Before +13 After +16 Requi…" at bounding box center [505, 237] width 674 height 418
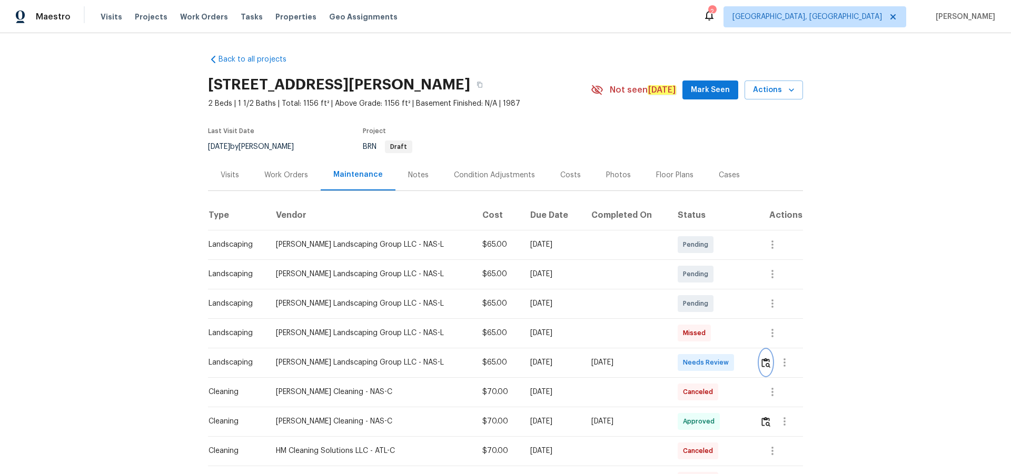
click at [762, 364] on img "button" at bounding box center [765, 363] width 9 height 10
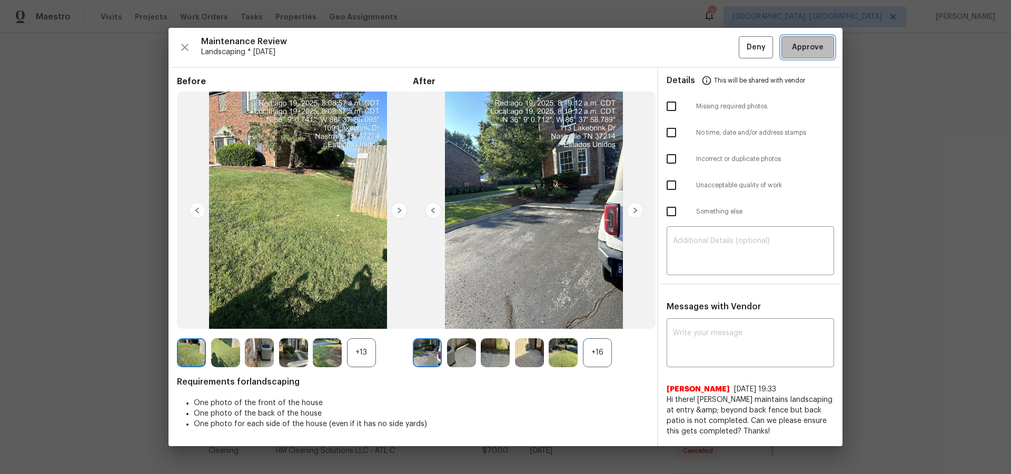
click at [805, 48] on span "Approve" at bounding box center [808, 47] width 32 height 13
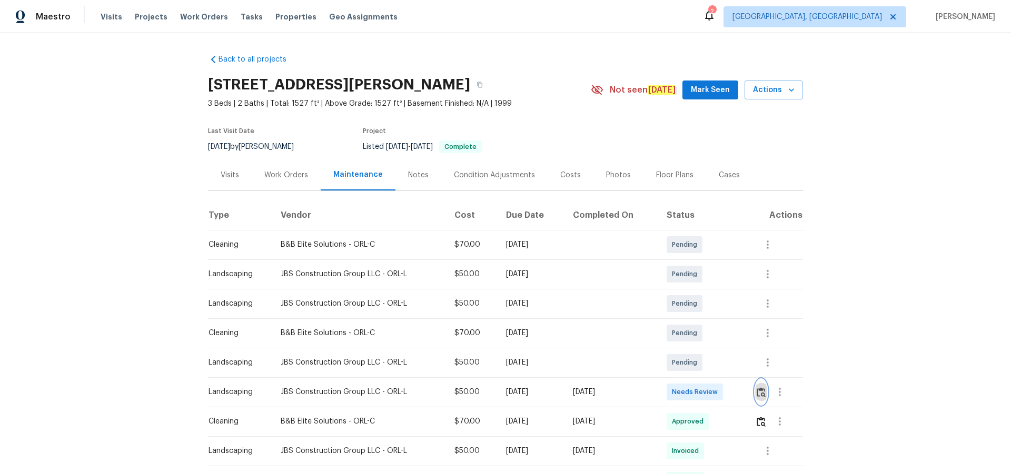
click at [718, 309] on img "button" at bounding box center [760, 392] width 9 height 10
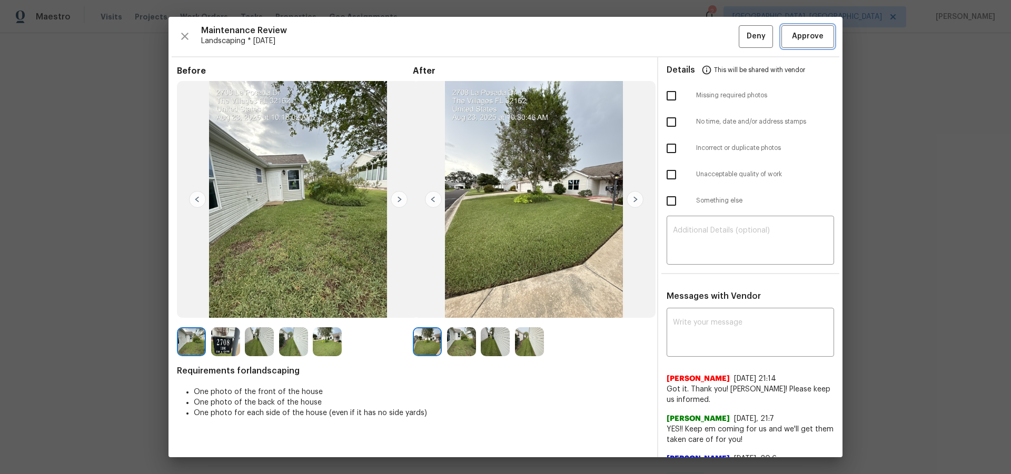
drag, startPoint x: 807, startPoint y: 33, endPoint x: 803, endPoint y: 54, distance: 21.6
click at [718, 34] on span "Approve" at bounding box center [808, 36] width 32 height 13
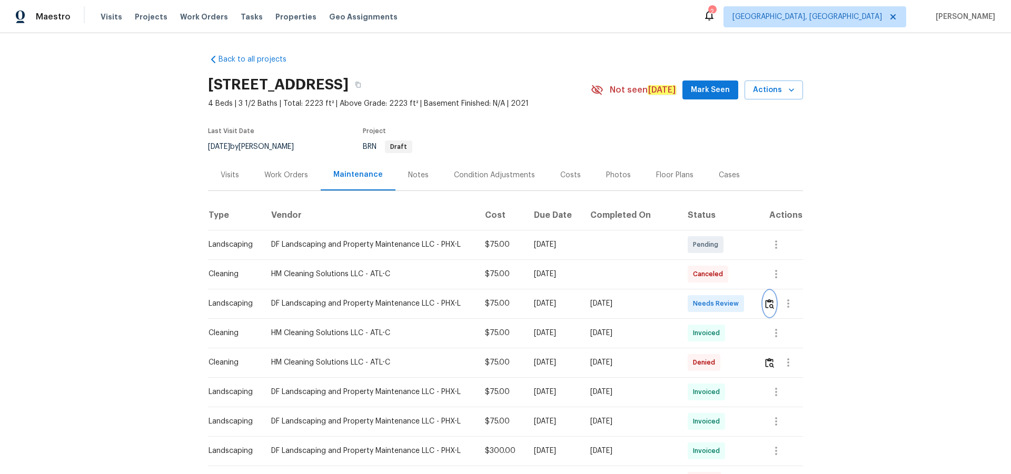
click at [718, 301] on img "button" at bounding box center [769, 304] width 9 height 10
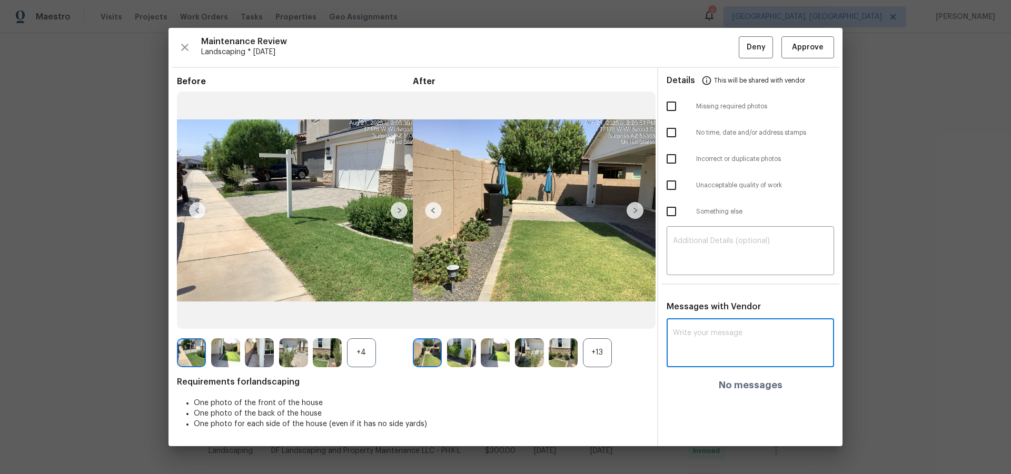
click at [718, 309] on textarea at bounding box center [750, 343] width 155 height 29
paste textarea "Maintenance Audit Team: Hello! After further review the visit has been approved…"
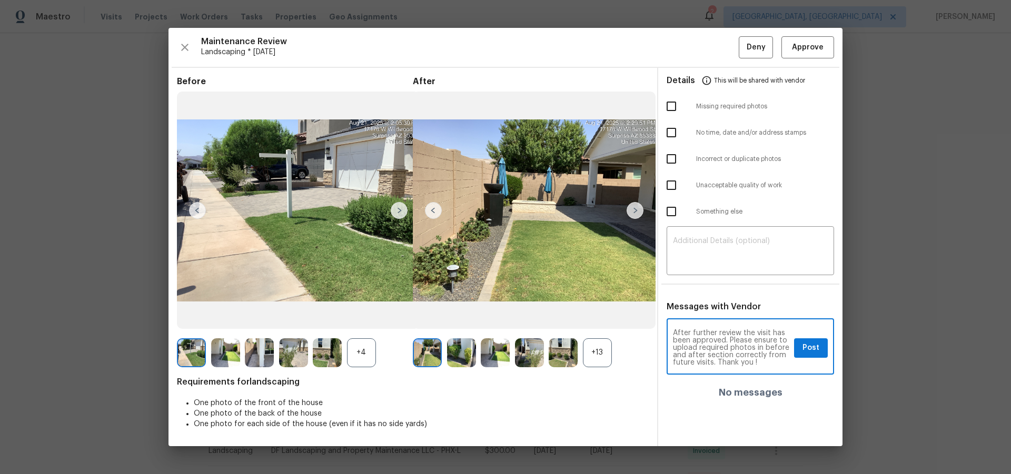
scroll to position [15, 0]
type textarea "Maintenance Audit Team: Hello! After further review the visit has been approved…"
click at [718, 309] on span "Post" at bounding box center [810, 348] width 17 height 13
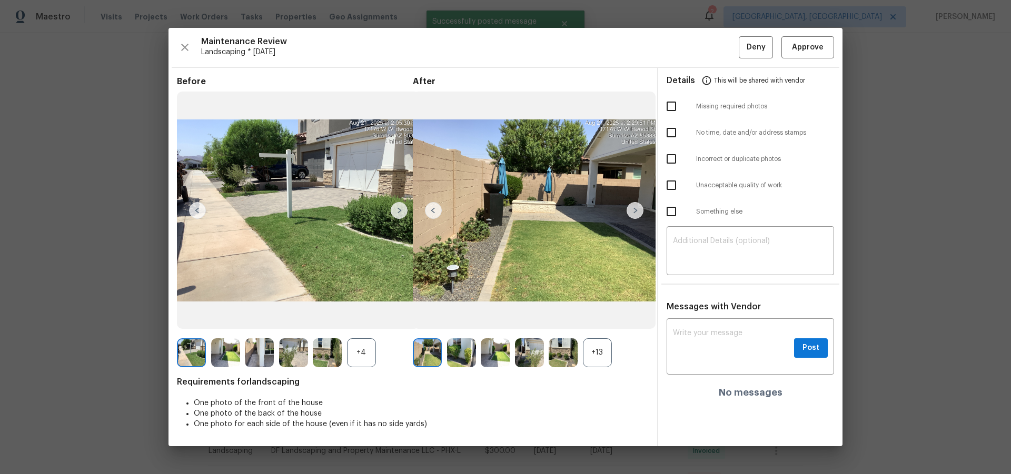
scroll to position [0, 0]
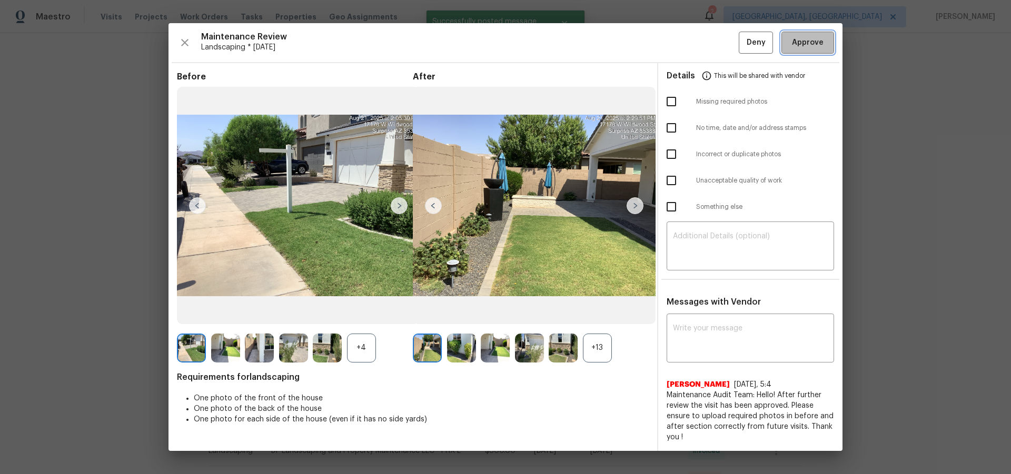
click at [718, 39] on span "Approve" at bounding box center [808, 42] width 32 height 13
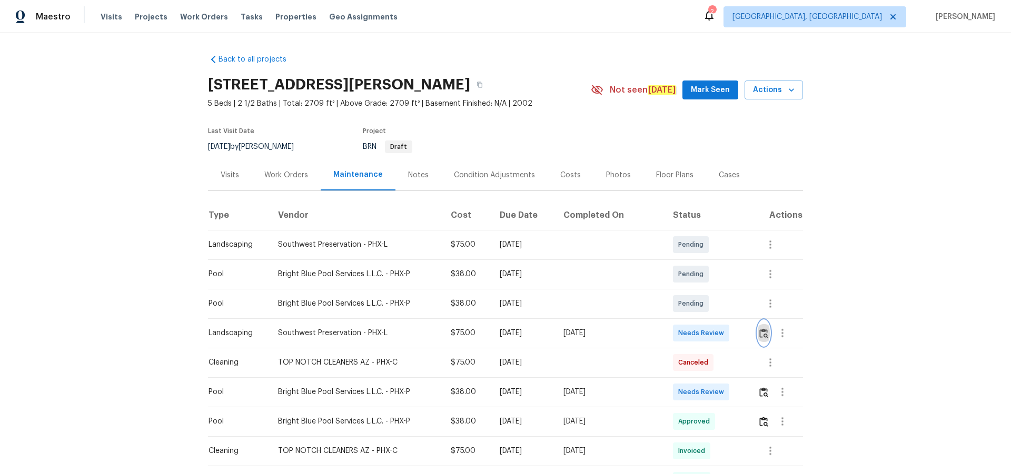
click at [760, 325] on button "button" at bounding box center [763, 333] width 12 height 25
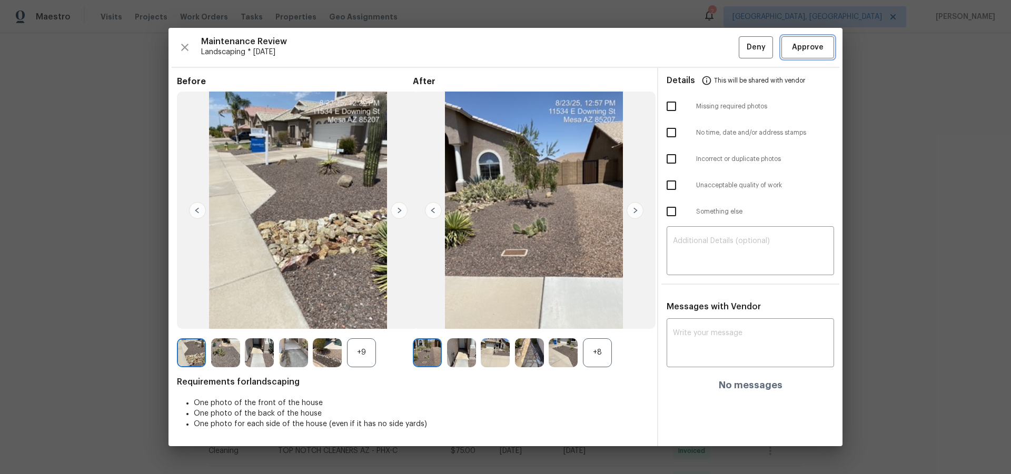
click at [808, 46] on span "Approve" at bounding box center [808, 47] width 32 height 13
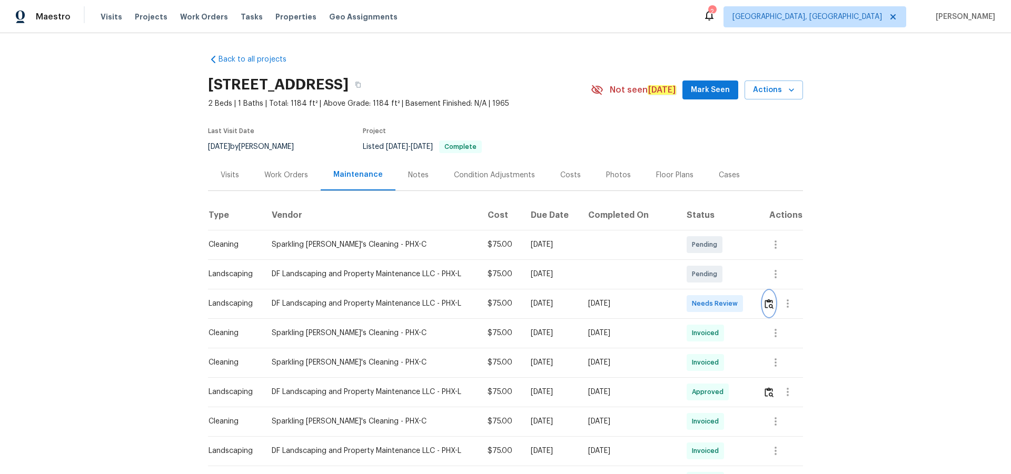
click at [764, 306] on img "button" at bounding box center [768, 304] width 9 height 10
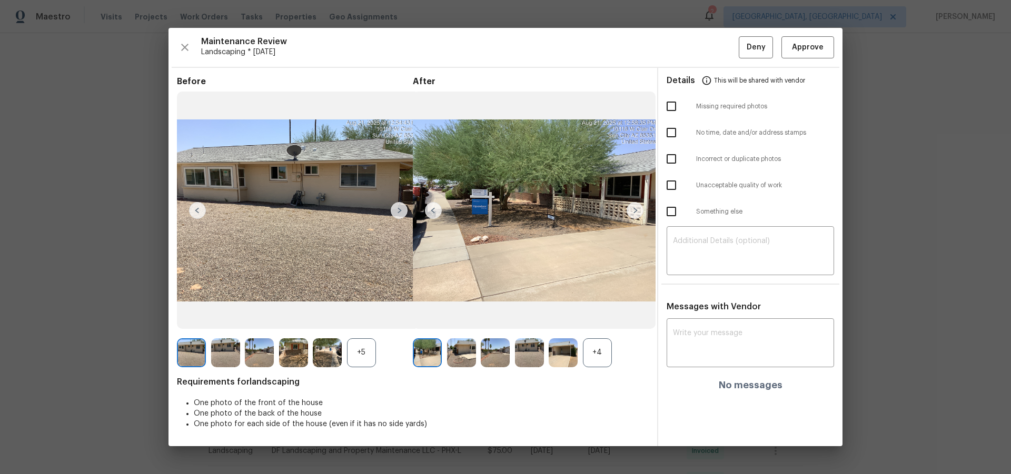
click at [817, 71] on div "Details This will be shared with vendor" at bounding box center [749, 80] width 167 height 25
click at [818, 43] on span "Approve" at bounding box center [808, 47] width 32 height 13
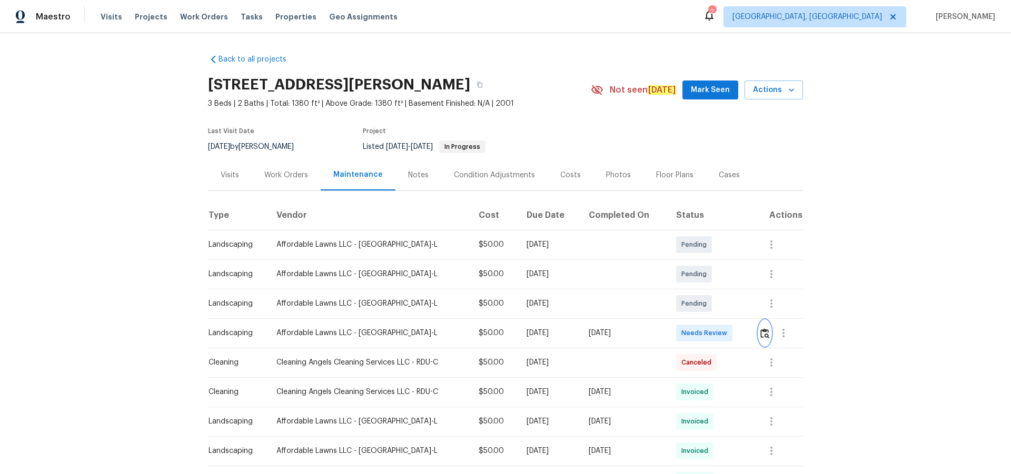
click at [718, 309] on img "button" at bounding box center [764, 333] width 9 height 10
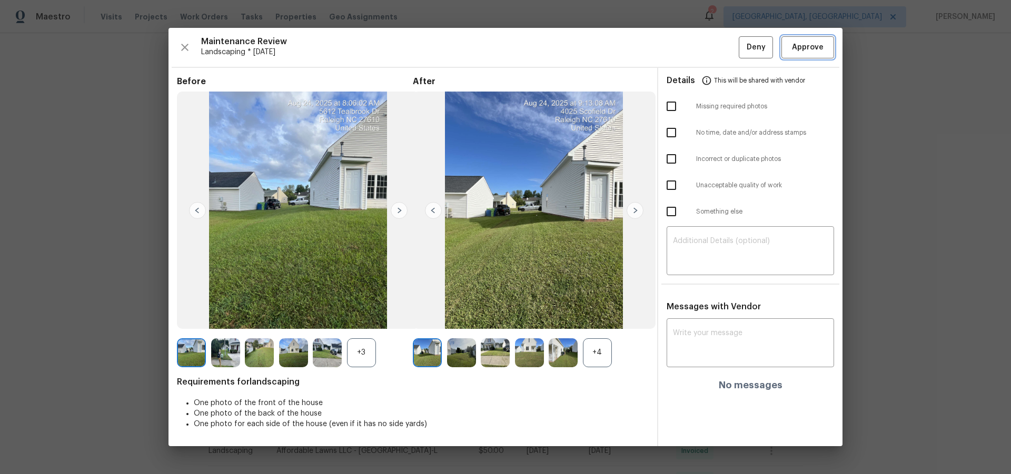
click at [718, 52] on span "Approve" at bounding box center [808, 47] width 32 height 13
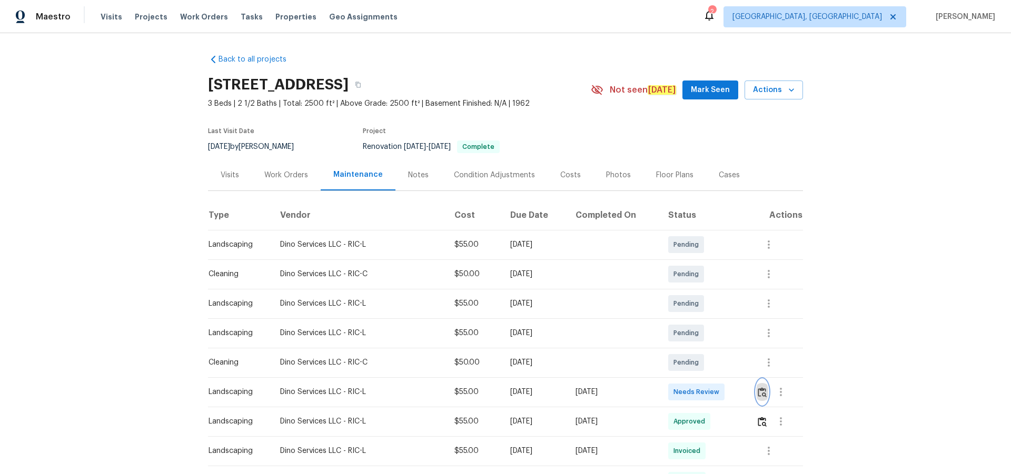
click at [718, 309] on img "button" at bounding box center [761, 392] width 9 height 10
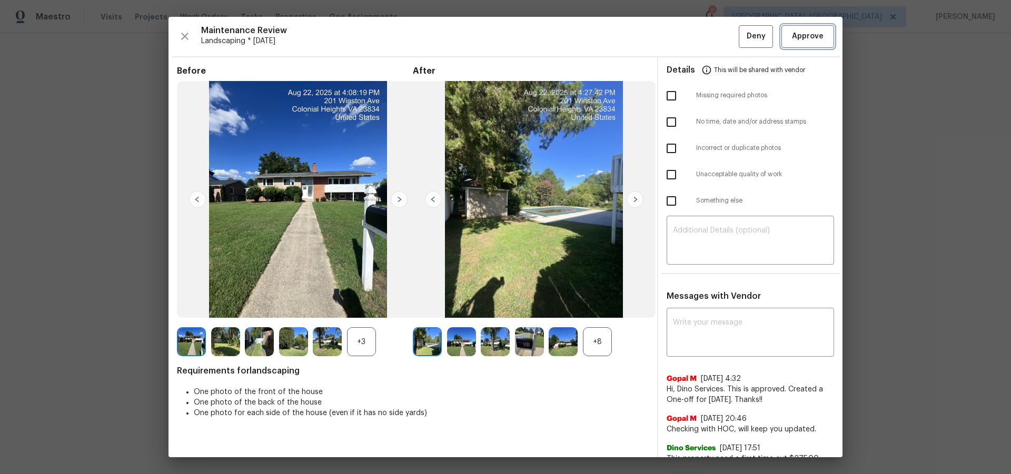
click at [718, 37] on span "Approve" at bounding box center [808, 36] width 32 height 13
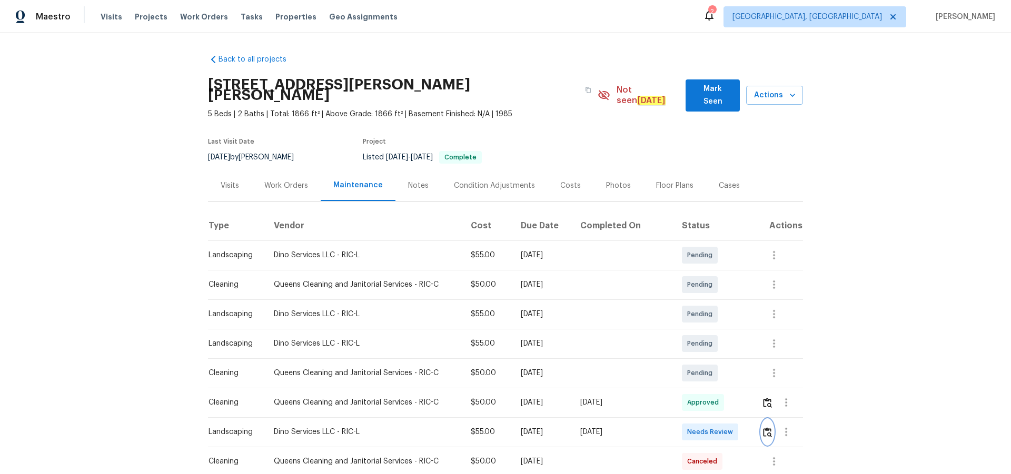
click at [718, 309] on img "button" at bounding box center [767, 432] width 9 height 10
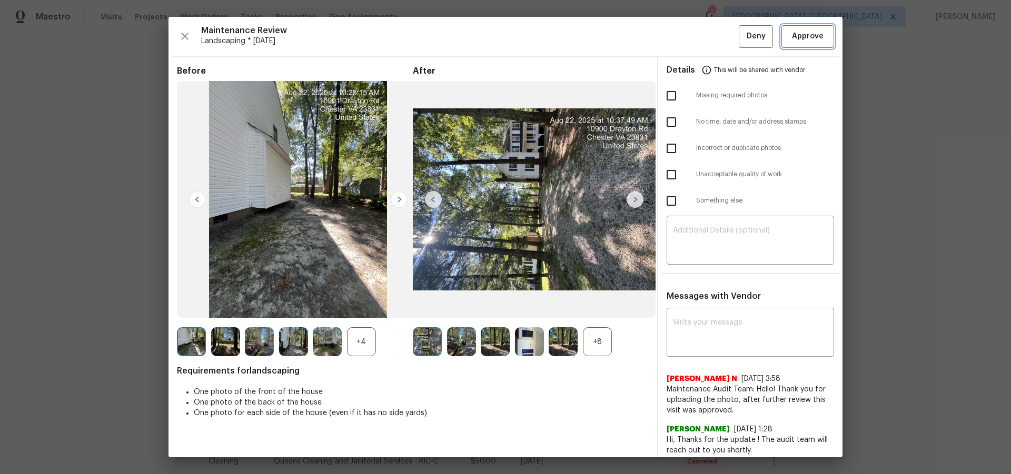
click at [718, 31] on button "Approve" at bounding box center [807, 36] width 53 height 23
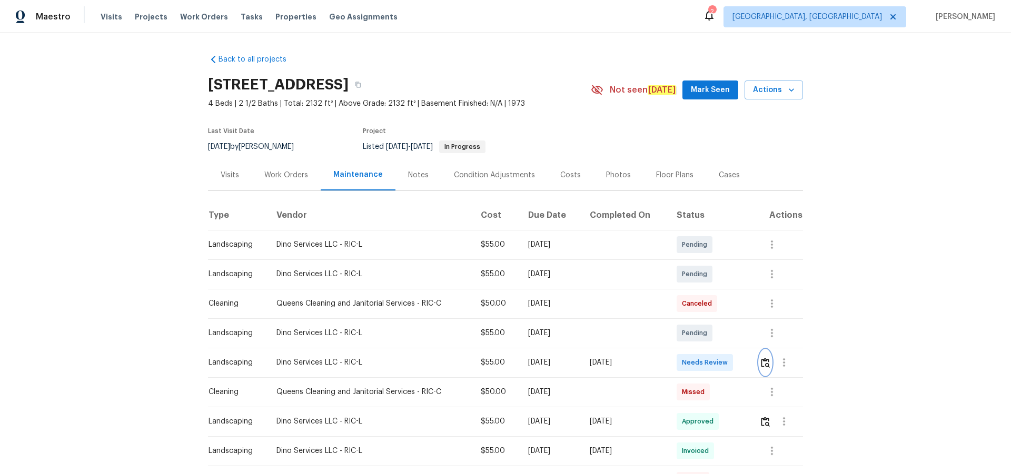
click at [718, 309] on img "button" at bounding box center [765, 363] width 9 height 10
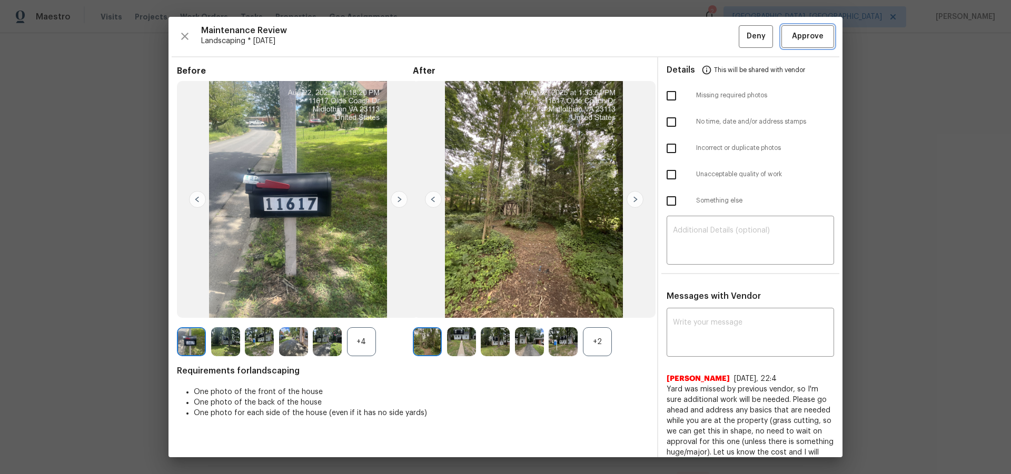
click at [718, 38] on span "Approve" at bounding box center [808, 36] width 36 height 13
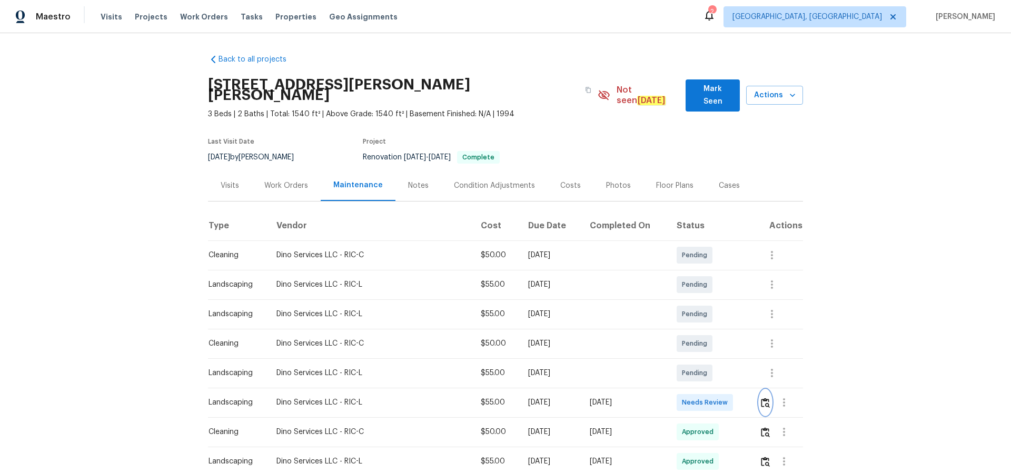
click at [718, 309] on img "button" at bounding box center [765, 403] width 9 height 10
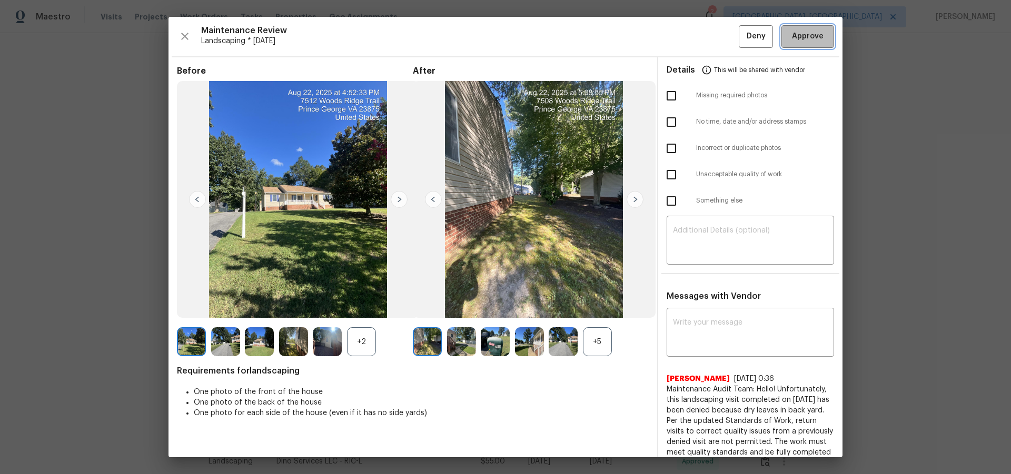
drag, startPoint x: 804, startPoint y: 32, endPoint x: 875, endPoint y: 292, distance: 269.5
click at [718, 32] on span "Approve" at bounding box center [808, 36] width 32 height 13
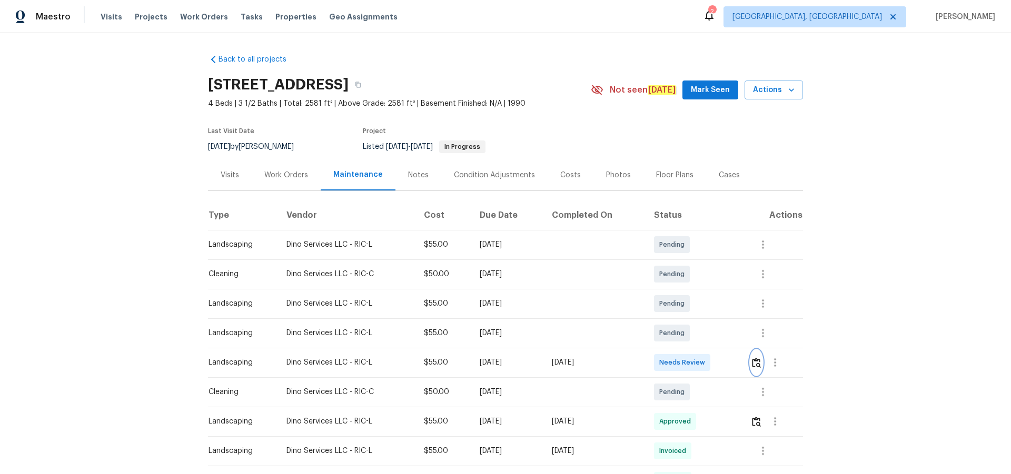
click at [755, 363] on img "button" at bounding box center [756, 363] width 9 height 10
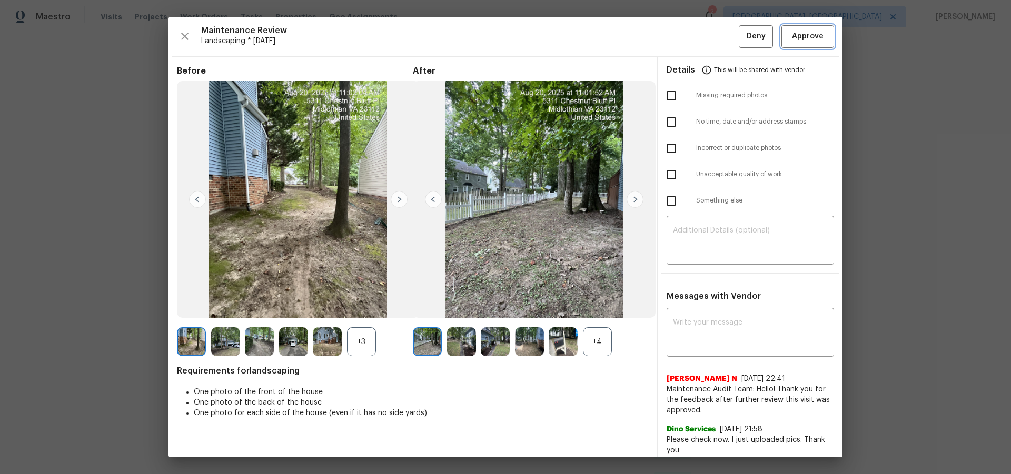
drag, startPoint x: 809, startPoint y: 38, endPoint x: 854, endPoint y: 218, distance: 186.1
click at [808, 46] on button "Approve" at bounding box center [807, 36] width 53 height 23
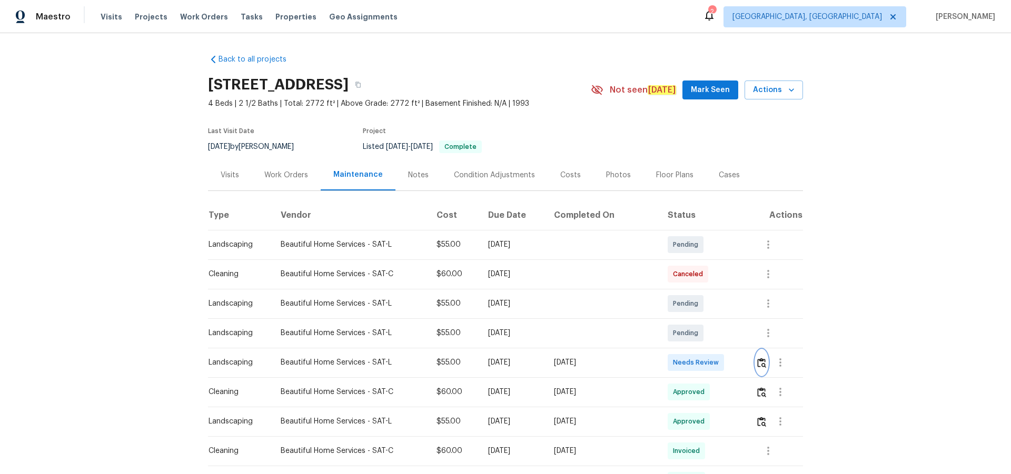
click at [718, 309] on img "button" at bounding box center [761, 363] width 9 height 10
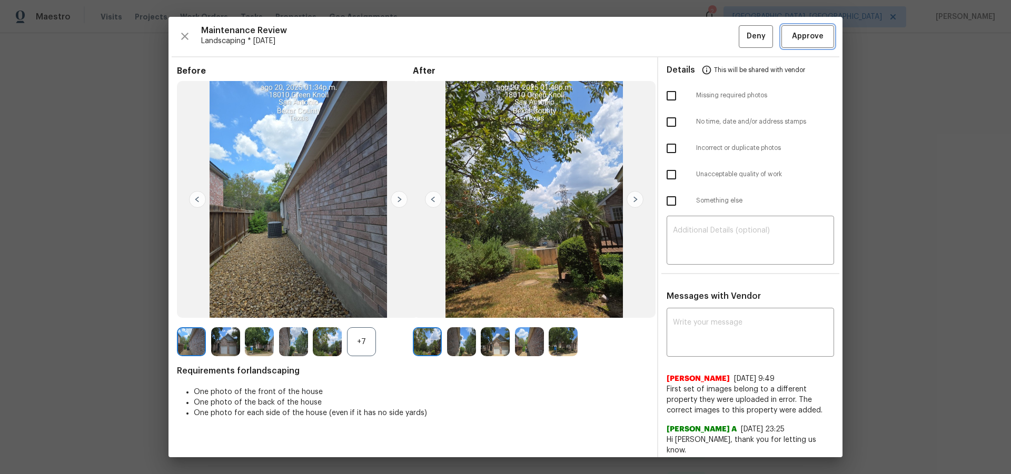
click at [718, 36] on span "Approve" at bounding box center [808, 36] width 32 height 13
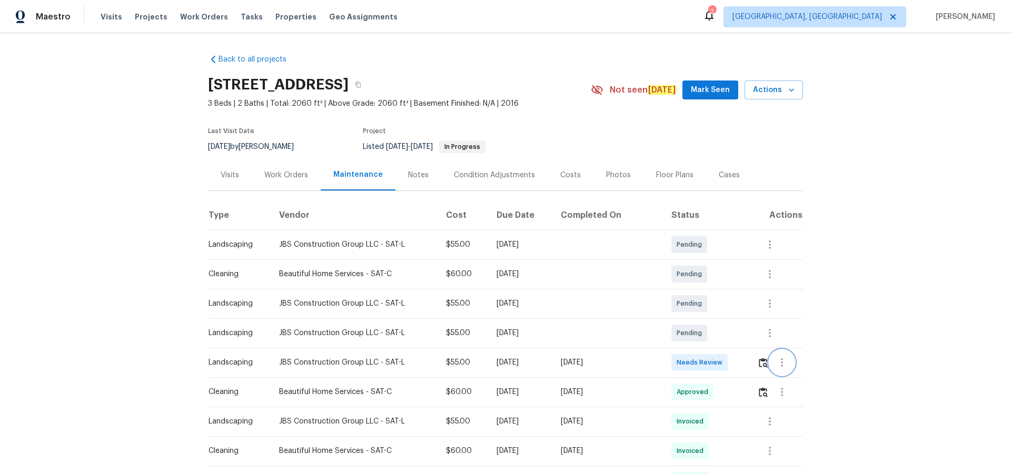
click at [718, 309] on button "button" at bounding box center [781, 362] width 25 height 25
click at [718, 309] on div at bounding box center [505, 237] width 1011 height 474
click at [718, 309] on img "button" at bounding box center [762, 363] width 9 height 10
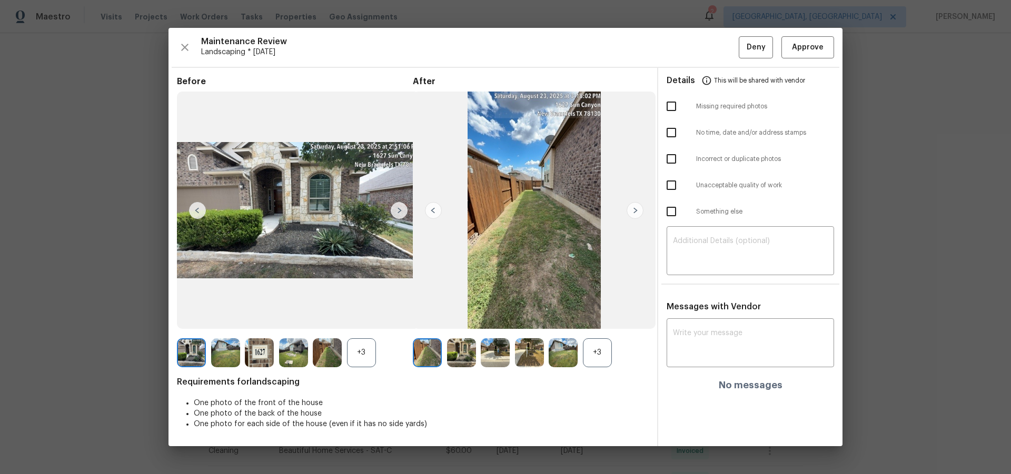
click at [718, 28] on div "Maintenance Review Landscaping * Mon, Aug 18 Deny Approve Before +3 After +3 Re…" at bounding box center [505, 237] width 674 height 418
click at [718, 50] on span "Approve" at bounding box center [808, 47] width 32 height 13
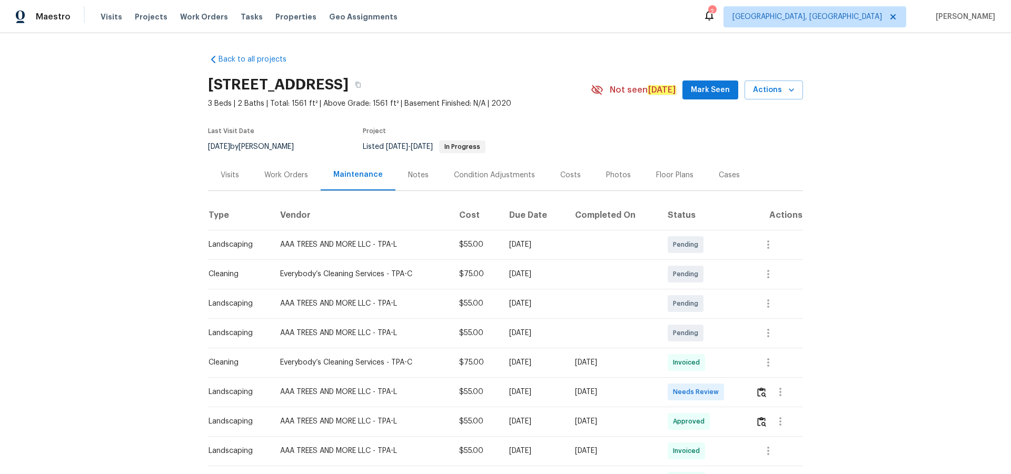
click at [718, 309] on div at bounding box center [778, 391] width 47 height 25
click at [718, 309] on img "button" at bounding box center [761, 392] width 9 height 10
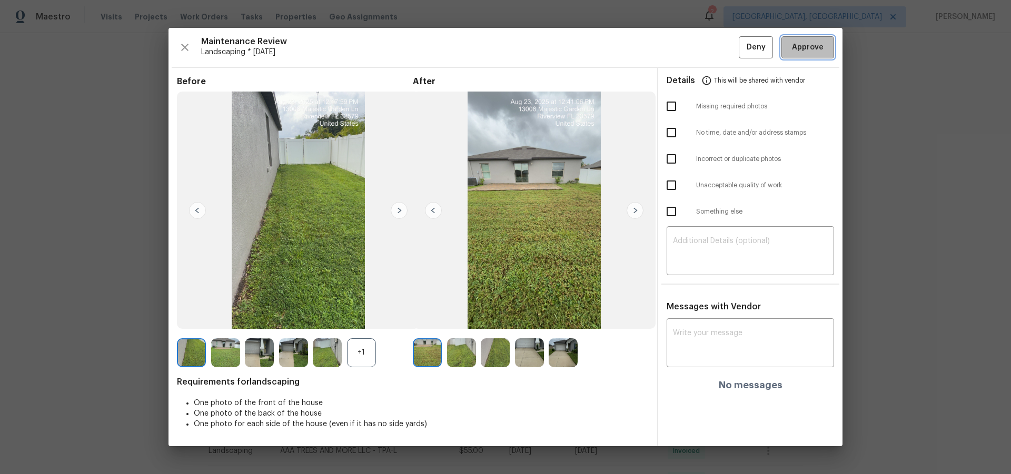
click at [718, 41] on span "Approve" at bounding box center [808, 47] width 32 height 13
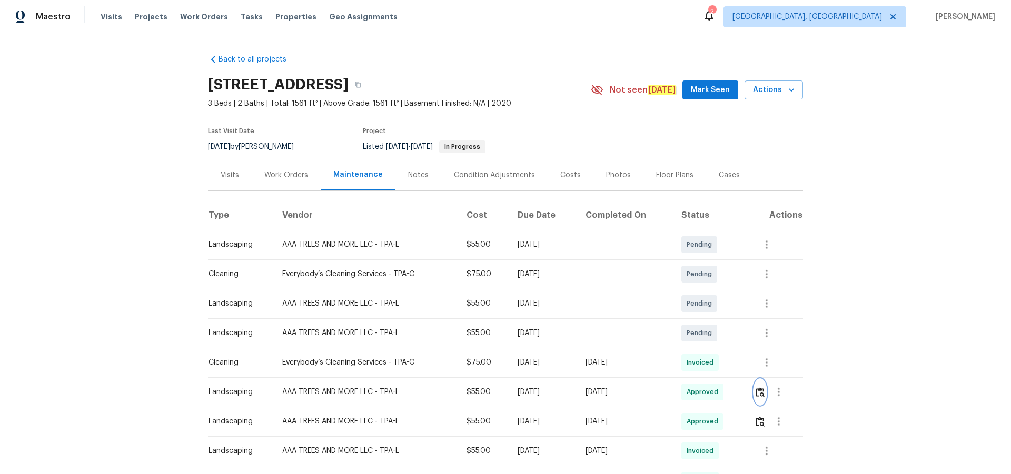
click at [718, 309] on img "button" at bounding box center [759, 392] width 9 height 10
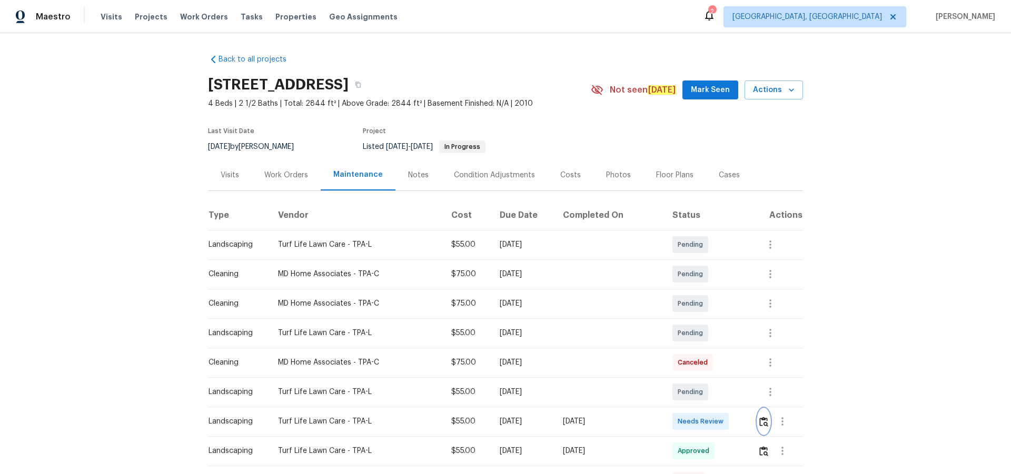
click at [718, 309] on img "button" at bounding box center [763, 422] width 9 height 10
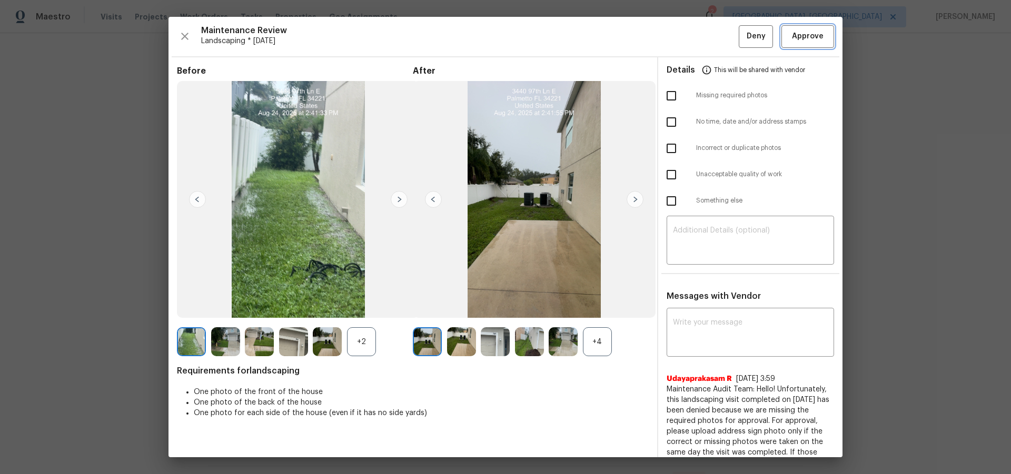
drag, startPoint x: 796, startPoint y: 32, endPoint x: 791, endPoint y: 53, distance: 22.3
click at [718, 32] on span "Approve" at bounding box center [808, 36] width 32 height 13
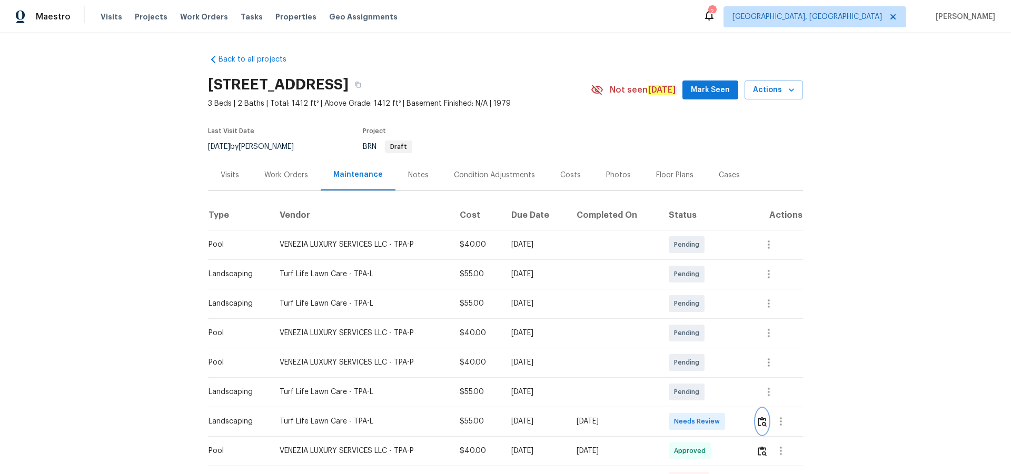
click at [718, 309] on img "button" at bounding box center [761, 422] width 9 height 10
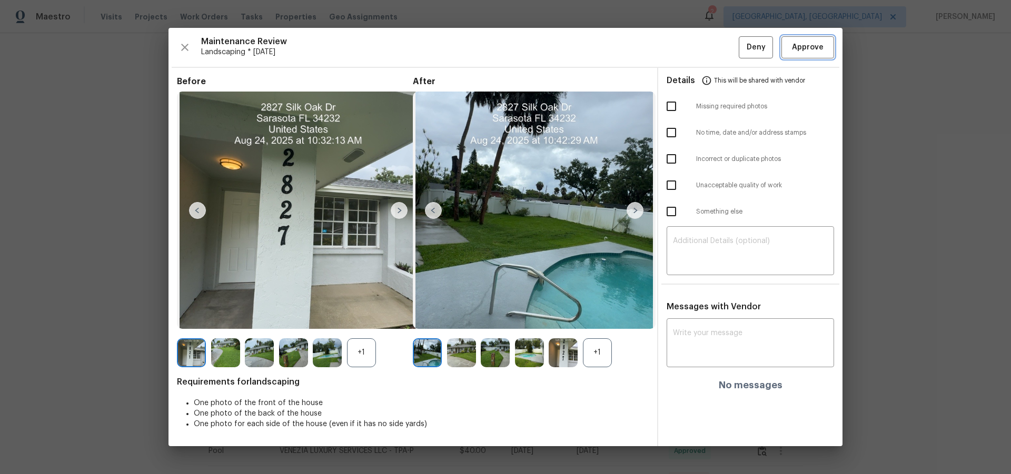
click at [718, 48] on span "Approve" at bounding box center [808, 47] width 36 height 13
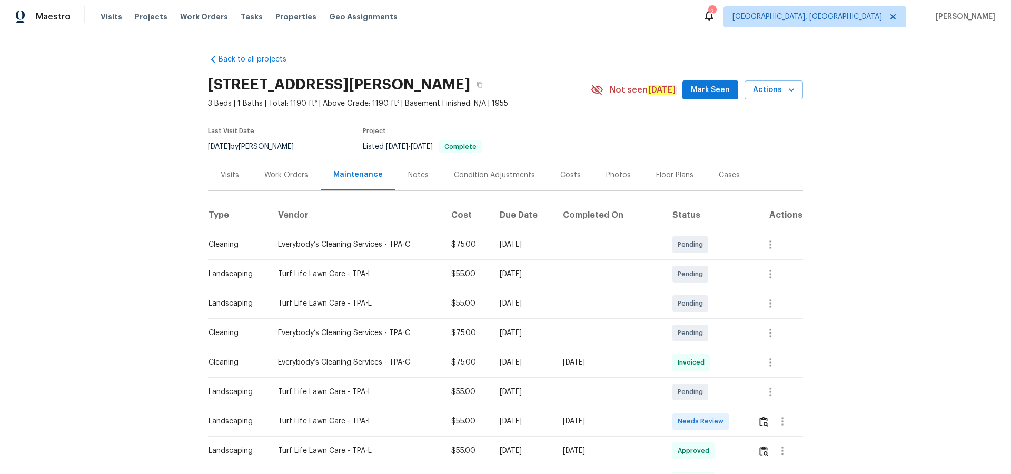
click at [718, 183] on div "Back to all projects [STREET_ADDRESS][PERSON_NAME] 3 Beds | 1 Baths | Total: 11…" at bounding box center [505, 253] width 1011 height 441
click at [718, 216] on div "Back to all projects [STREET_ADDRESS][PERSON_NAME] 3 Beds | 1 Baths | Total: 11…" at bounding box center [505, 253] width 1011 height 441
click at [718, 309] on button "button" at bounding box center [781, 421] width 25 height 25
drag, startPoint x: 765, startPoint y: 419, endPoint x: 756, endPoint y: 419, distance: 9.0
click at [718, 309] on div at bounding box center [505, 237] width 1011 height 474
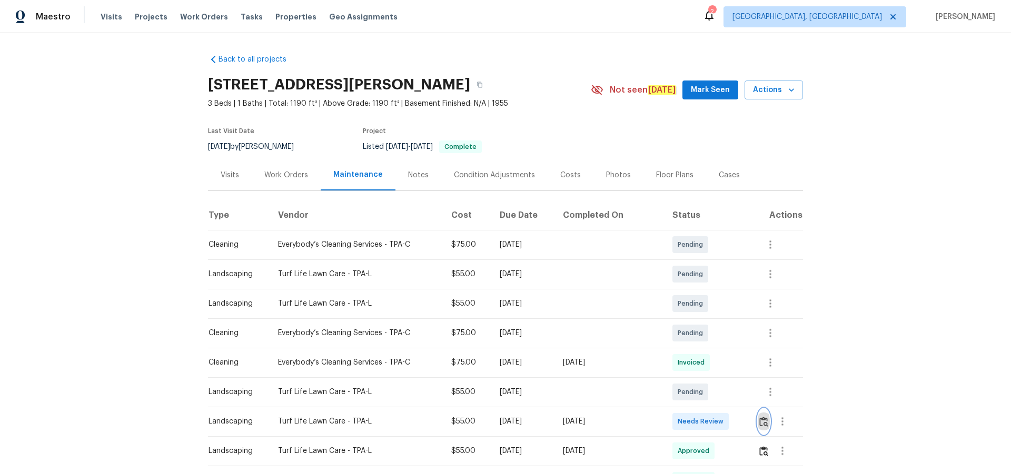
click at [718, 309] on img "button" at bounding box center [763, 422] width 9 height 10
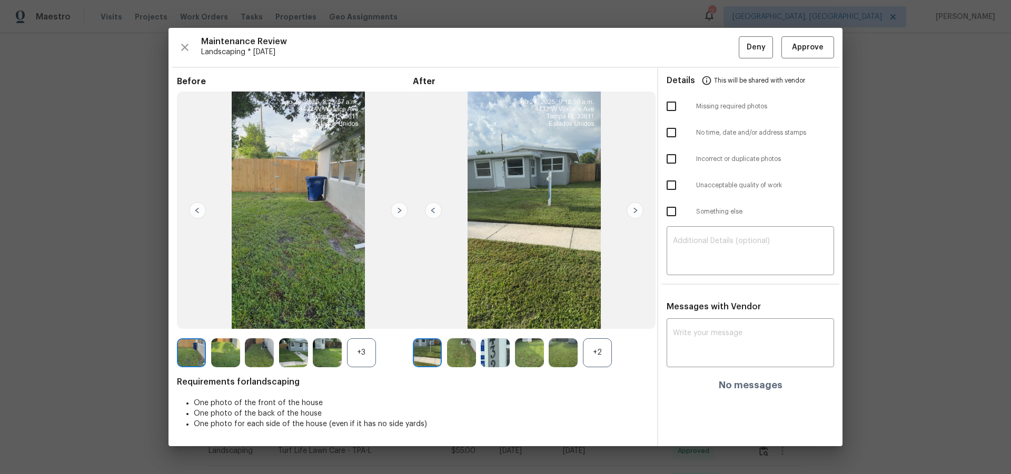
click at [718, 34] on div "Maintenance Review Landscaping * [DATE] Deny Approve Before +3 After +2 Require…" at bounding box center [505, 237] width 674 height 418
click at [718, 46] on span "Approve" at bounding box center [808, 47] width 32 height 13
